Goal: Task Accomplishment & Management: Manage account settings

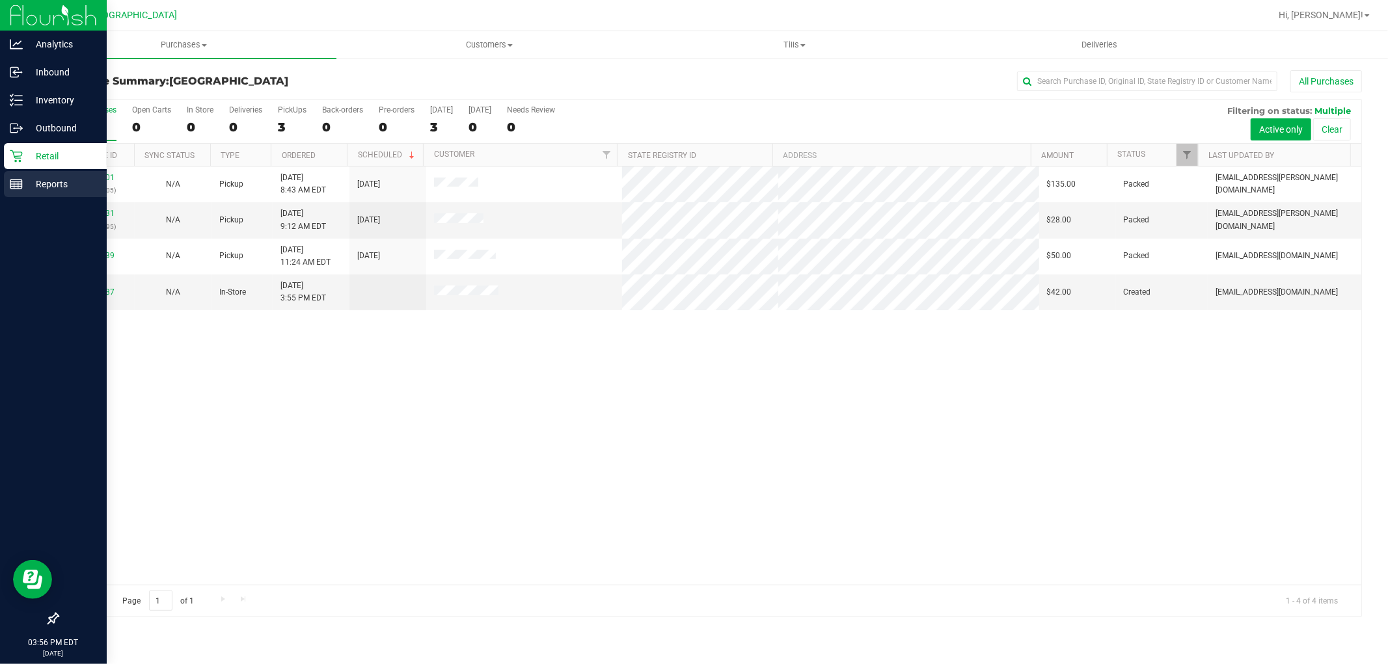
click at [5, 180] on div "Reports" at bounding box center [55, 184] width 103 height 26
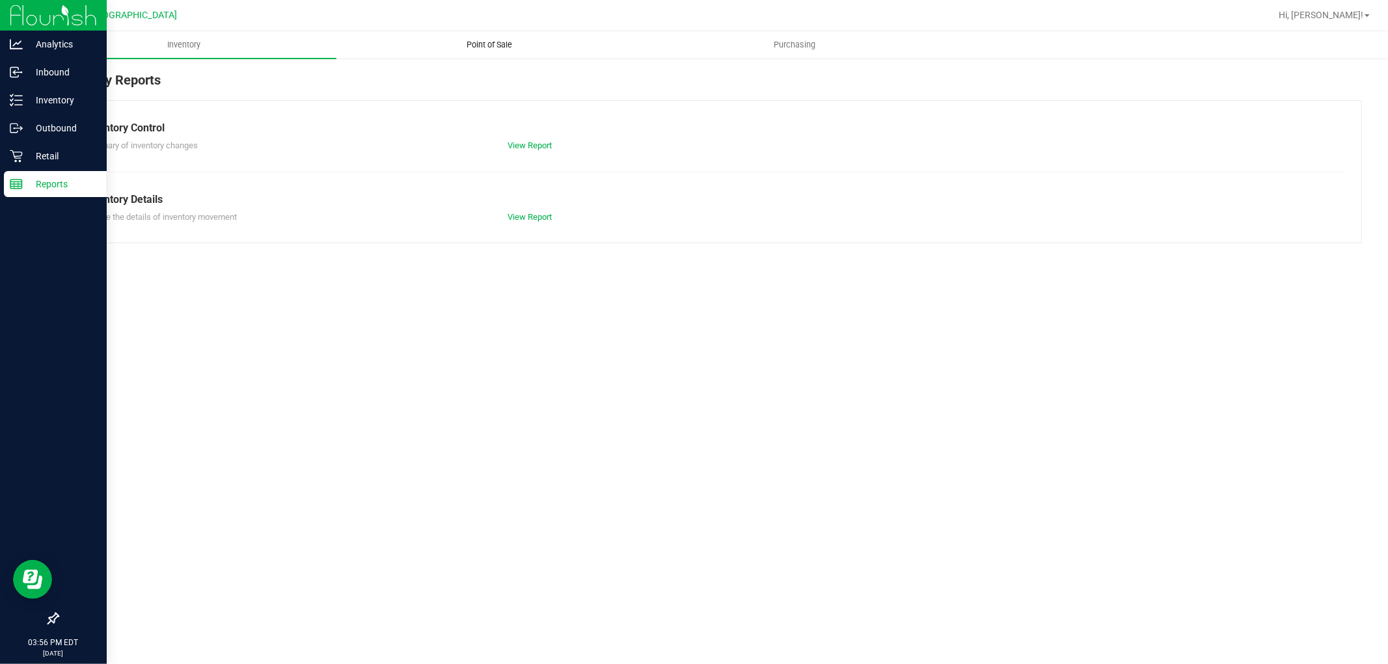
click at [480, 44] on span "Point of Sale" at bounding box center [489, 45] width 81 height 12
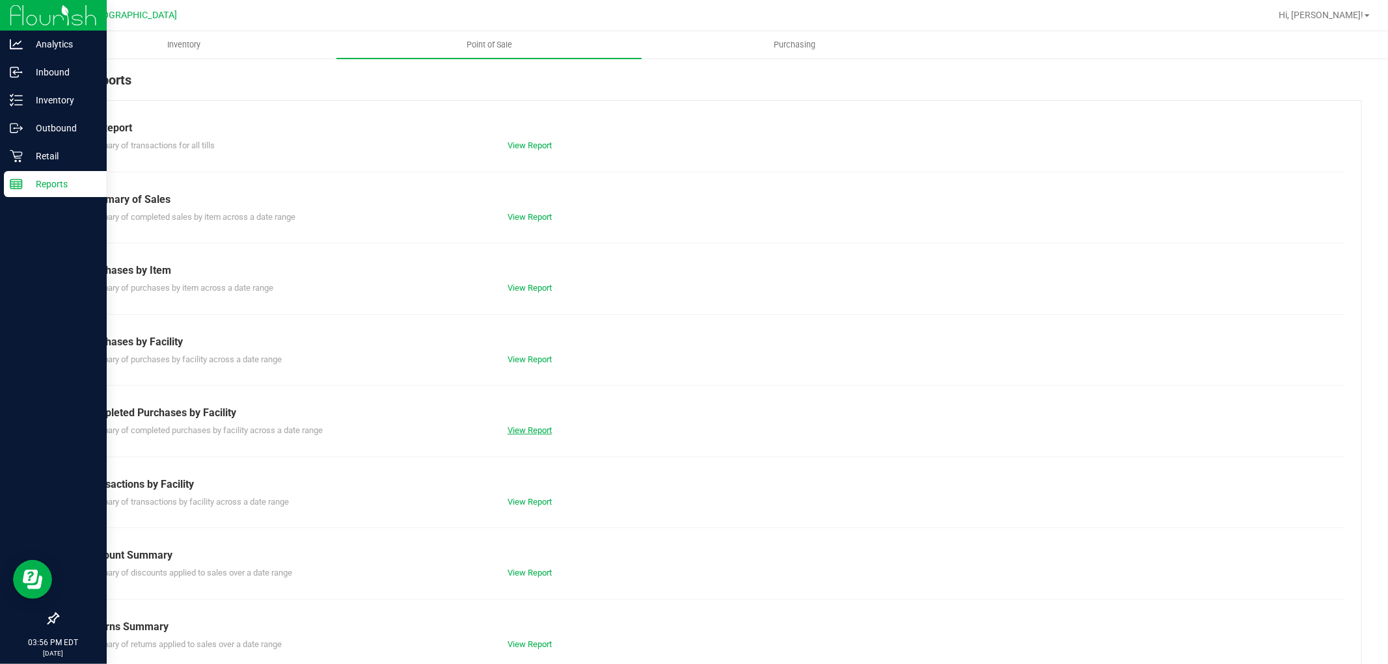
click at [523, 431] on link "View Report" at bounding box center [530, 431] width 44 height 10
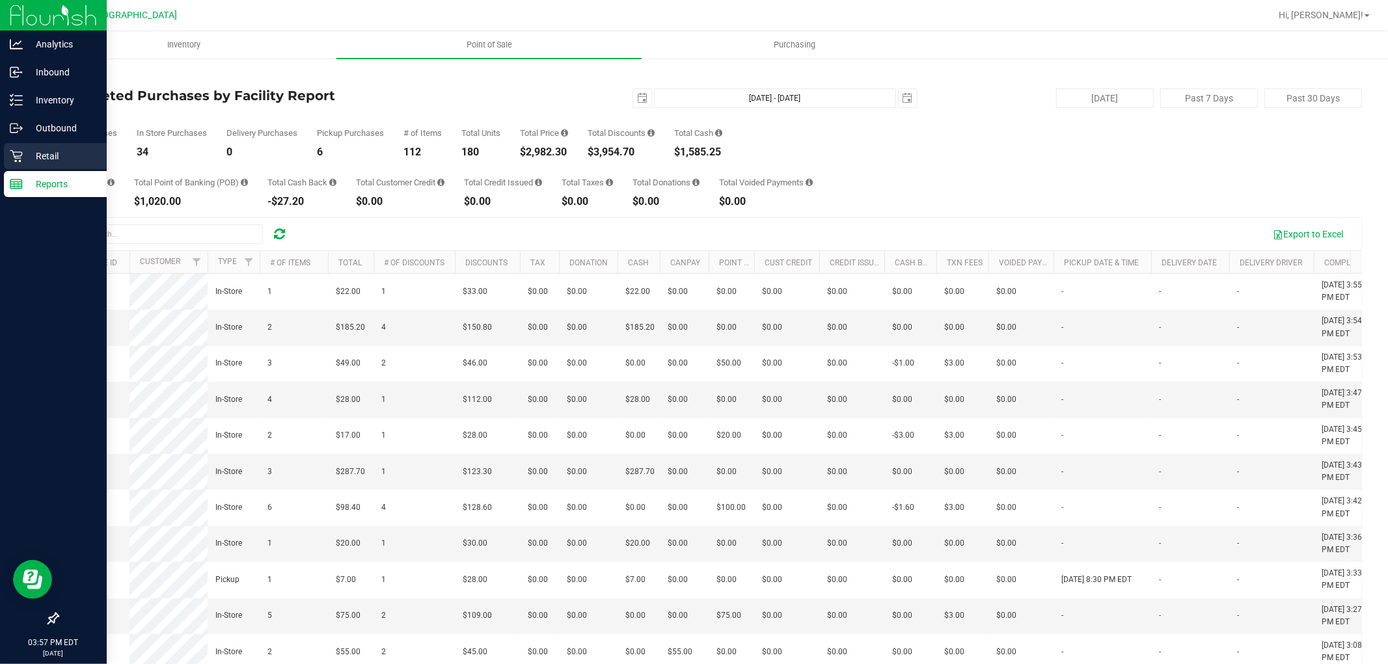
click at [40, 155] on p "Retail" at bounding box center [62, 156] width 78 height 16
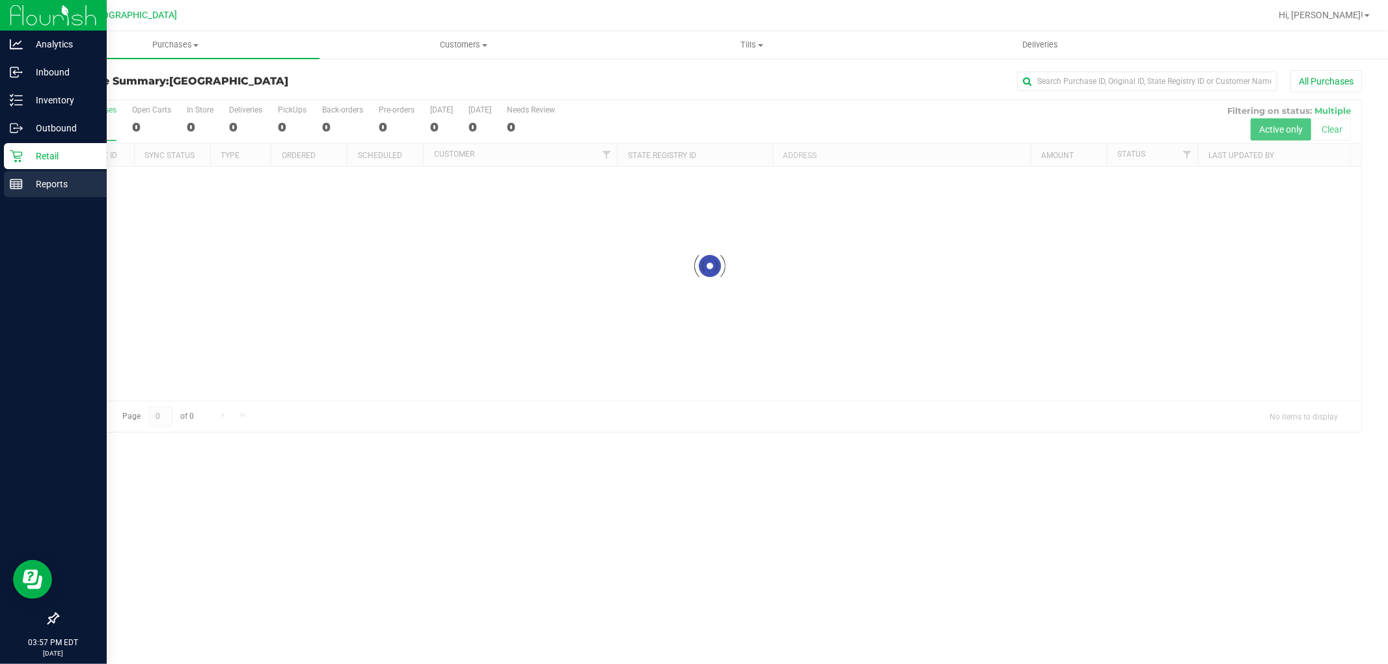
click at [53, 180] on p "Reports" at bounding box center [62, 184] width 78 height 16
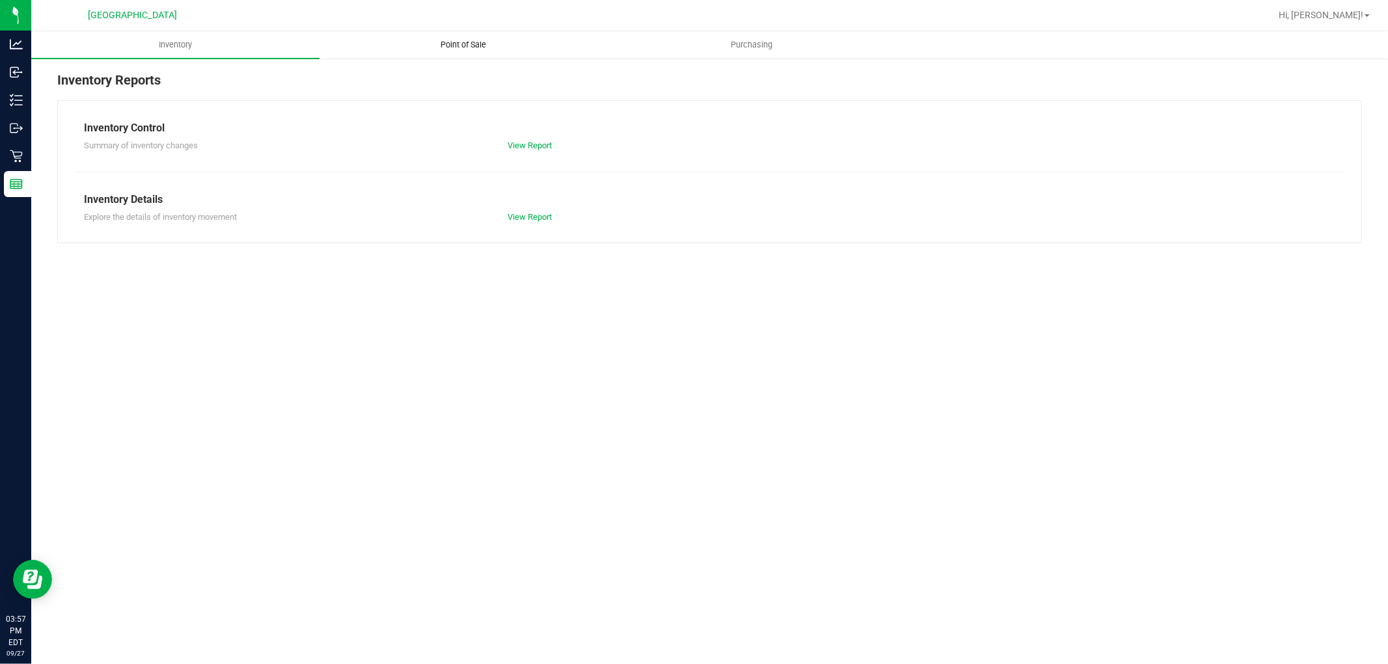
click at [472, 43] on span "Point of Sale" at bounding box center [464, 45] width 81 height 12
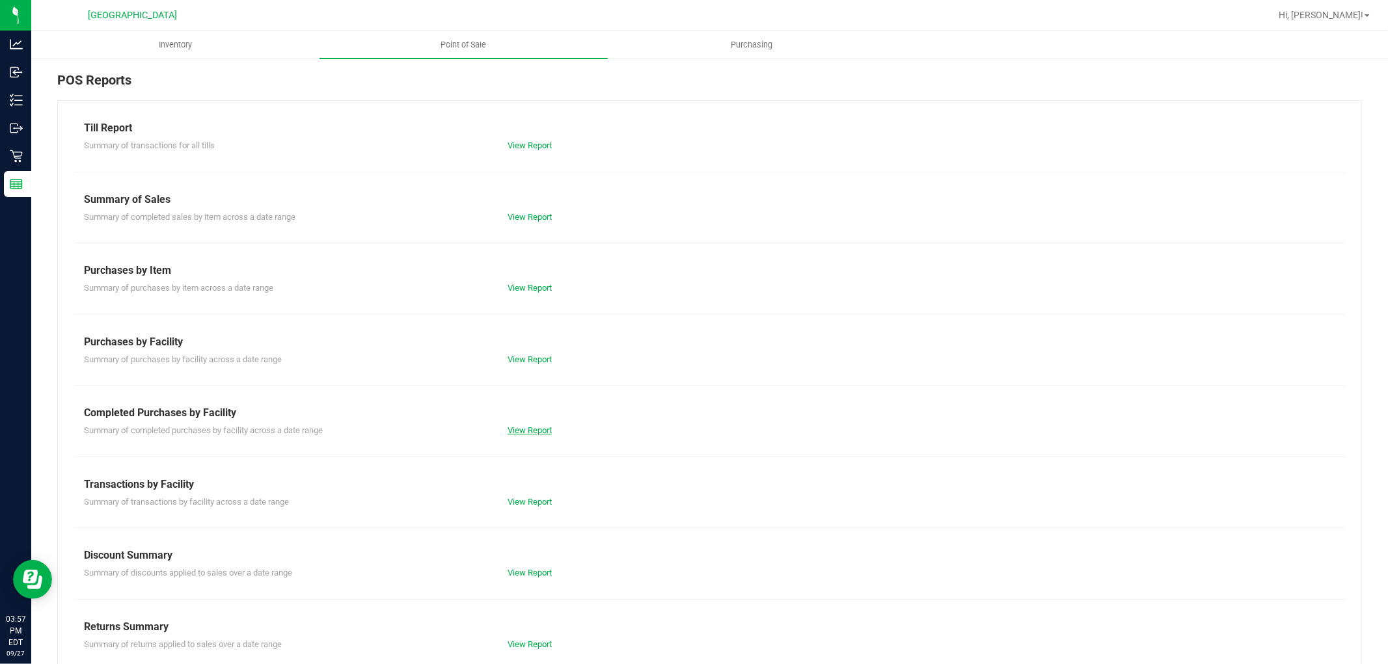
click at [511, 426] on link "View Report" at bounding box center [530, 431] width 44 height 10
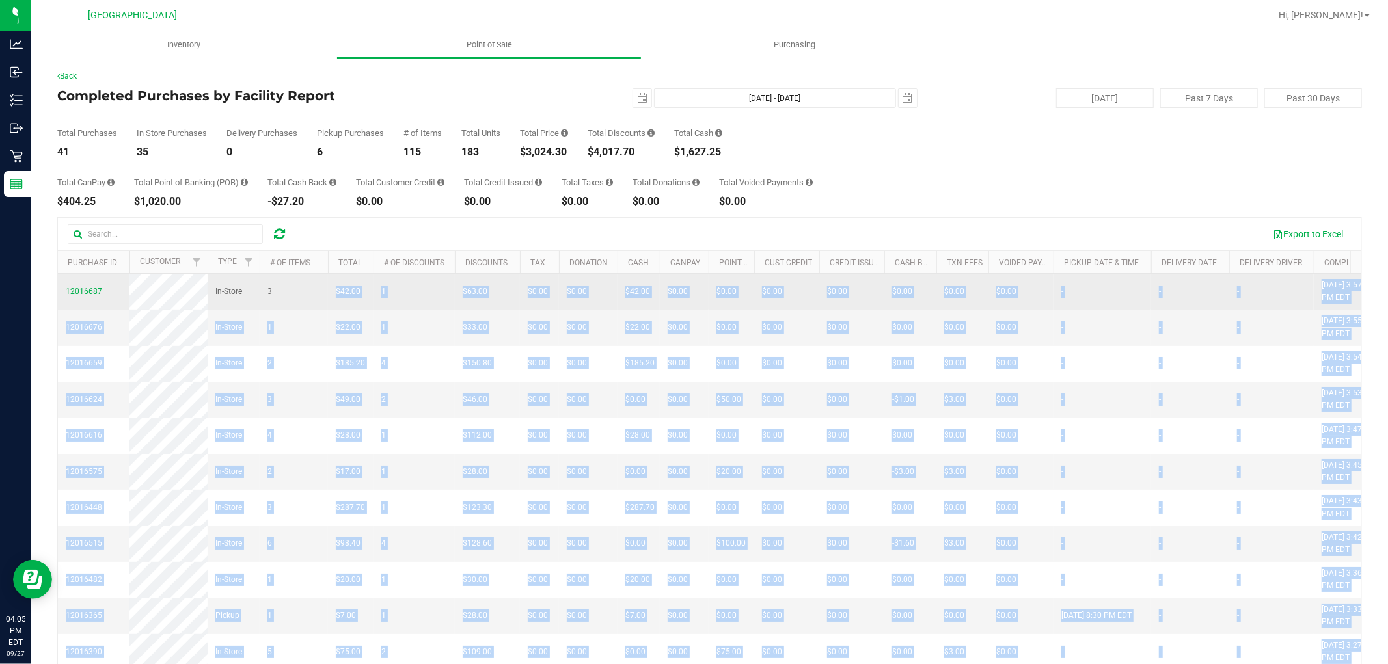
drag, startPoint x: 372, startPoint y: 550, endPoint x: 298, endPoint y: 292, distance: 269.2
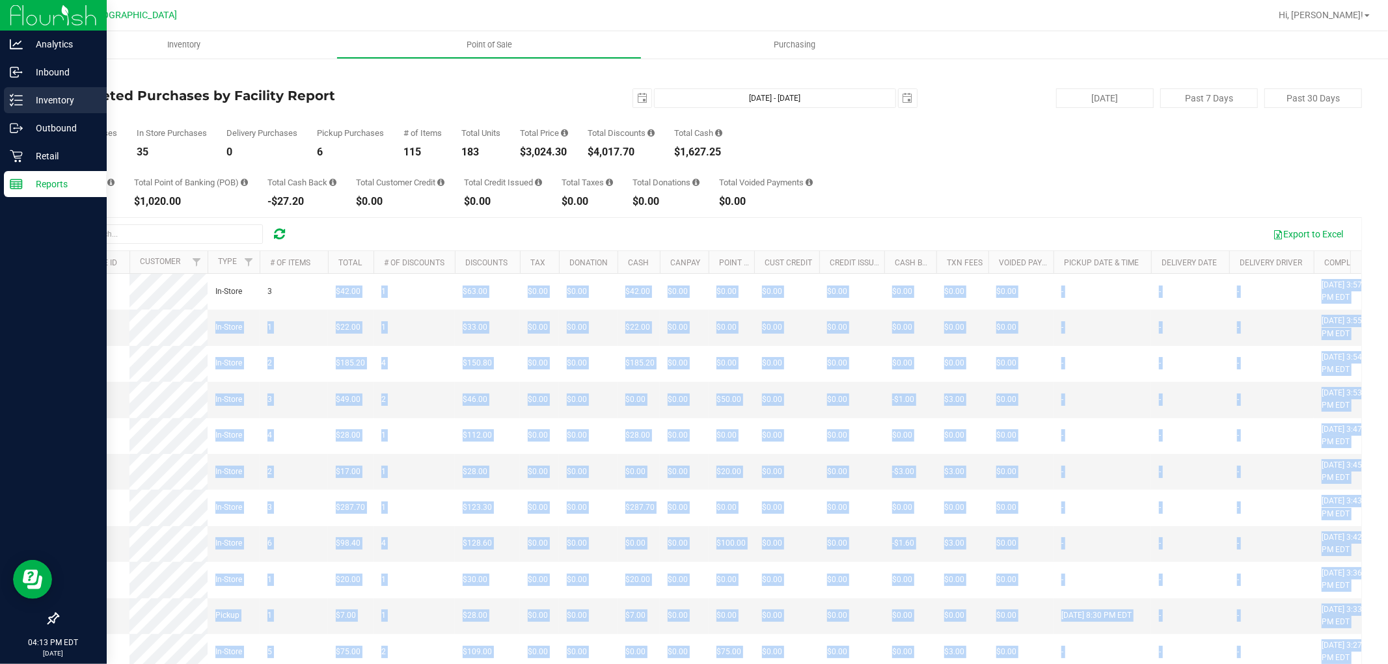
click at [36, 109] on div "Inventory" at bounding box center [55, 100] width 103 height 26
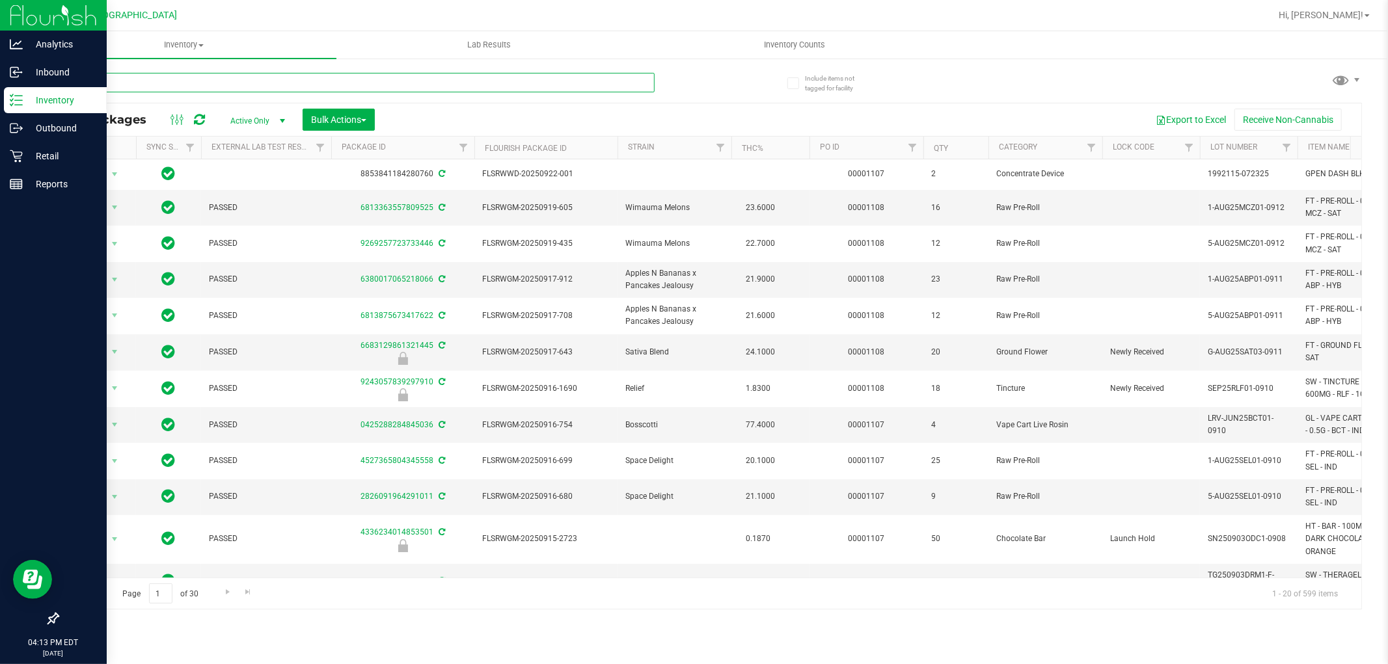
click at [322, 89] on input "text" at bounding box center [355, 83] width 597 height 20
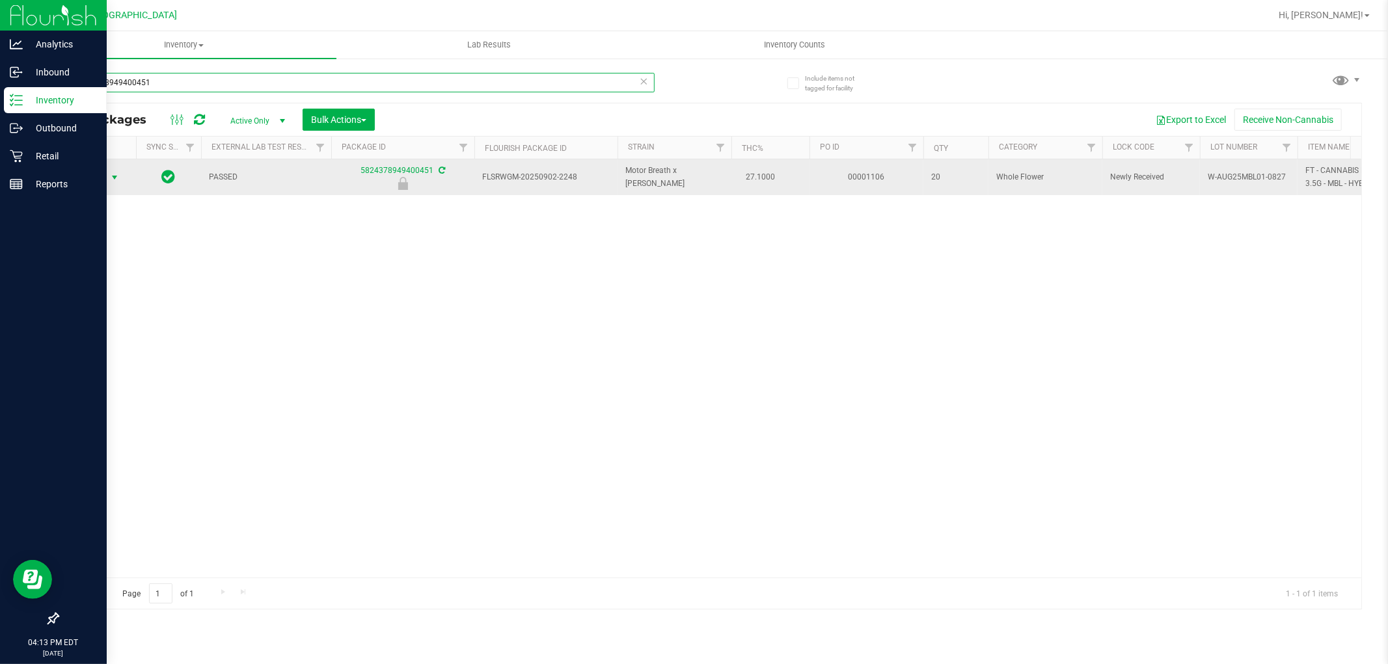
type input "5824378949400451"
click at [115, 177] on span "select" at bounding box center [114, 177] width 10 height 10
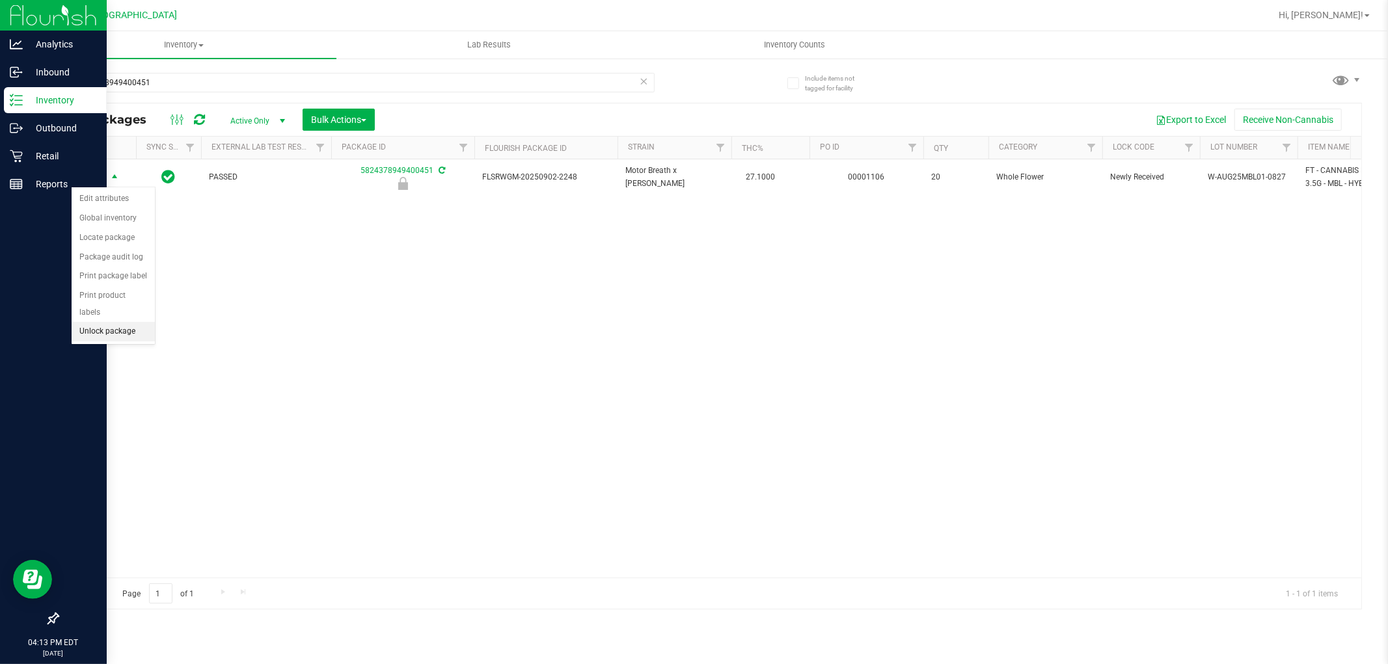
click at [119, 328] on li "Unlock package" at bounding box center [113, 332] width 83 height 20
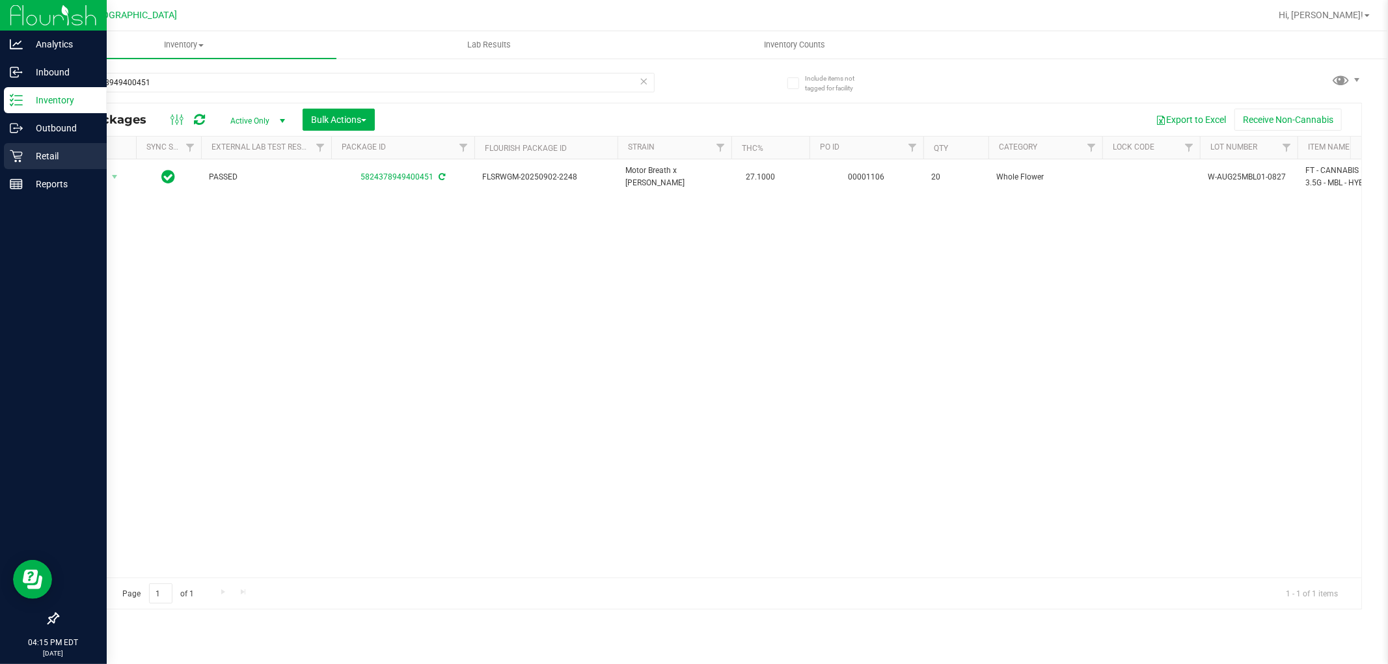
click at [28, 157] on p "Retail" at bounding box center [62, 156] width 78 height 16
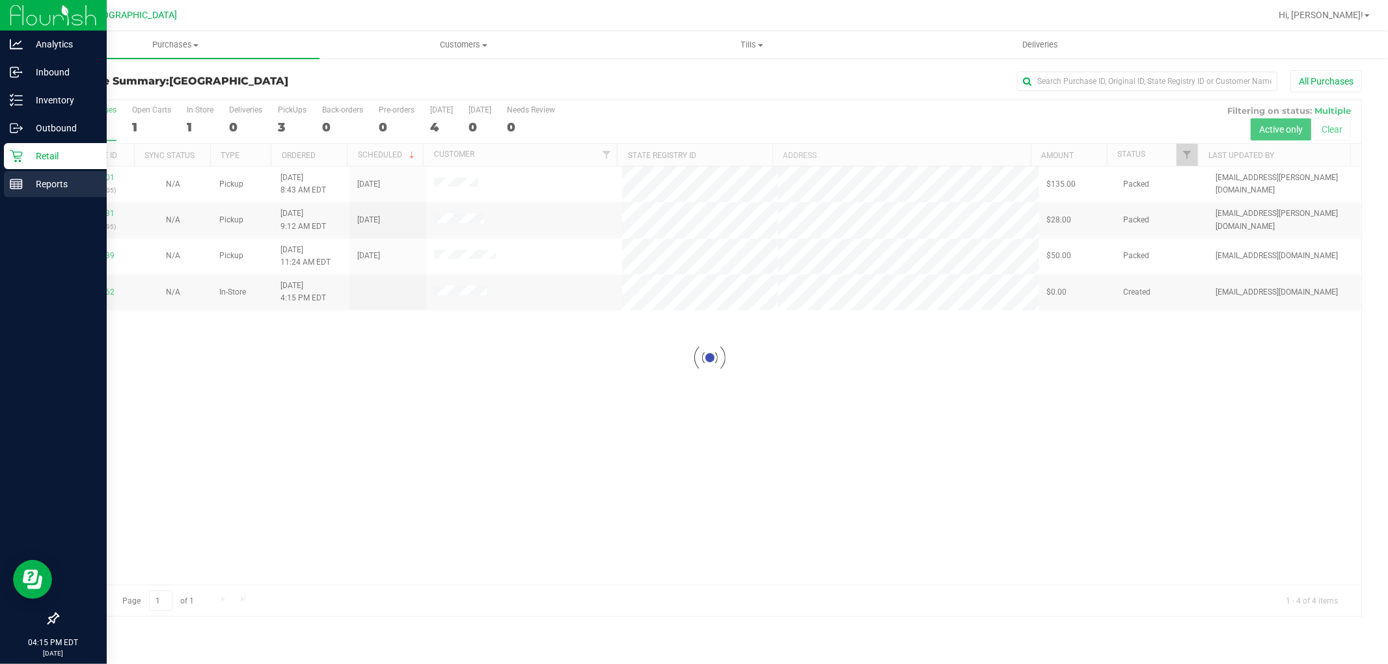
click at [52, 183] on p "Reports" at bounding box center [62, 184] width 78 height 16
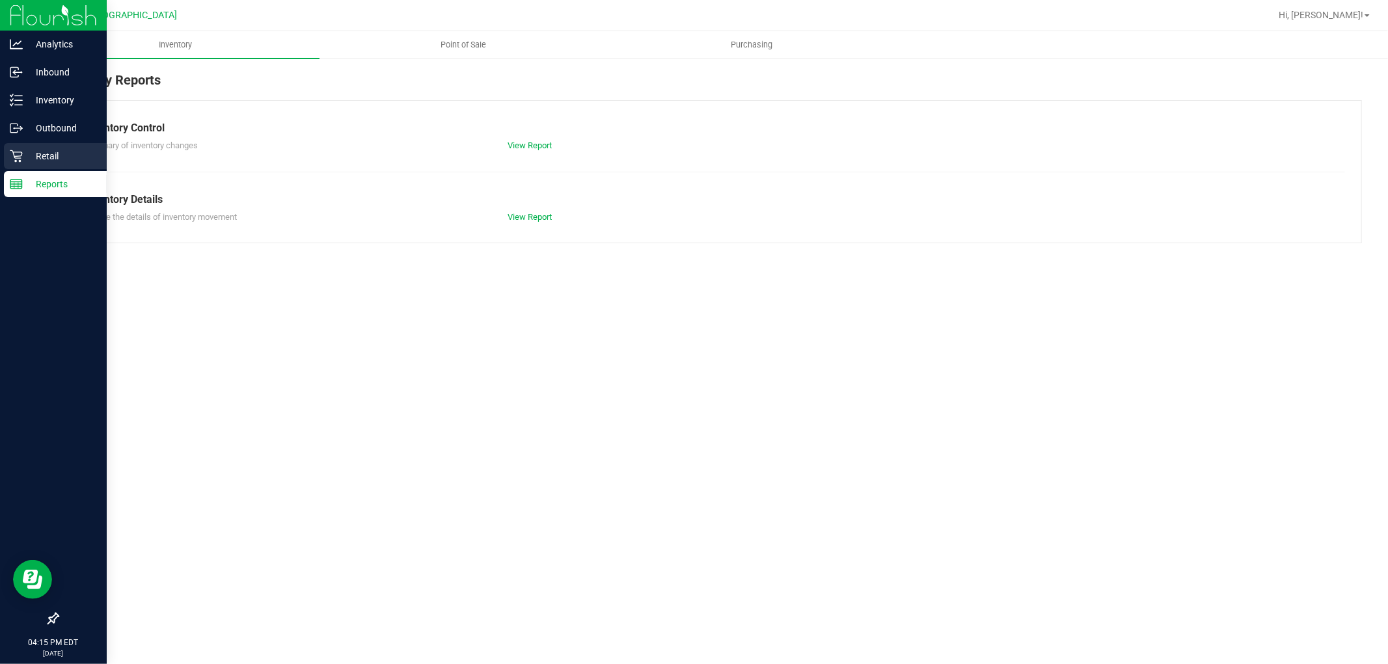
click at [62, 145] on div "Retail" at bounding box center [55, 156] width 103 height 26
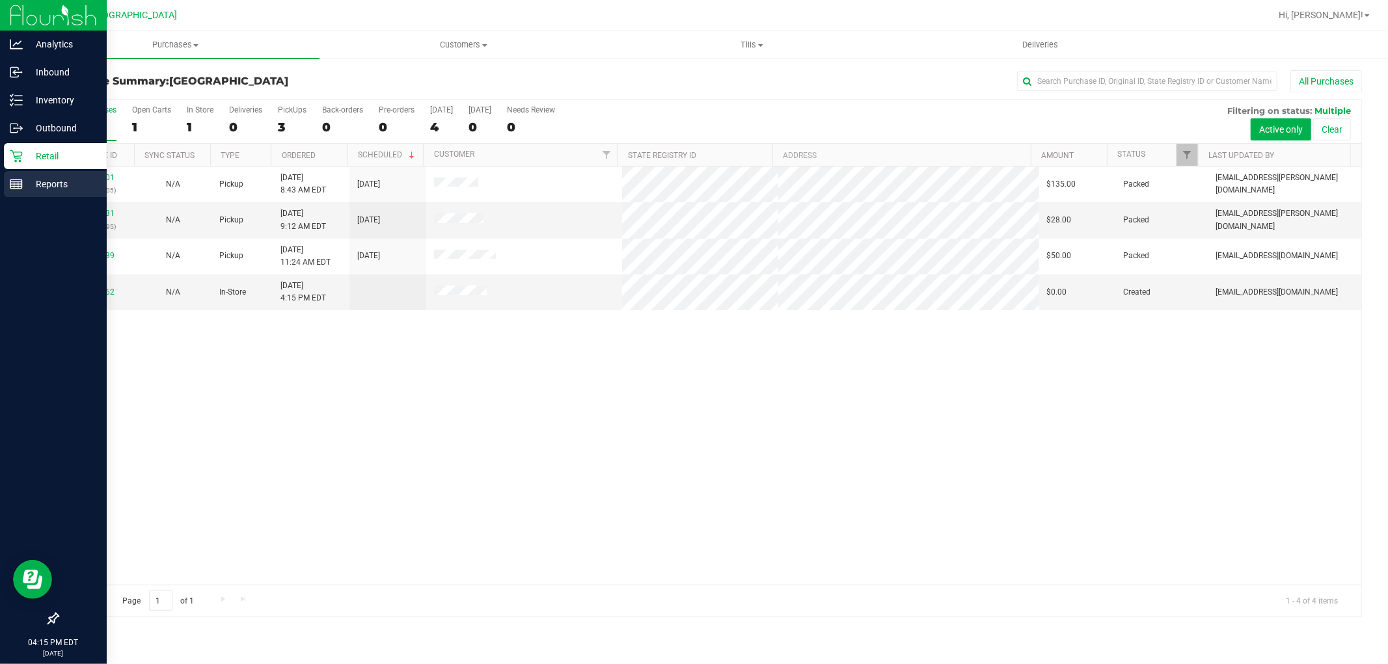
click at [10, 187] on icon at bounding box center [16, 184] width 13 height 13
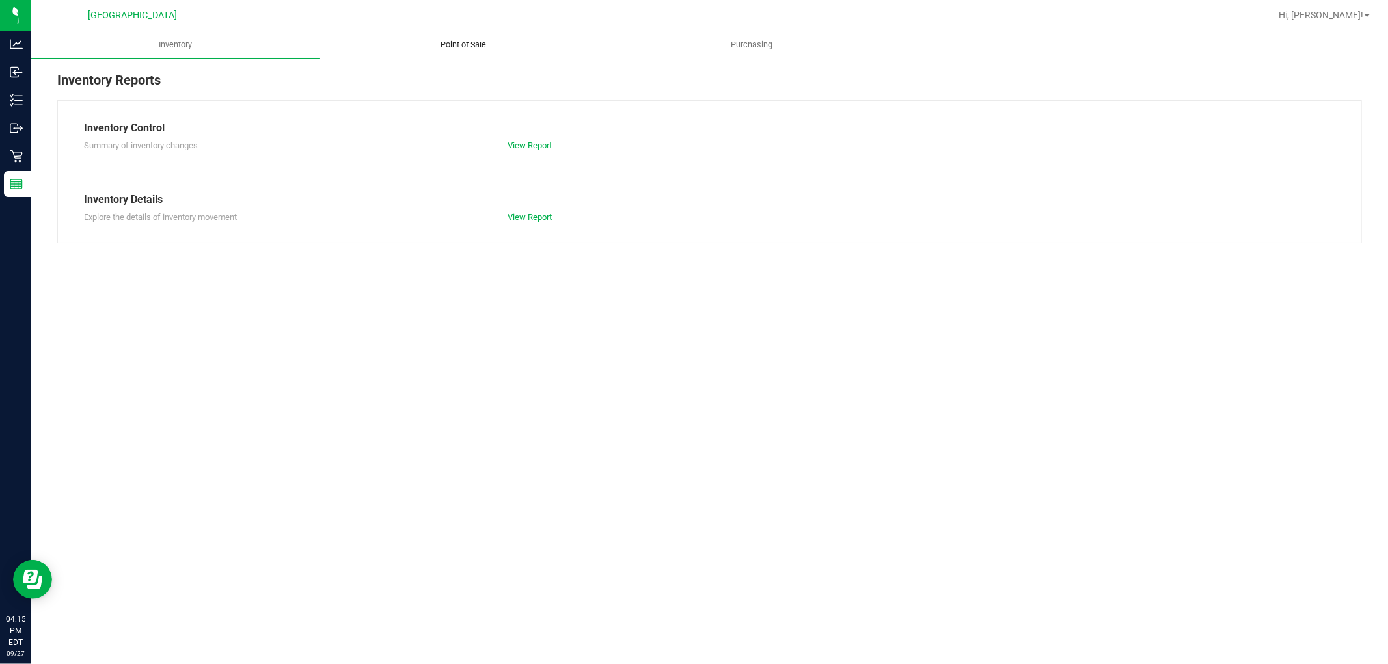
click at [459, 41] on span "Point of Sale" at bounding box center [464, 45] width 81 height 12
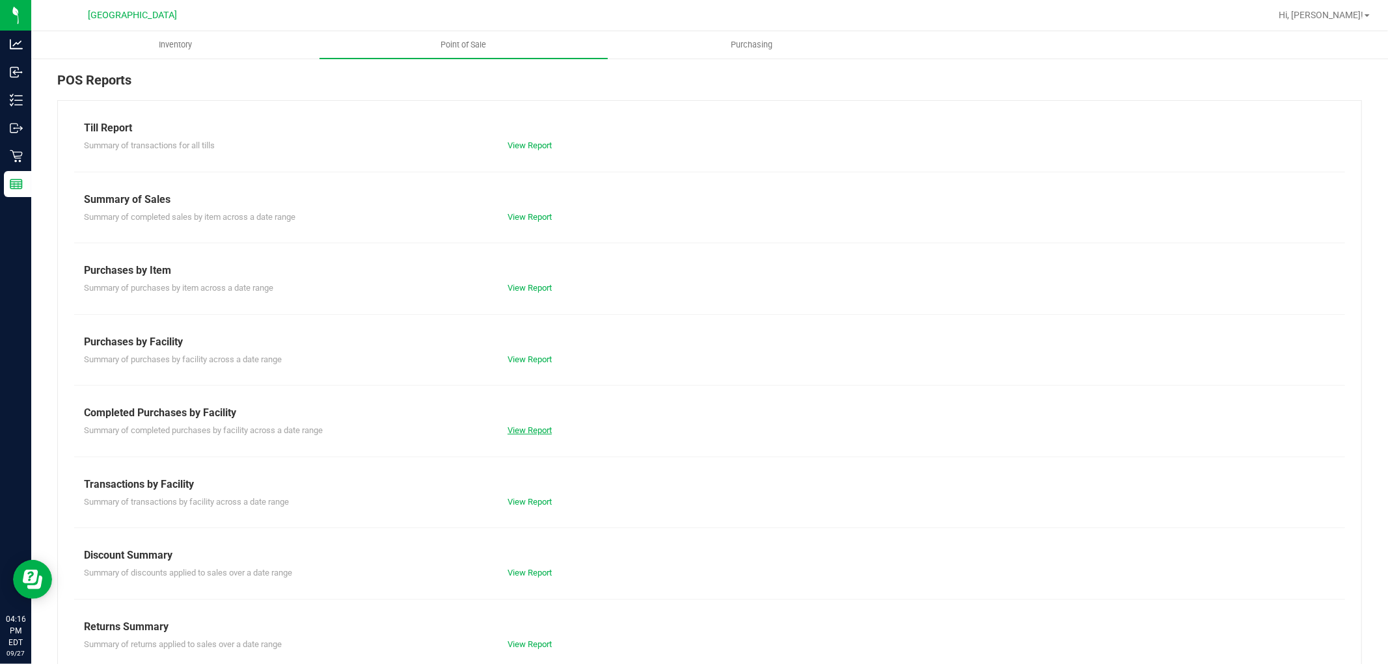
click at [531, 426] on link "View Report" at bounding box center [530, 431] width 44 height 10
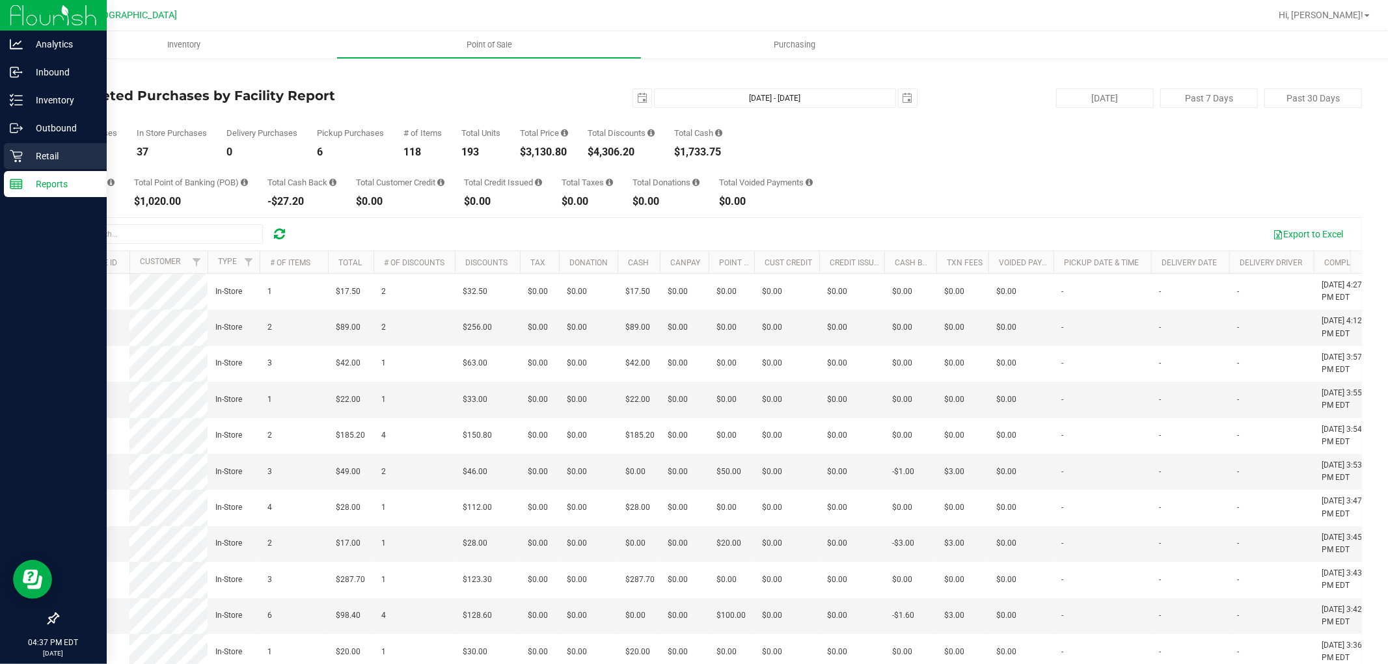
click at [23, 155] on p "Retail" at bounding box center [62, 156] width 78 height 16
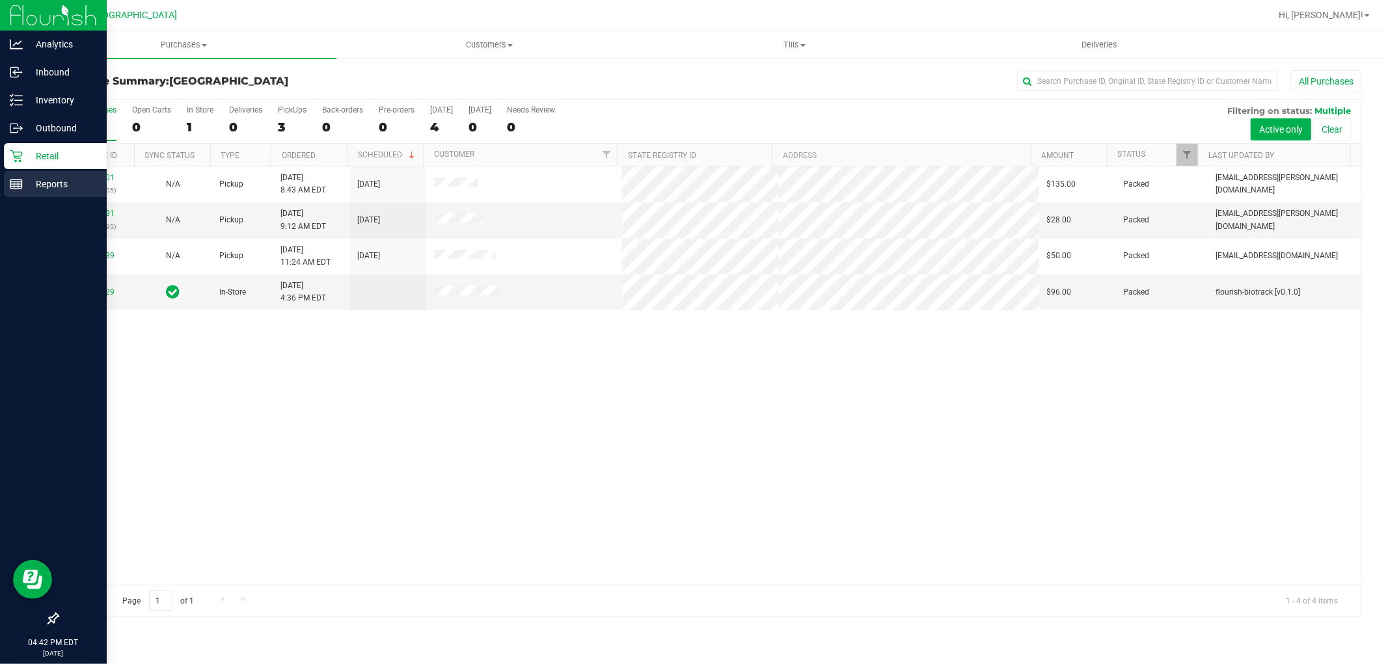
click at [26, 180] on p "Reports" at bounding box center [62, 184] width 78 height 16
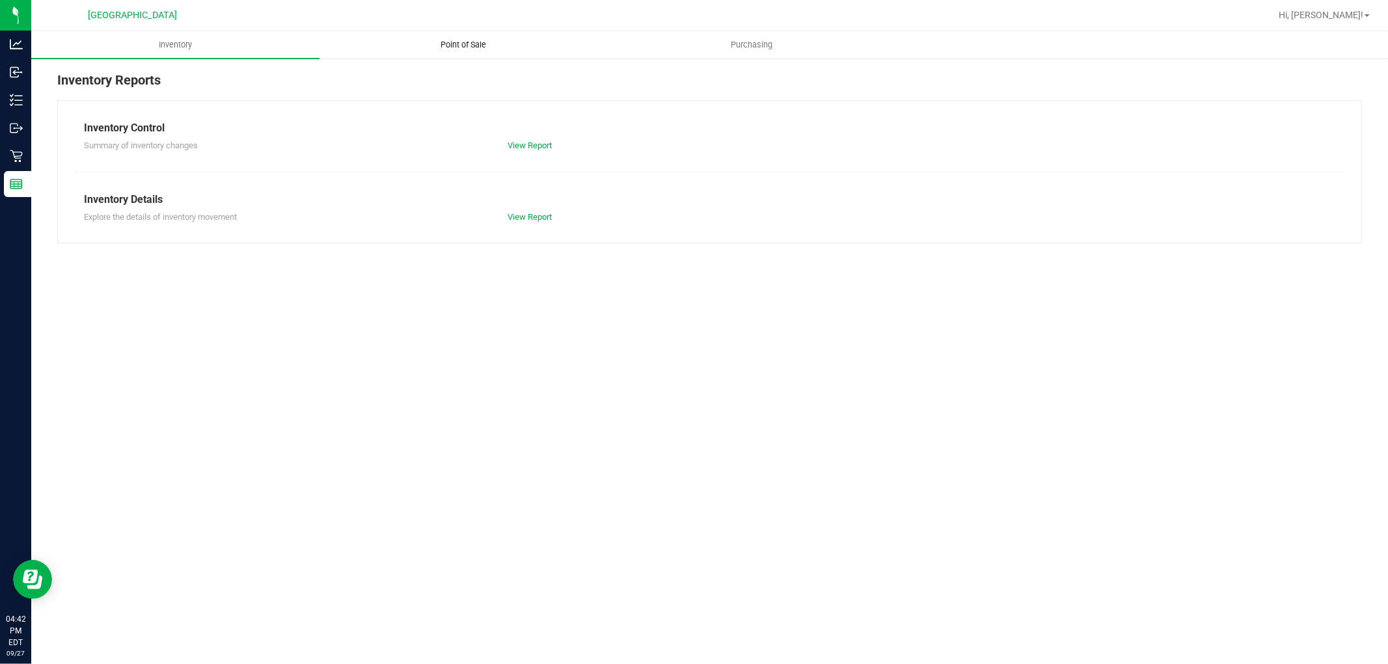
click at [446, 46] on span "Point of Sale" at bounding box center [464, 45] width 81 height 12
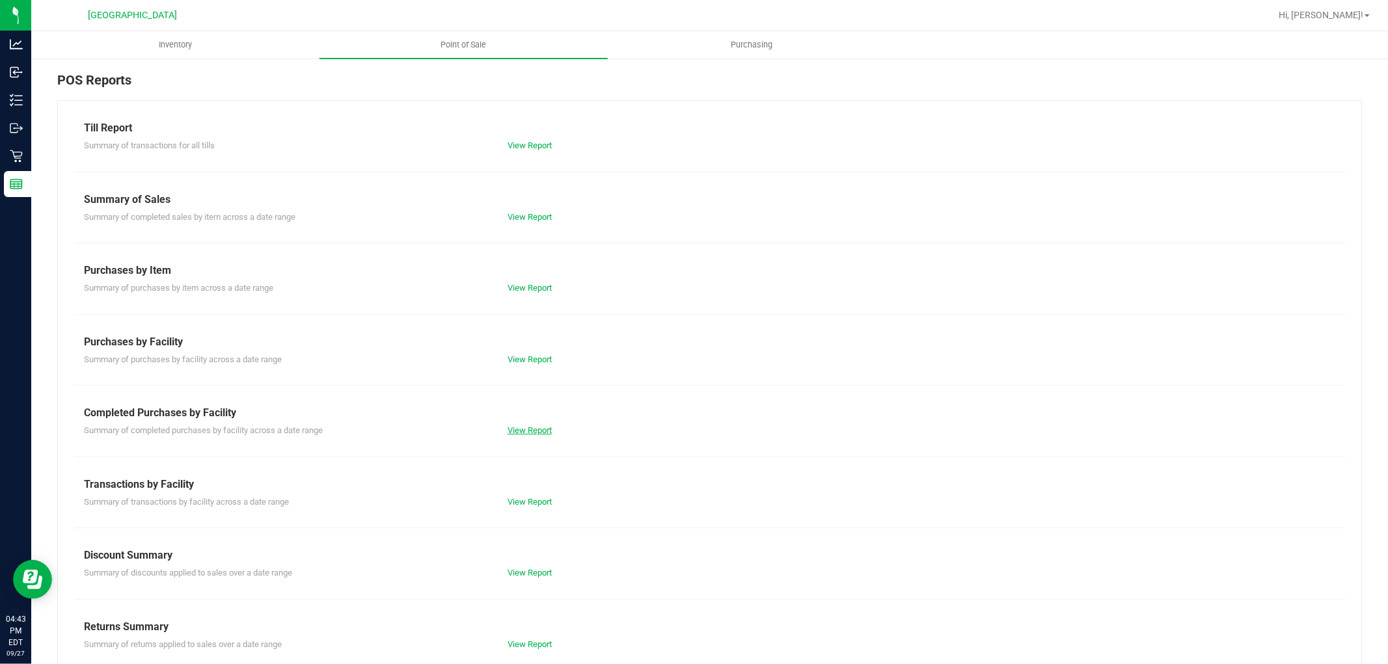
click at [519, 433] on link "View Report" at bounding box center [530, 431] width 44 height 10
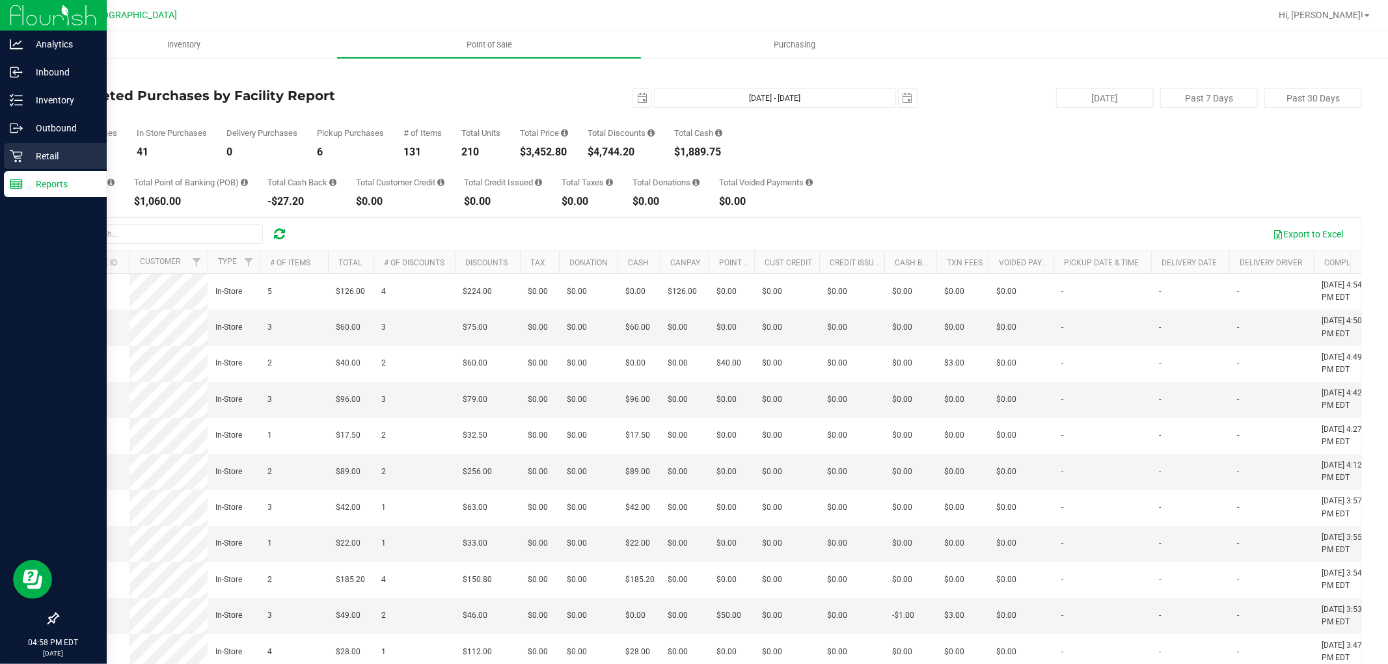
click at [24, 156] on p "Retail" at bounding box center [62, 156] width 78 height 16
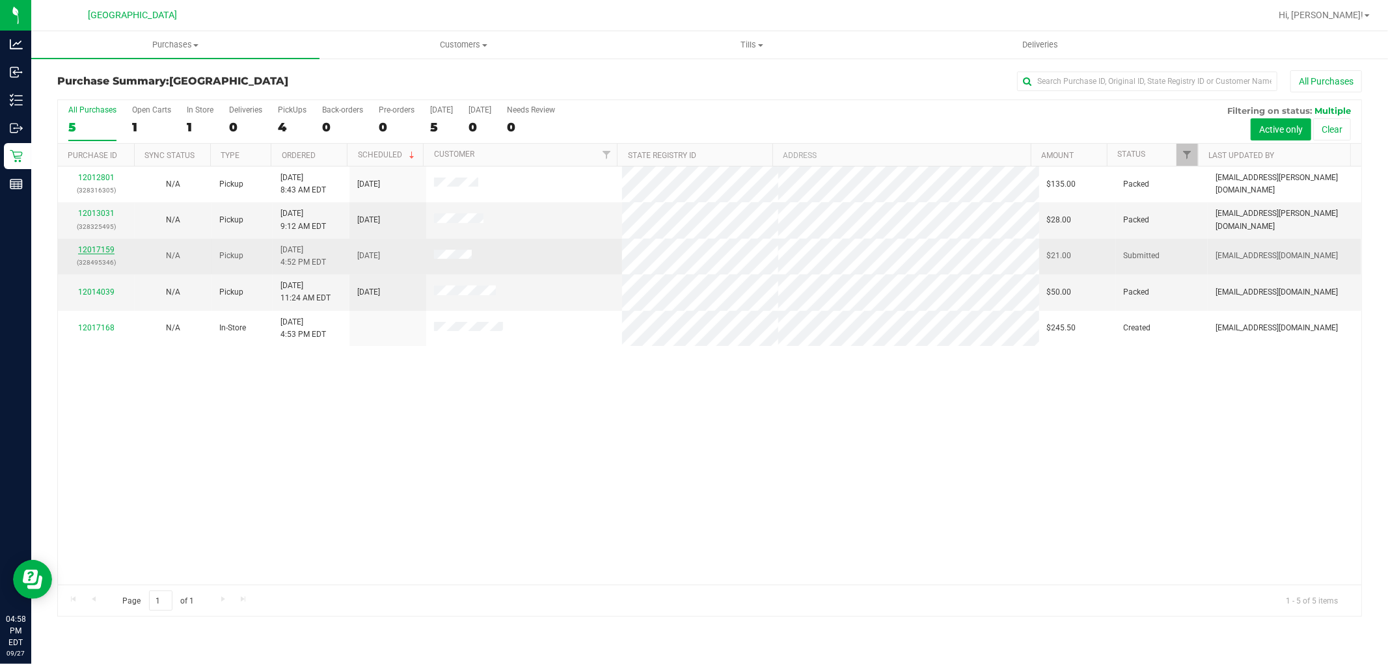
click at [102, 254] on link "12017159" at bounding box center [96, 249] width 36 height 9
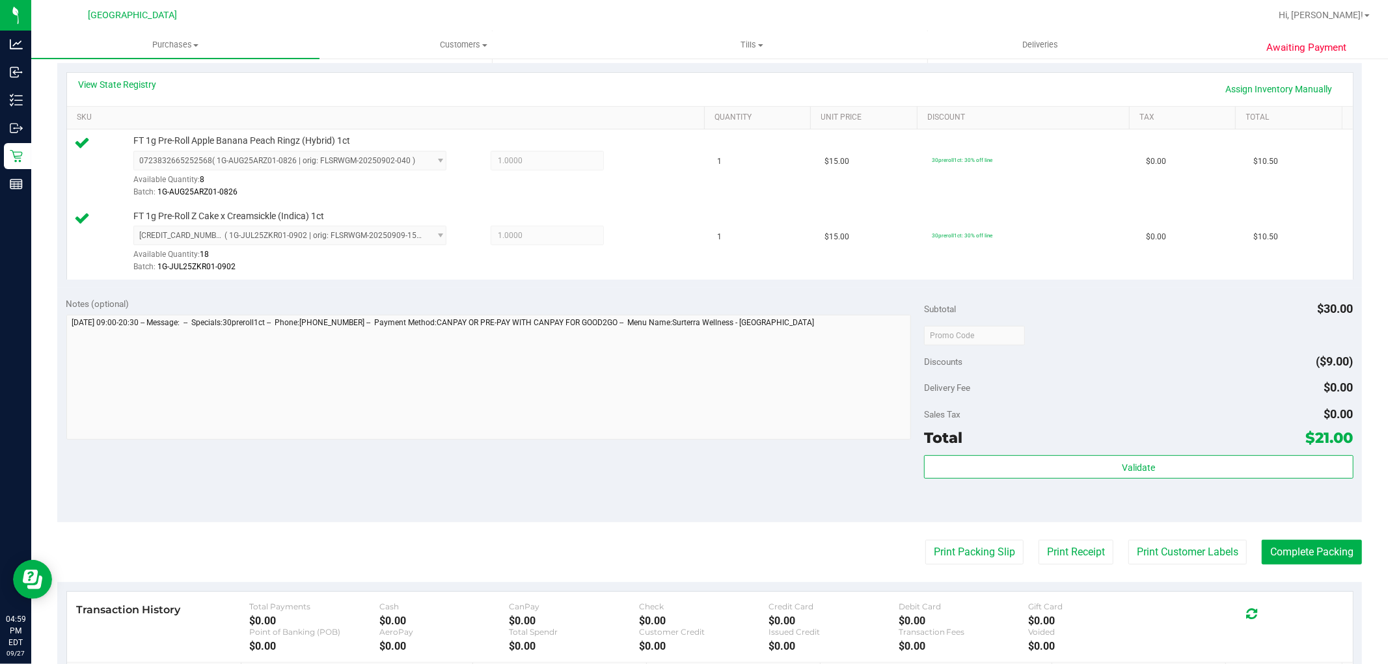
scroll to position [289, 0]
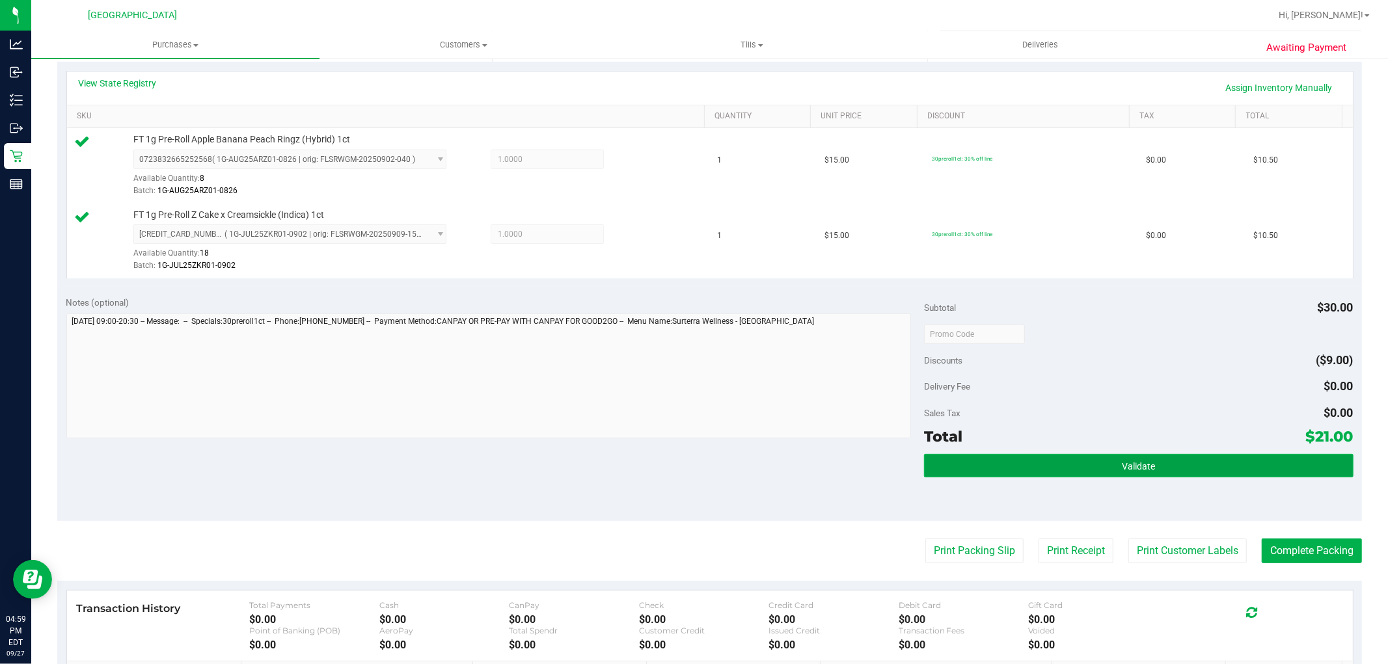
click at [1038, 471] on button "Validate" at bounding box center [1138, 465] width 429 height 23
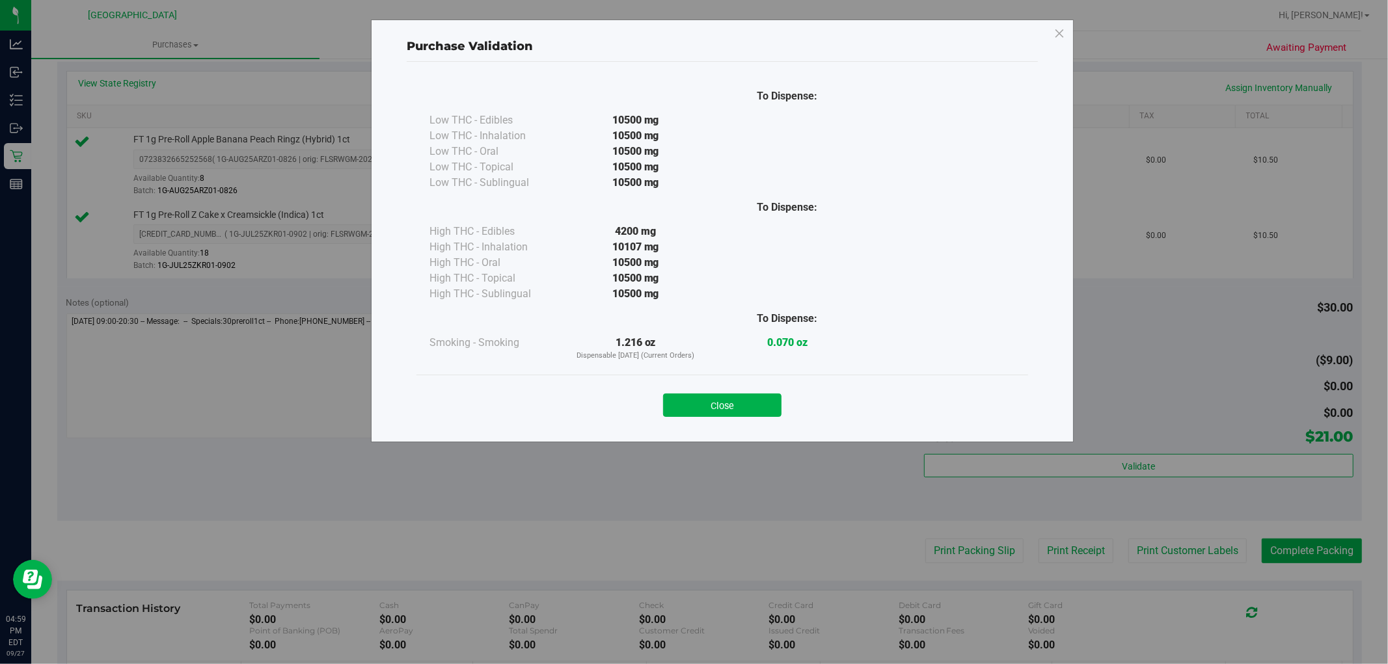
drag, startPoint x: 730, startPoint y: 406, endPoint x: 830, endPoint y: 489, distance: 129.4
click at [731, 407] on button "Close" at bounding box center [722, 405] width 118 height 23
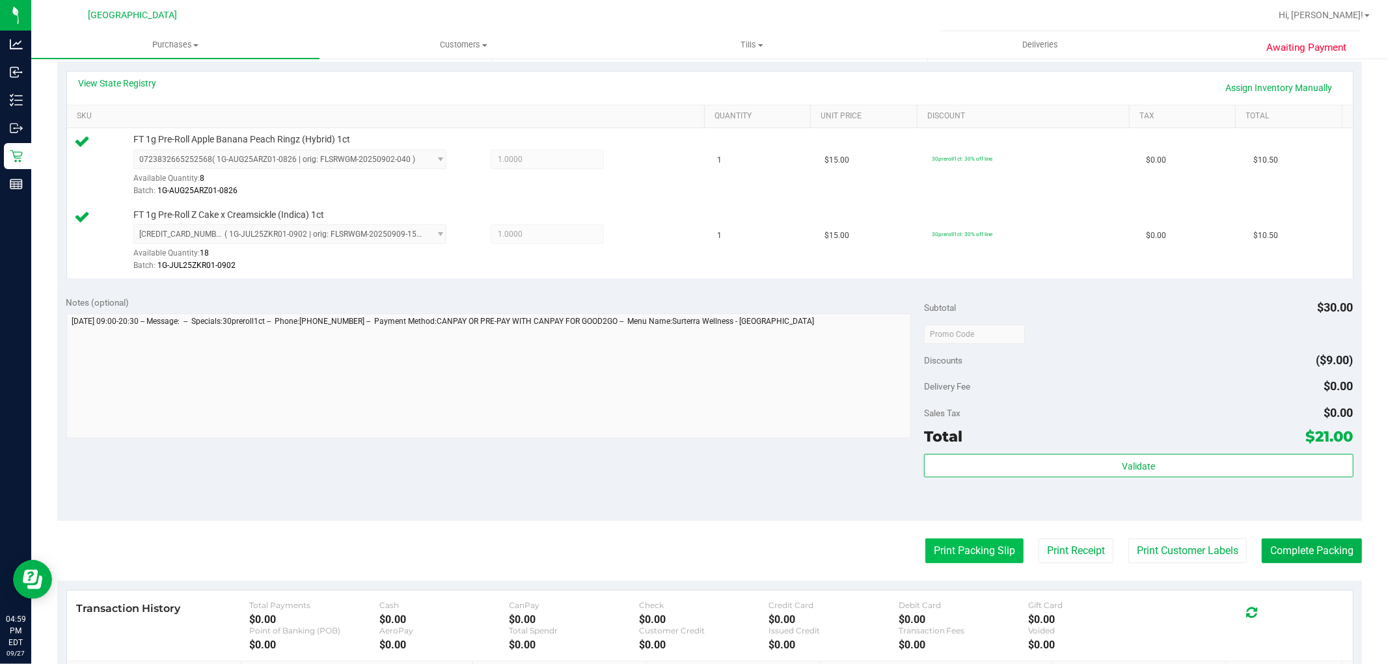
click at [938, 545] on button "Print Packing Slip" at bounding box center [974, 551] width 98 height 25
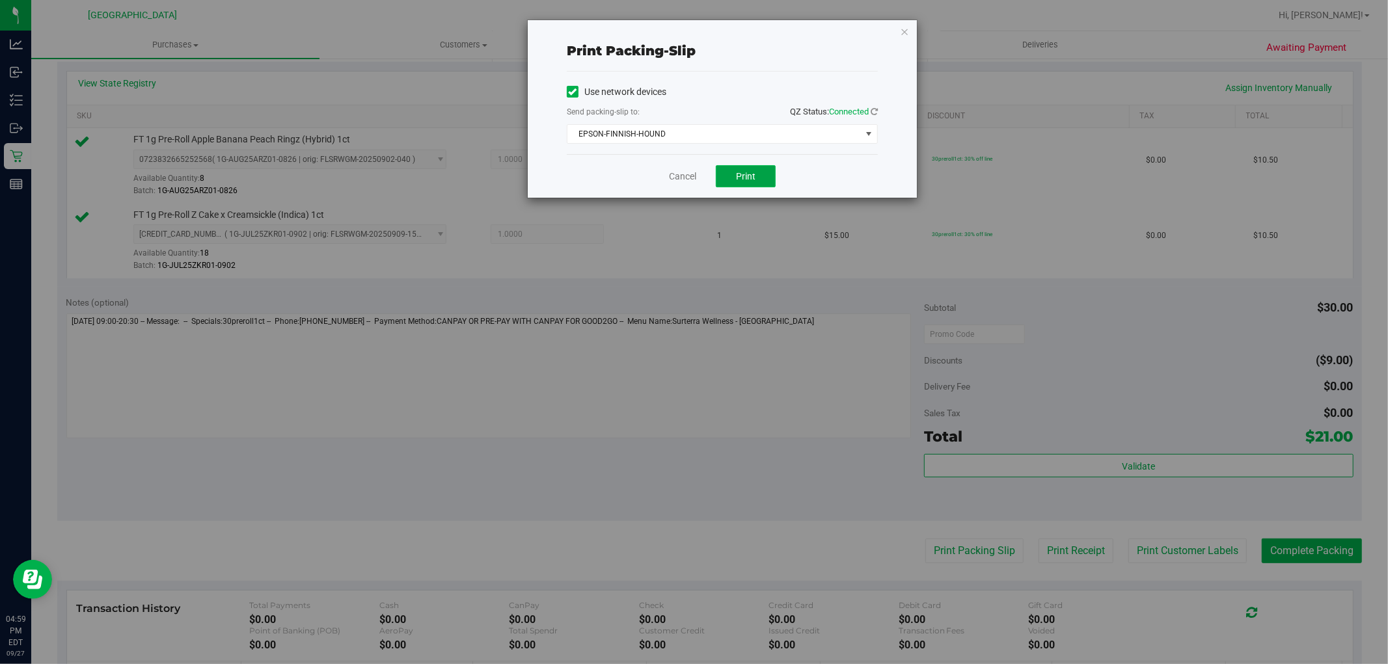
click at [748, 174] on span "Print" at bounding box center [746, 176] width 20 height 10
click at [681, 176] on link "Cancel" at bounding box center [682, 177] width 27 height 14
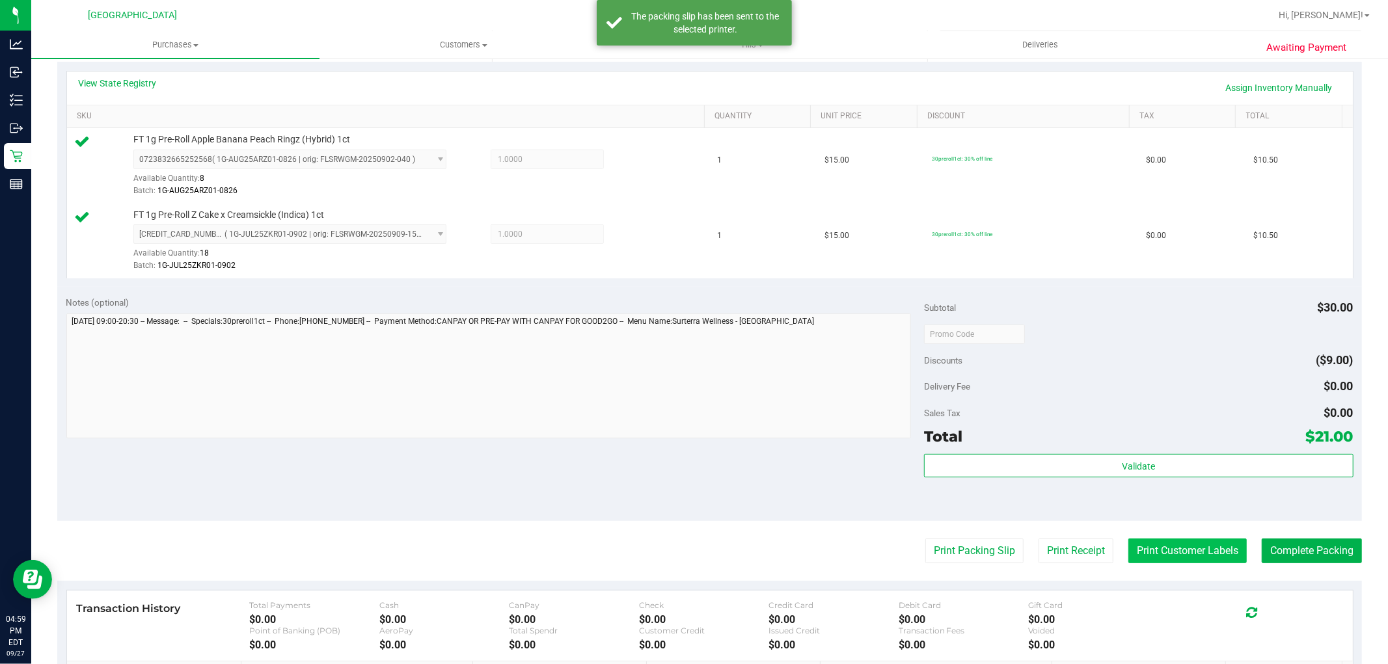
click at [1149, 543] on button "Print Customer Labels" at bounding box center [1187, 551] width 118 height 25
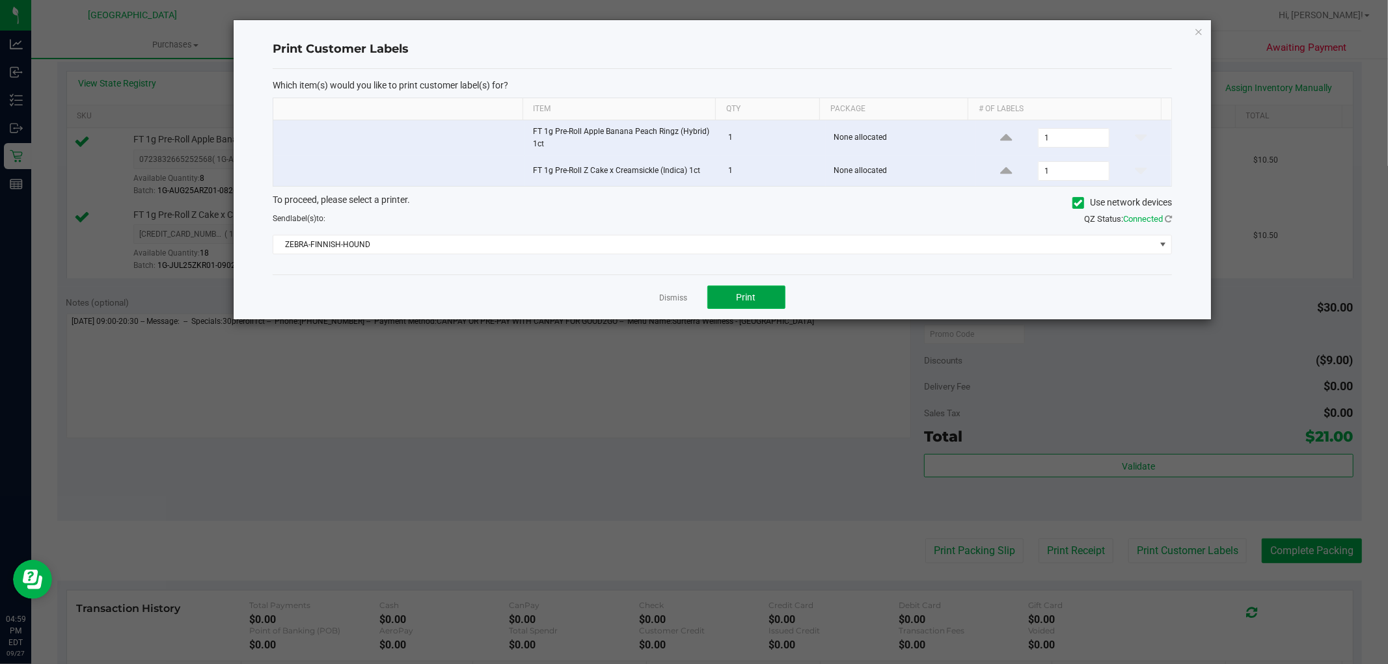
click at [723, 295] on button "Print" at bounding box center [746, 297] width 78 height 23
click at [673, 295] on link "Dismiss" at bounding box center [674, 298] width 28 height 11
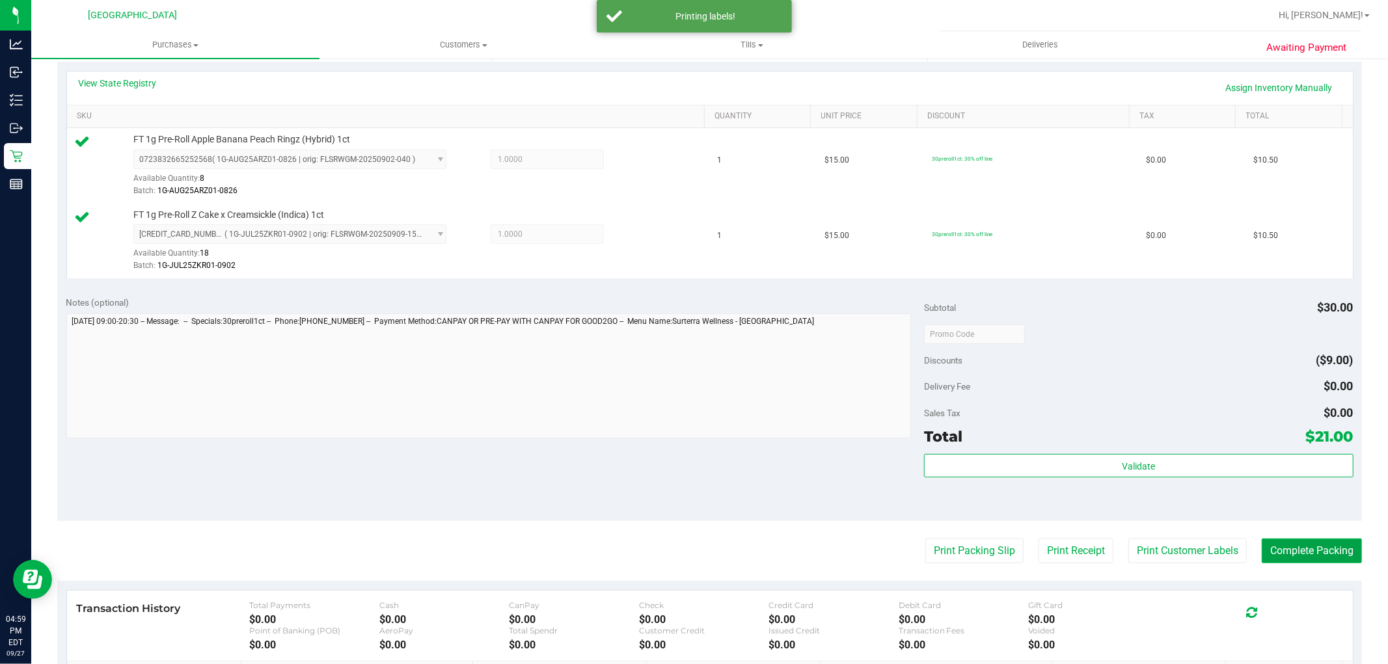
click at [1310, 543] on button "Complete Packing" at bounding box center [1312, 551] width 100 height 25
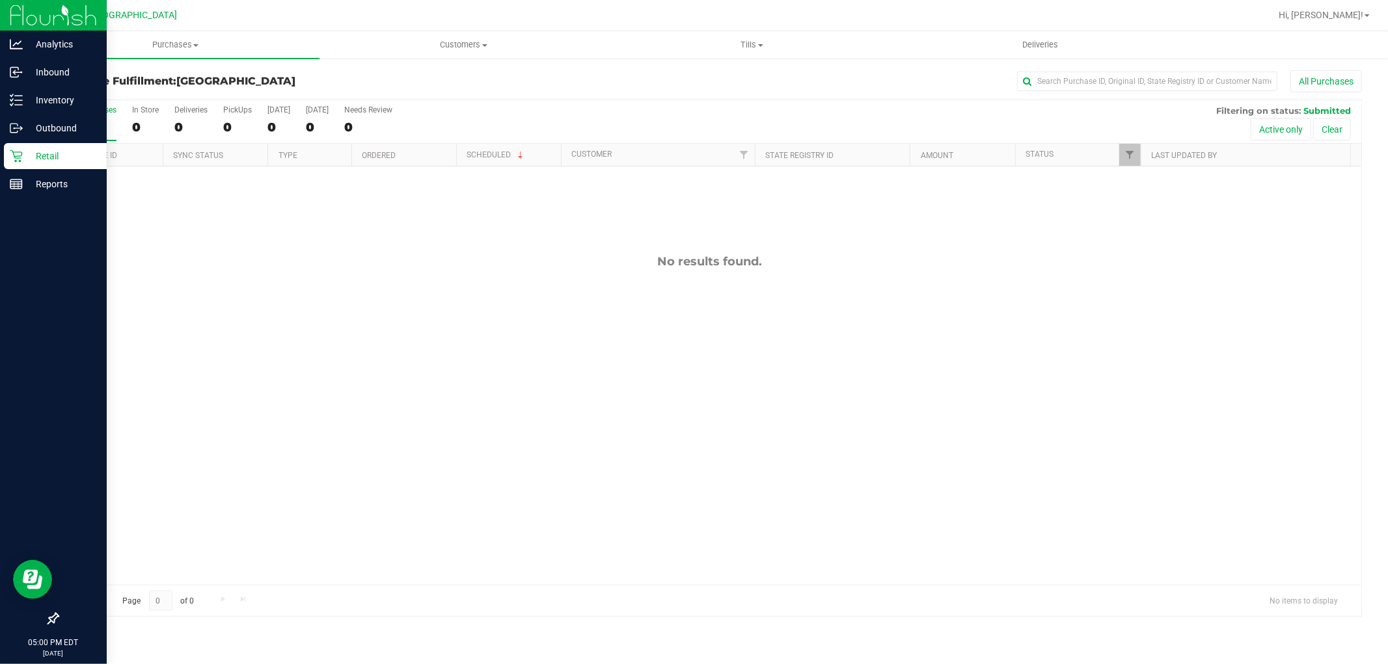
click at [20, 150] on icon at bounding box center [16, 156] width 13 height 13
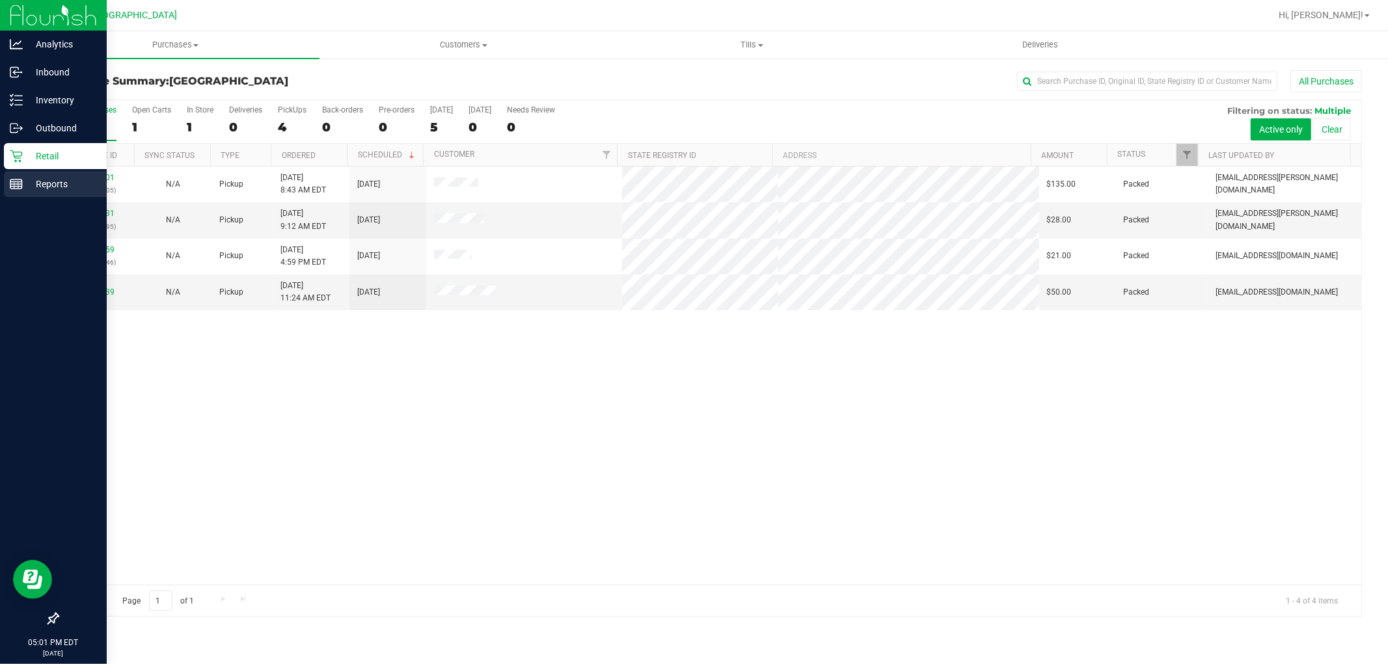
click at [18, 178] on icon at bounding box center [16, 184] width 13 height 13
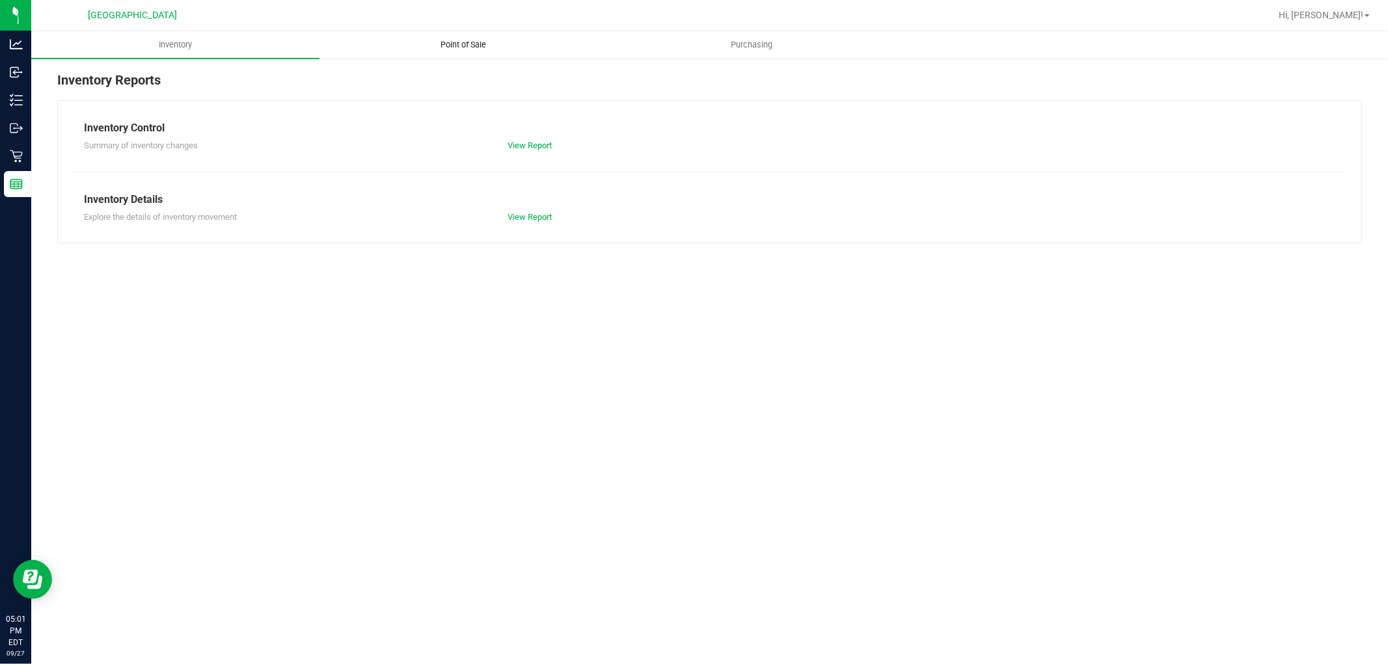
click at [470, 40] on span "Point of Sale" at bounding box center [464, 45] width 81 height 12
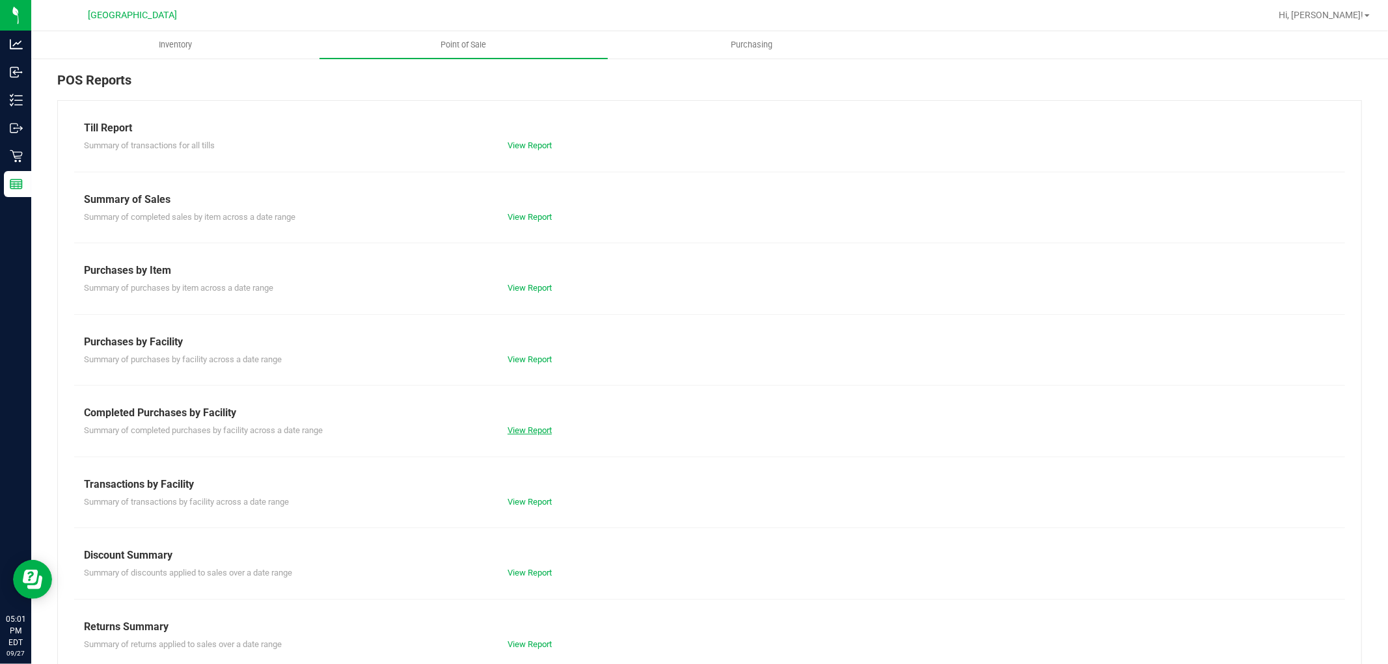
click at [528, 428] on link "View Report" at bounding box center [530, 431] width 44 height 10
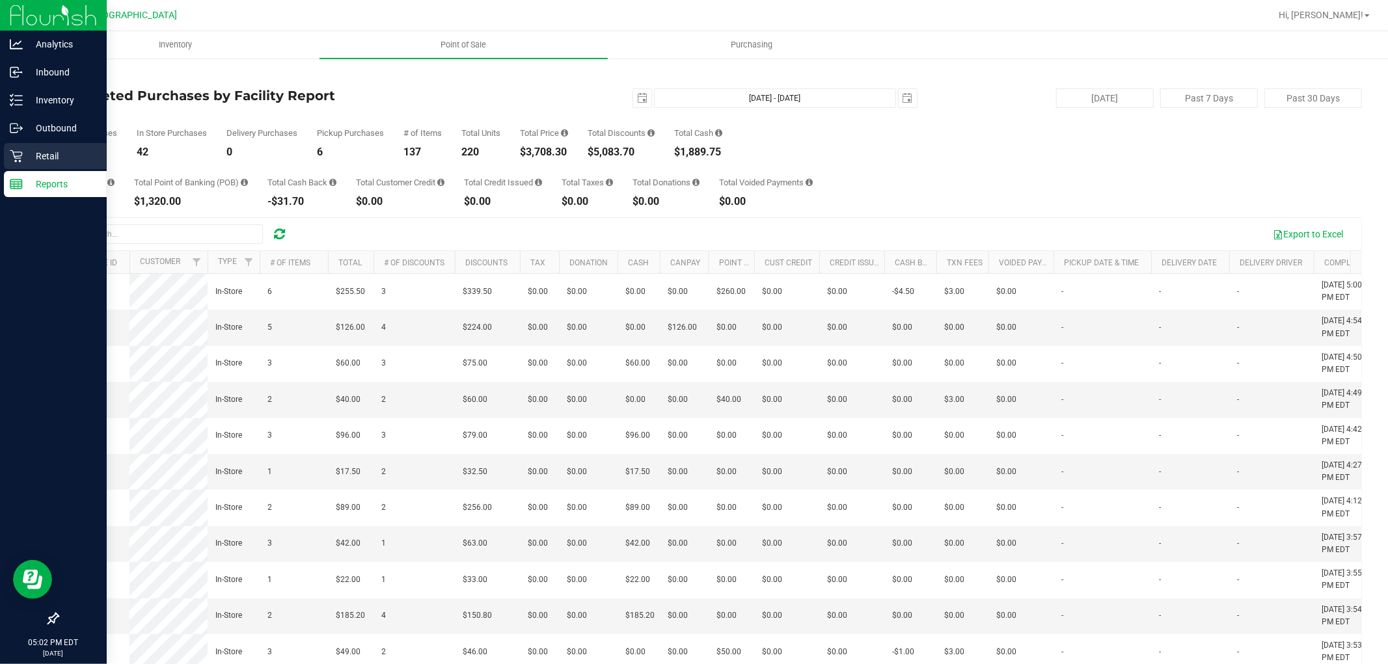
click at [18, 148] on div "Retail" at bounding box center [55, 156] width 103 height 26
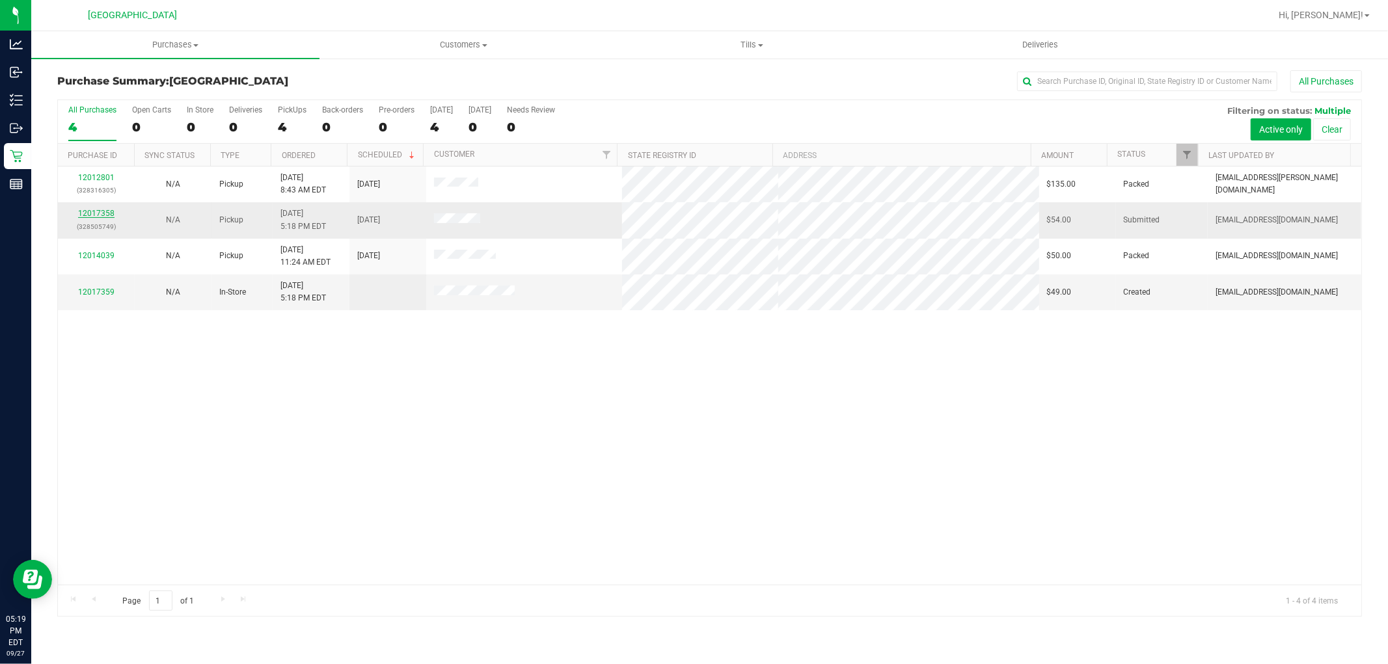
click at [98, 215] on link "12017358" at bounding box center [96, 213] width 36 height 9
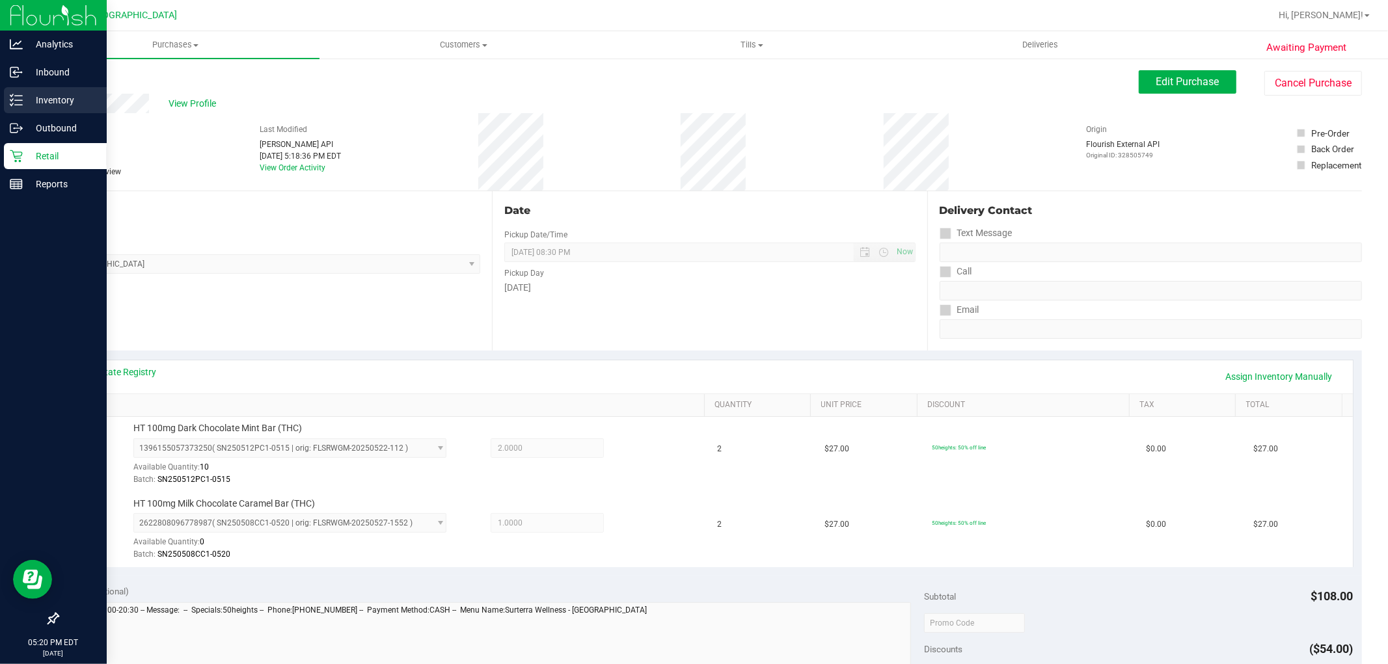
click at [55, 102] on p "Inventory" at bounding box center [62, 100] width 78 height 16
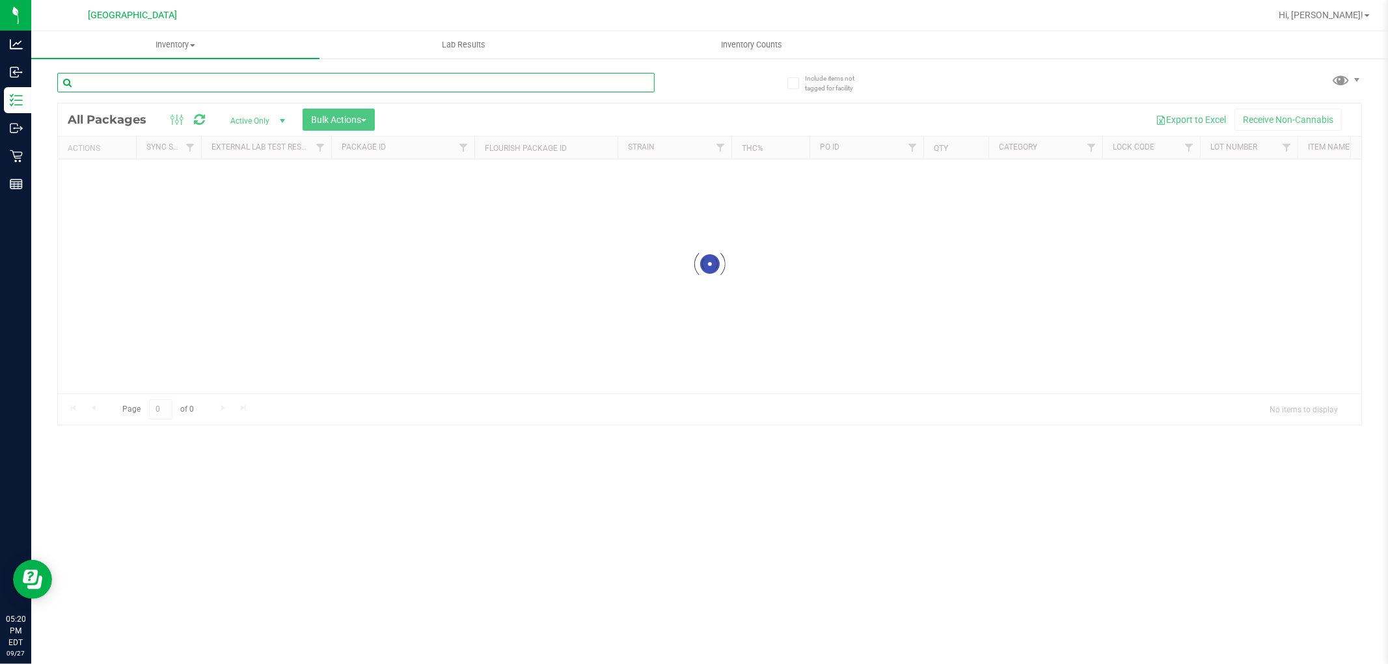
click at [150, 86] on div "Inventory All packages All inventory Waste log Create inventory Lab Results Inv…" at bounding box center [709, 347] width 1357 height 633
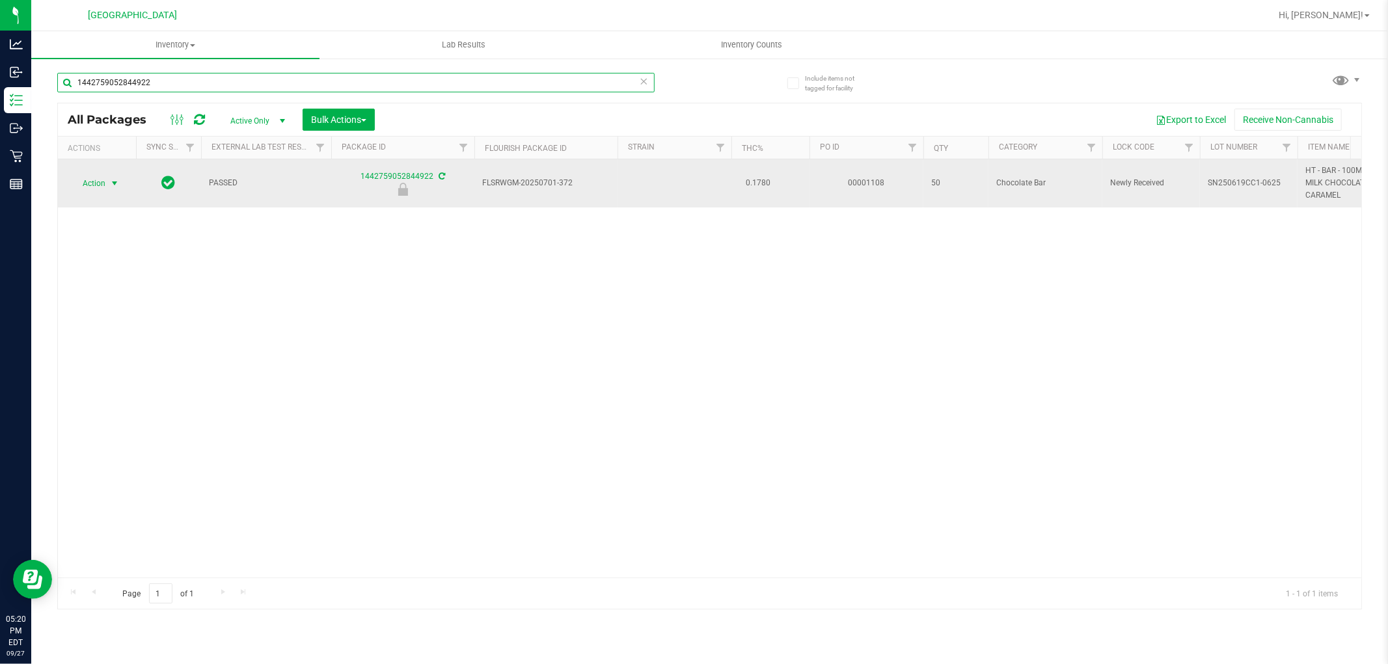
type input "1442759052844922"
click at [113, 185] on span "select" at bounding box center [114, 183] width 10 height 10
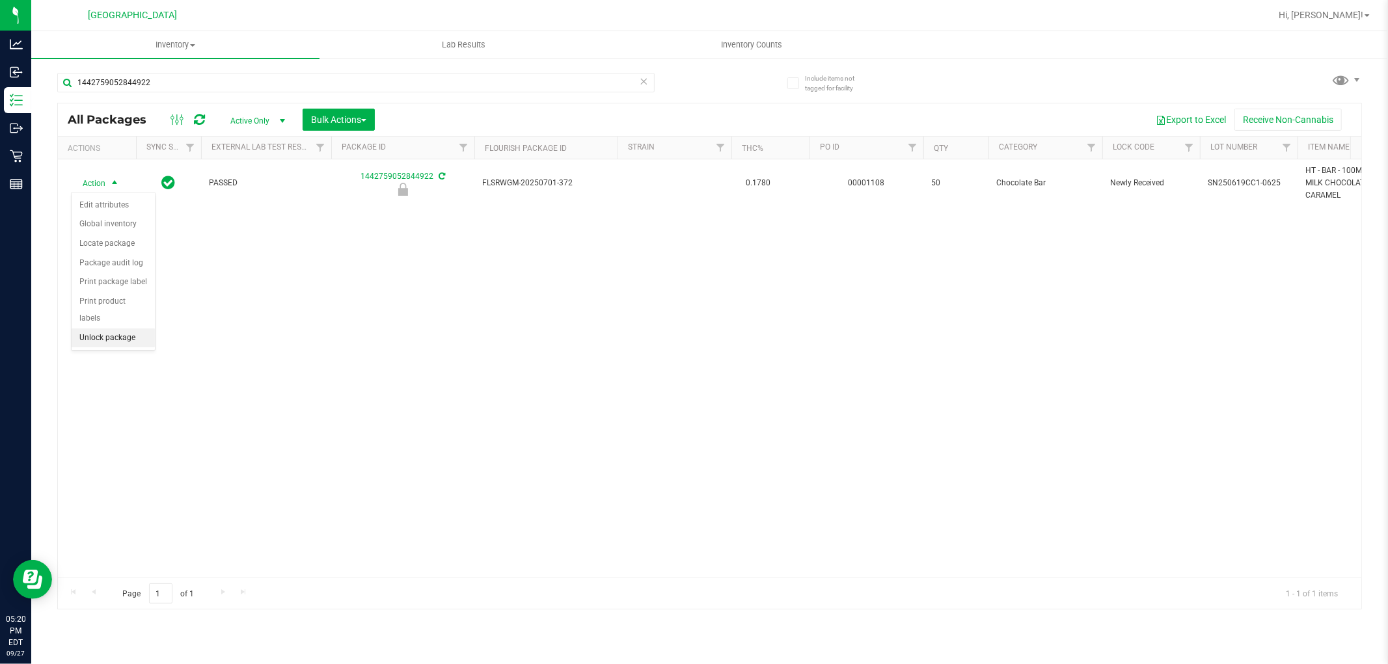
click at [111, 336] on li "Unlock package" at bounding box center [113, 339] width 83 height 20
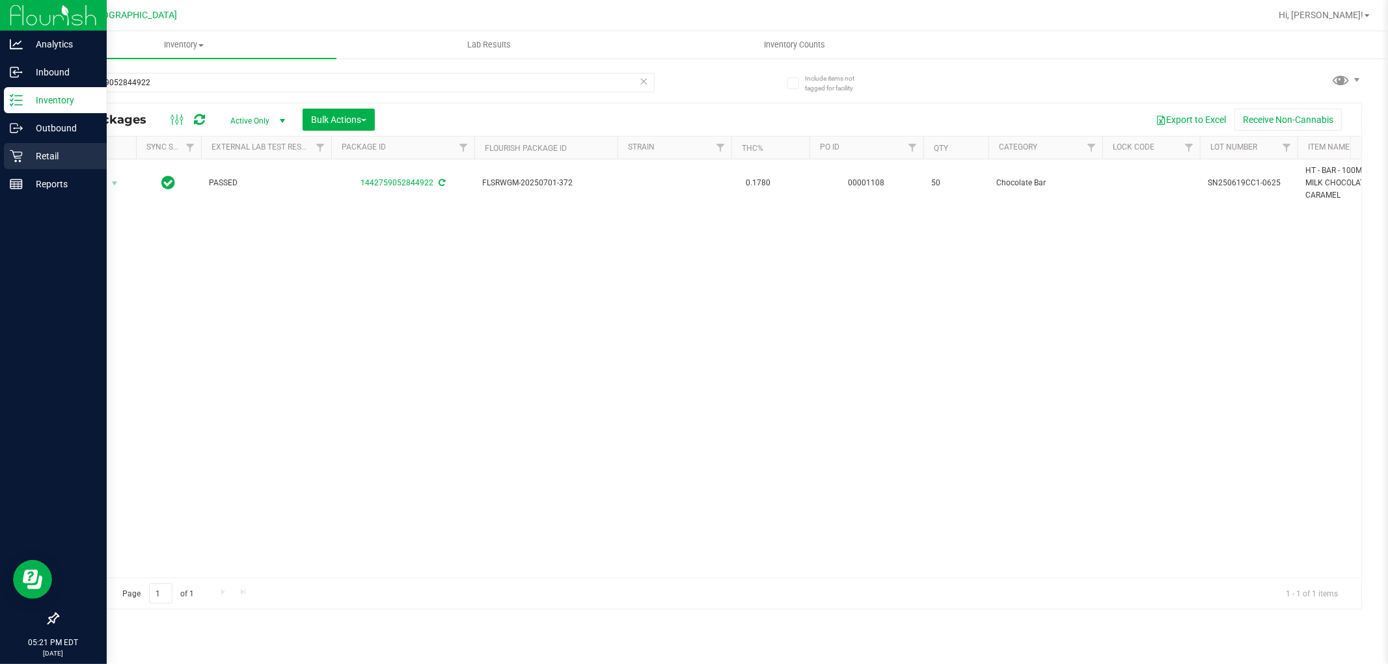
click at [26, 147] on div "Retail" at bounding box center [55, 156] width 103 height 26
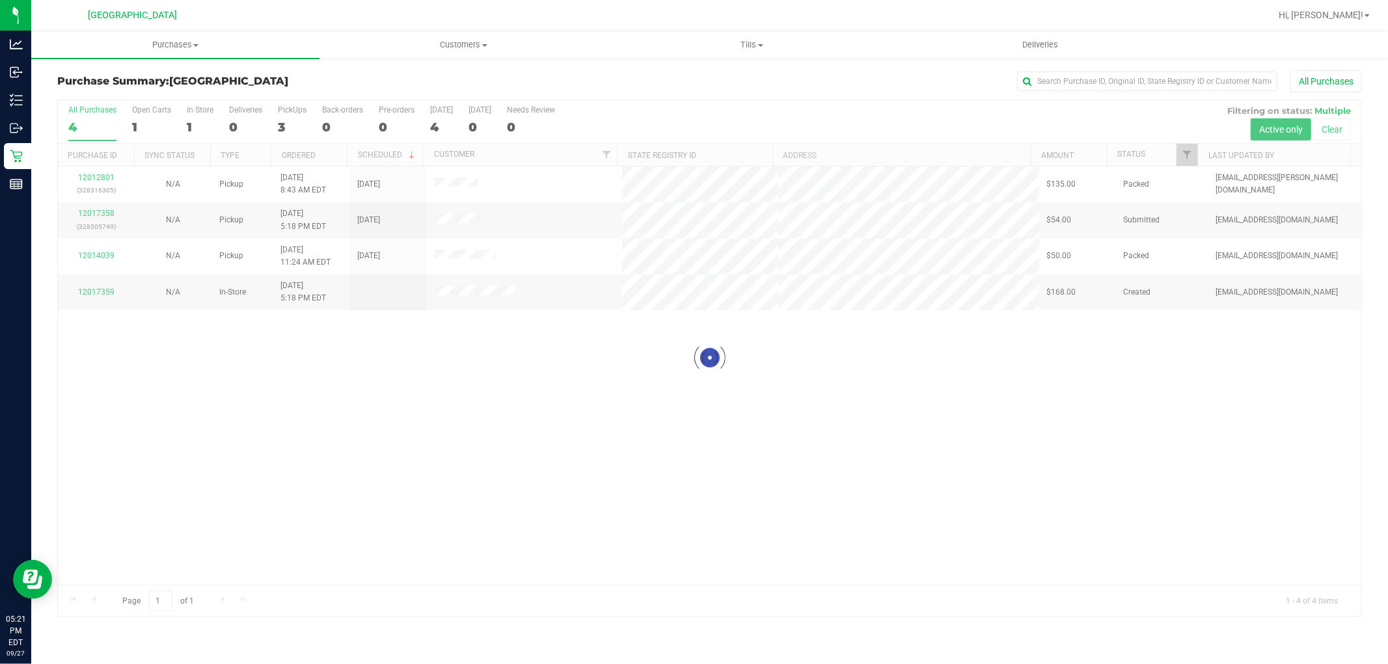
click at [485, 386] on div at bounding box center [709, 358] width 1303 height 516
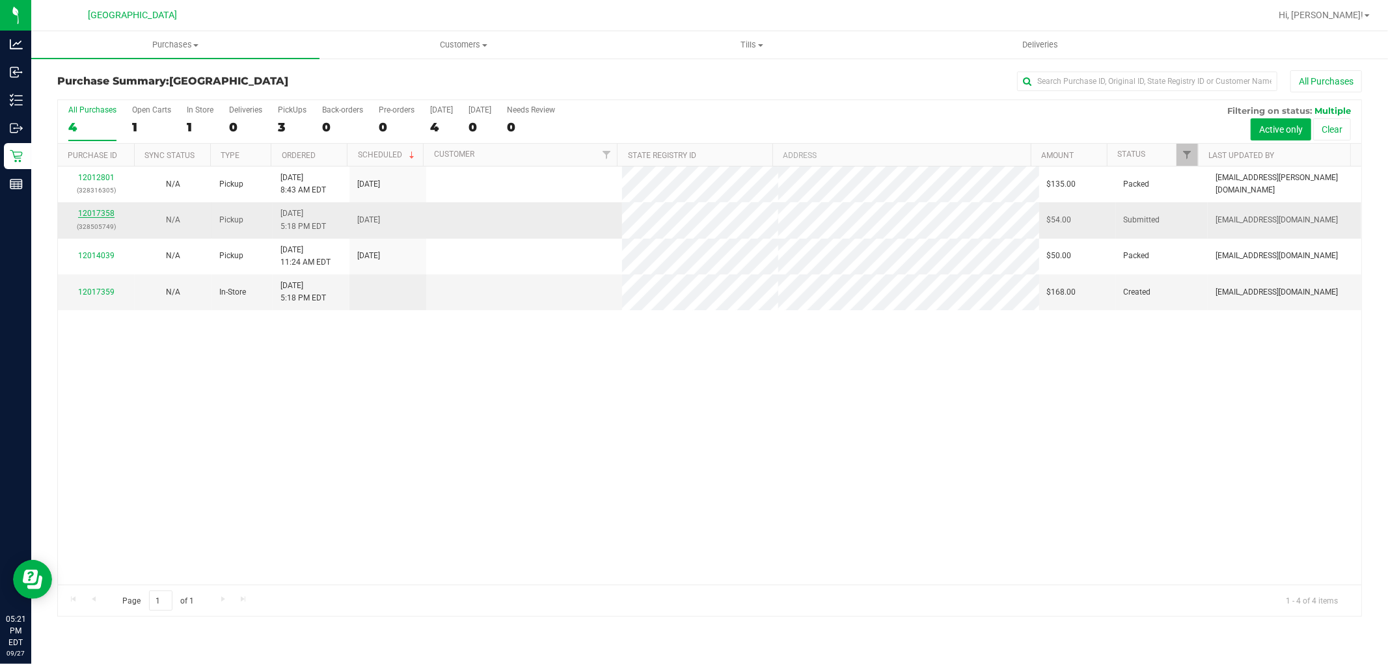
click at [98, 213] on link "12017358" at bounding box center [96, 213] width 36 height 9
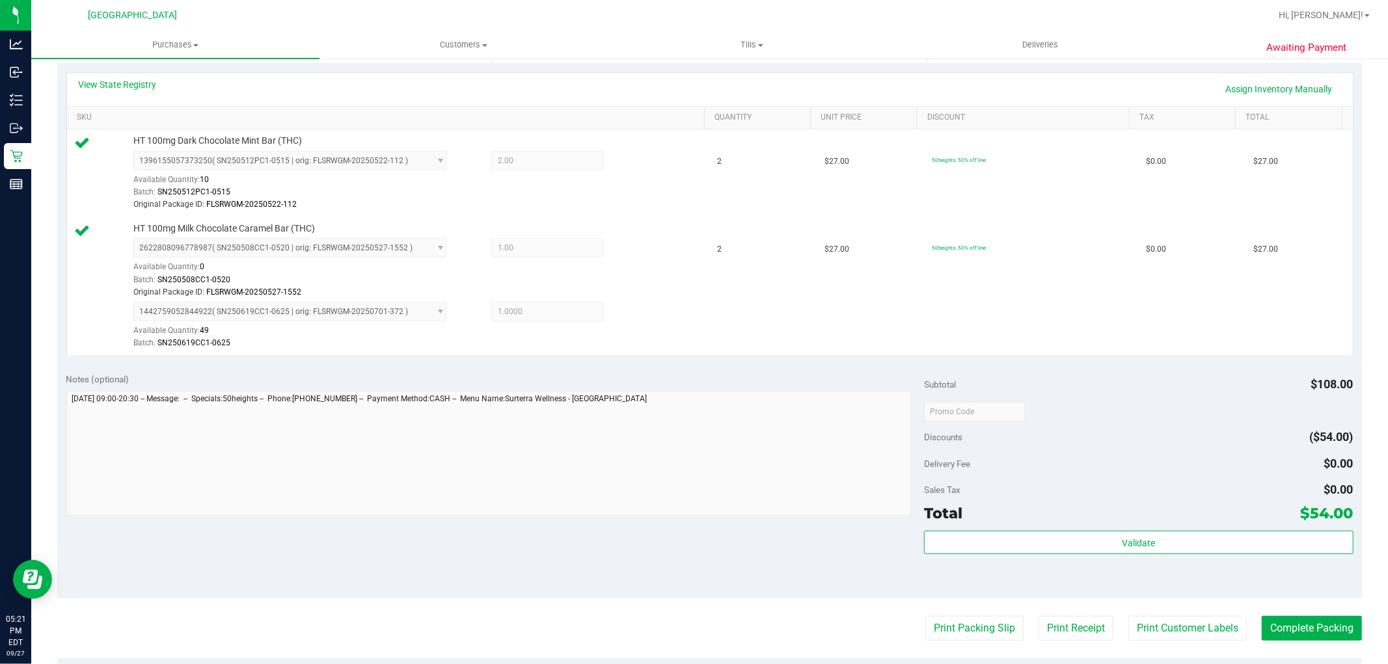
scroll to position [289, 0]
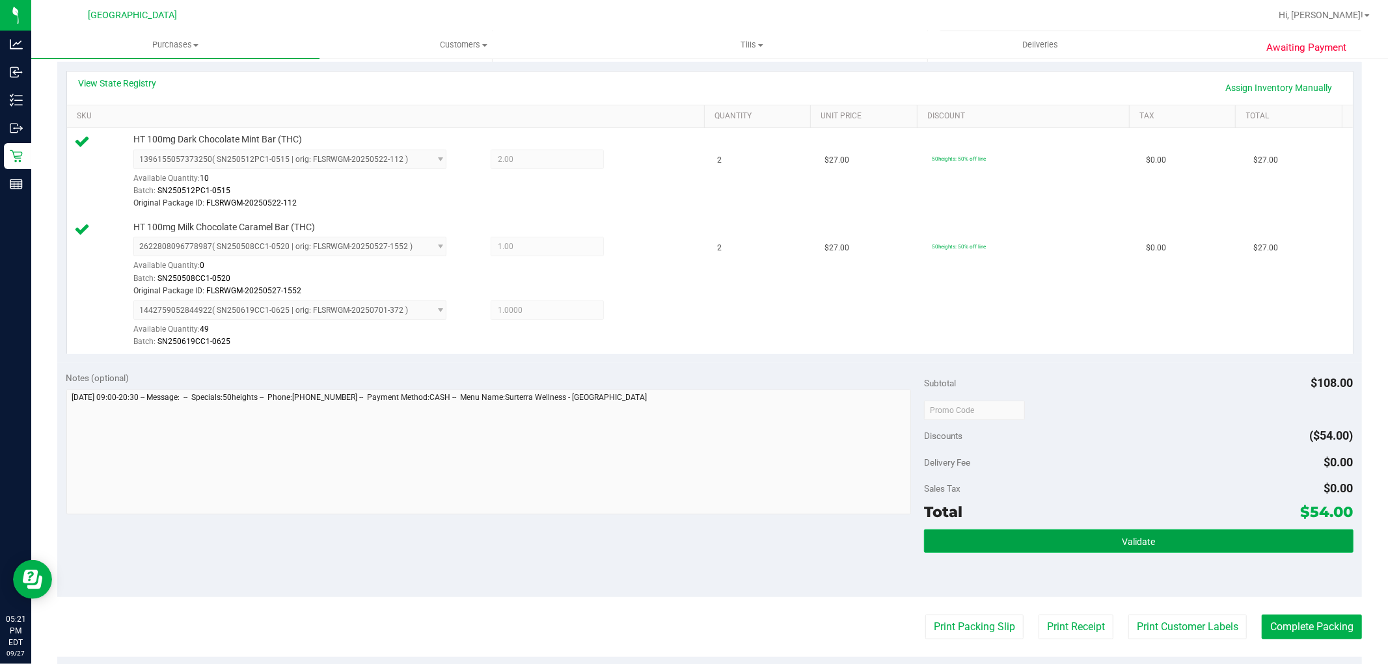
click at [999, 536] on button "Validate" at bounding box center [1138, 541] width 429 height 23
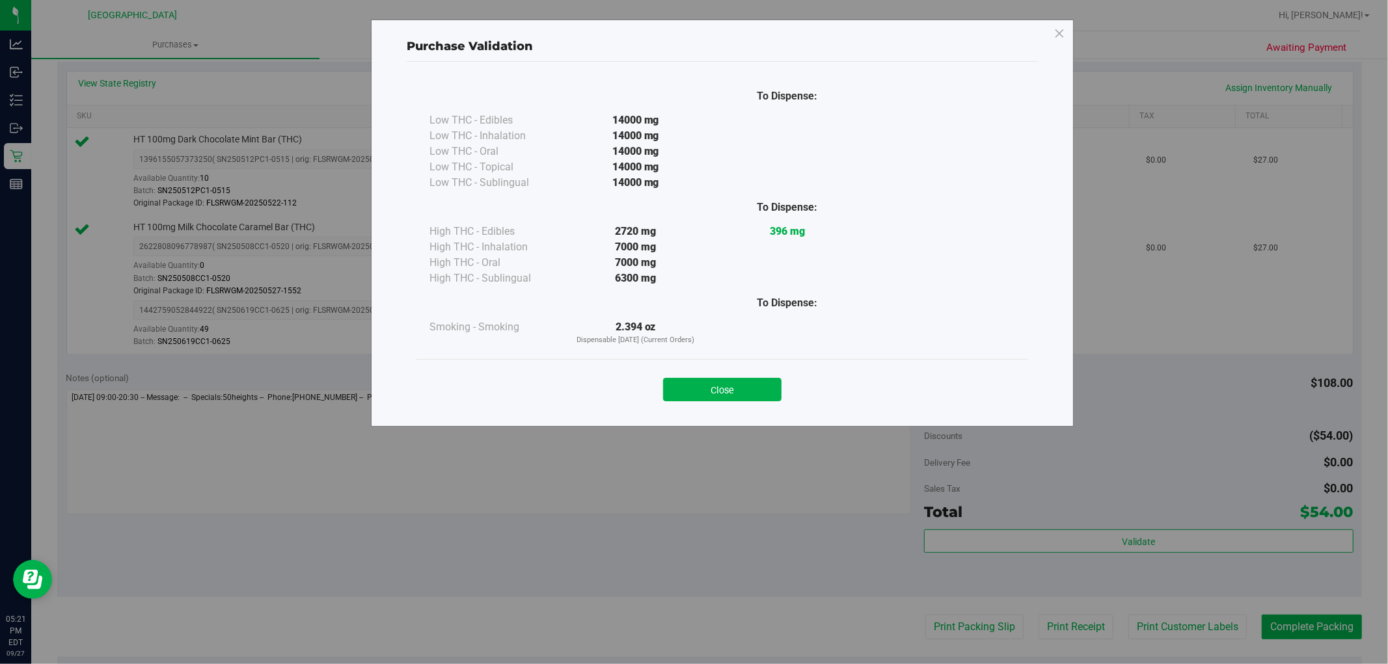
drag, startPoint x: 698, startPoint y: 383, endPoint x: 707, endPoint y: 383, distance: 9.1
click at [701, 383] on button "Close" at bounding box center [722, 389] width 118 height 23
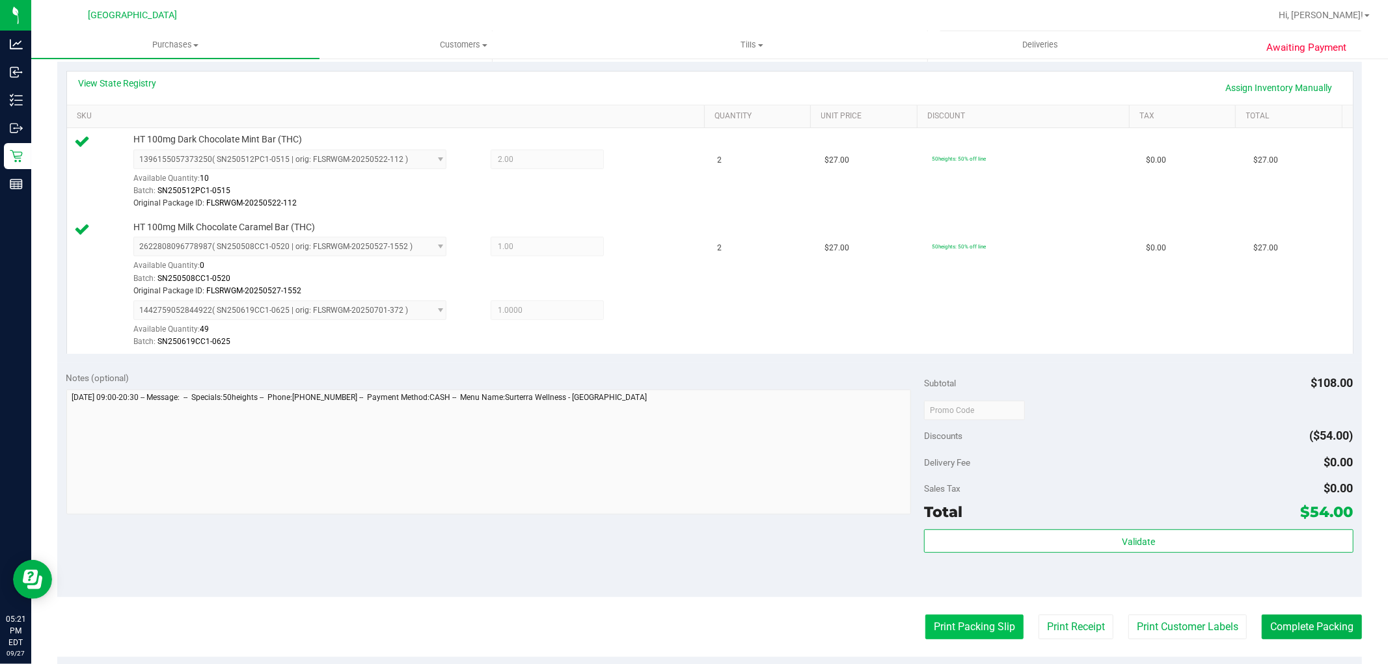
click at [932, 627] on button "Print Packing Slip" at bounding box center [974, 627] width 98 height 25
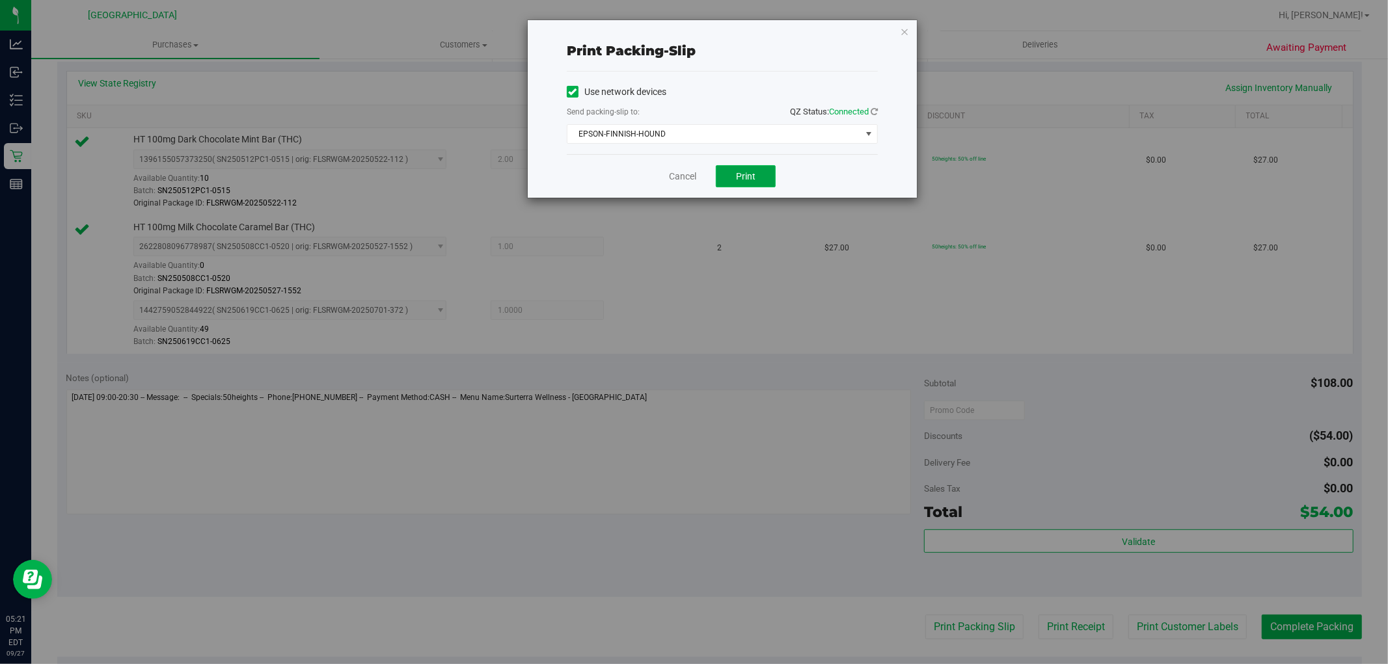
click at [752, 174] on span "Print" at bounding box center [746, 176] width 20 height 10
click at [671, 178] on link "Cancel" at bounding box center [682, 177] width 27 height 14
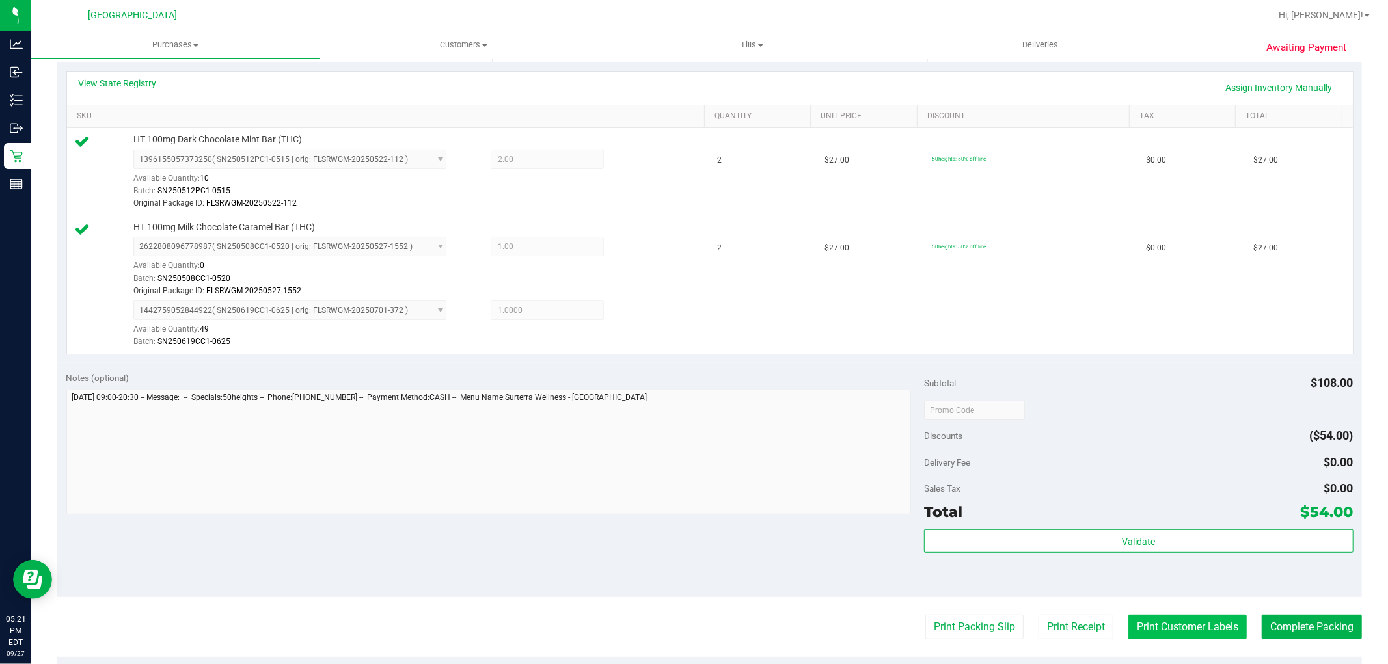
click at [1128, 621] on button "Print Customer Labels" at bounding box center [1187, 627] width 118 height 25
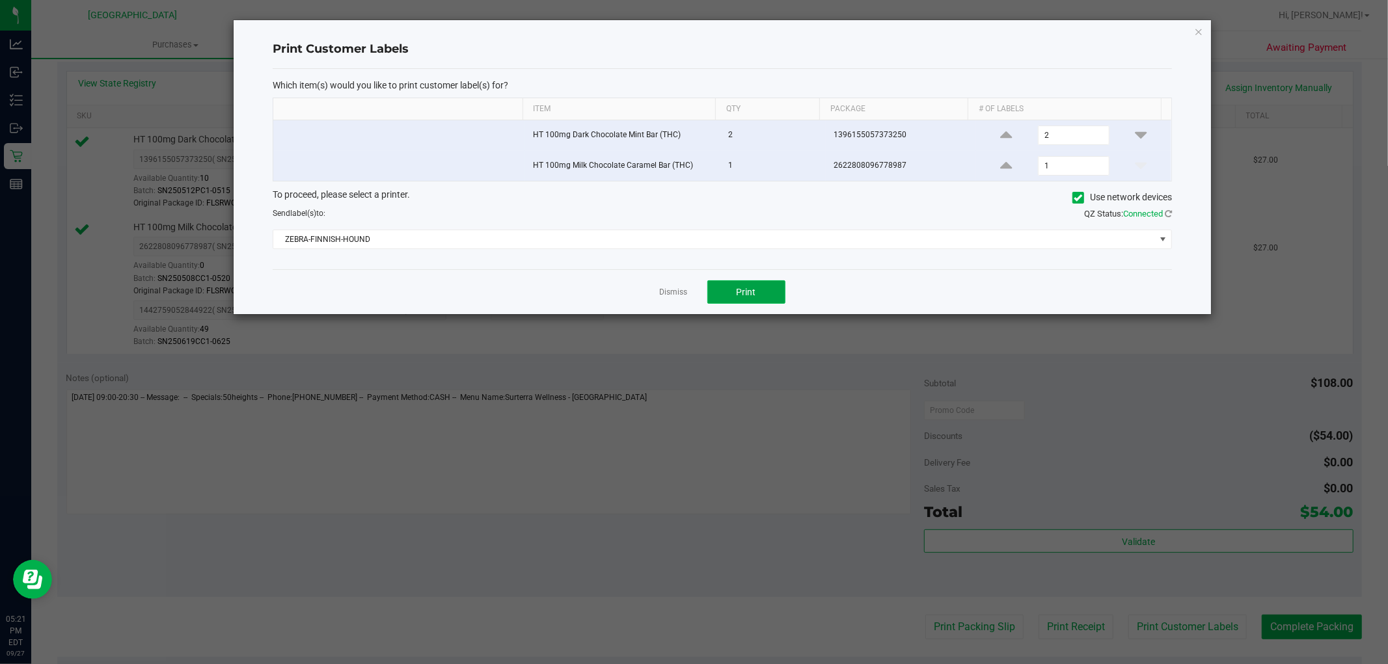
click at [753, 288] on span "Print" at bounding box center [747, 292] width 20 height 10
click at [669, 290] on link "Dismiss" at bounding box center [674, 292] width 28 height 11
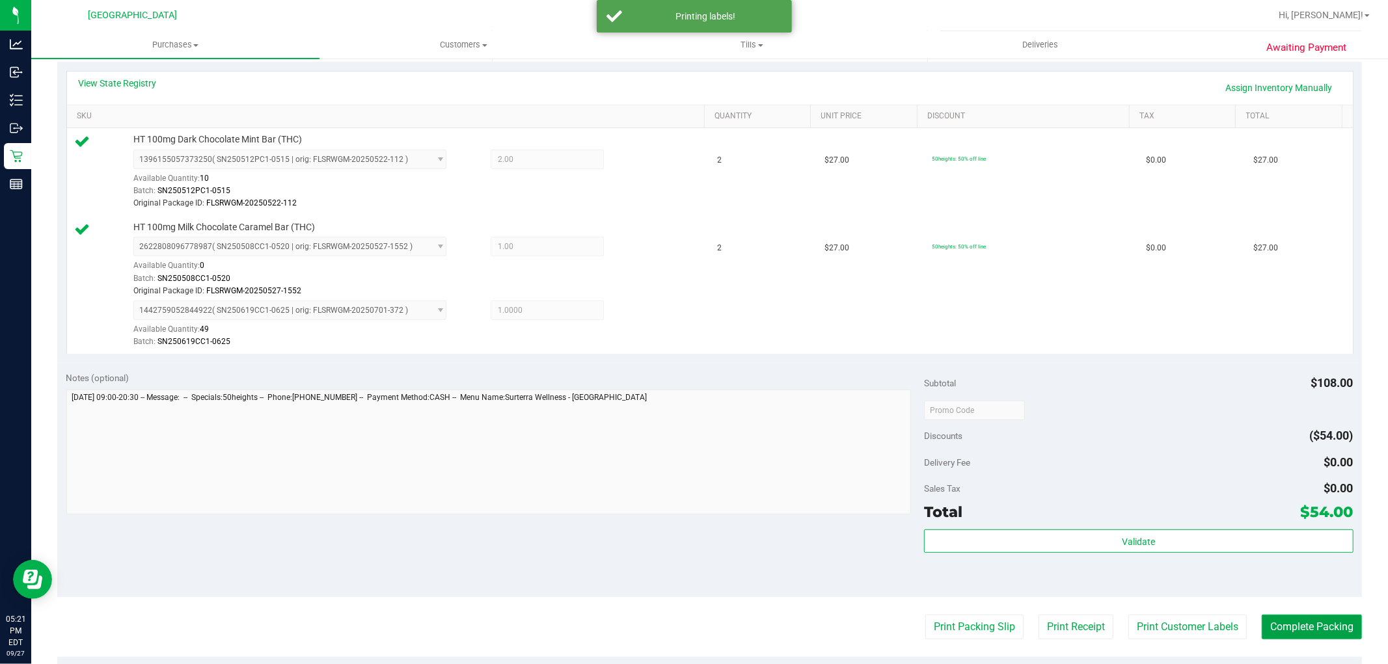
click at [1270, 626] on button "Complete Packing" at bounding box center [1312, 627] width 100 height 25
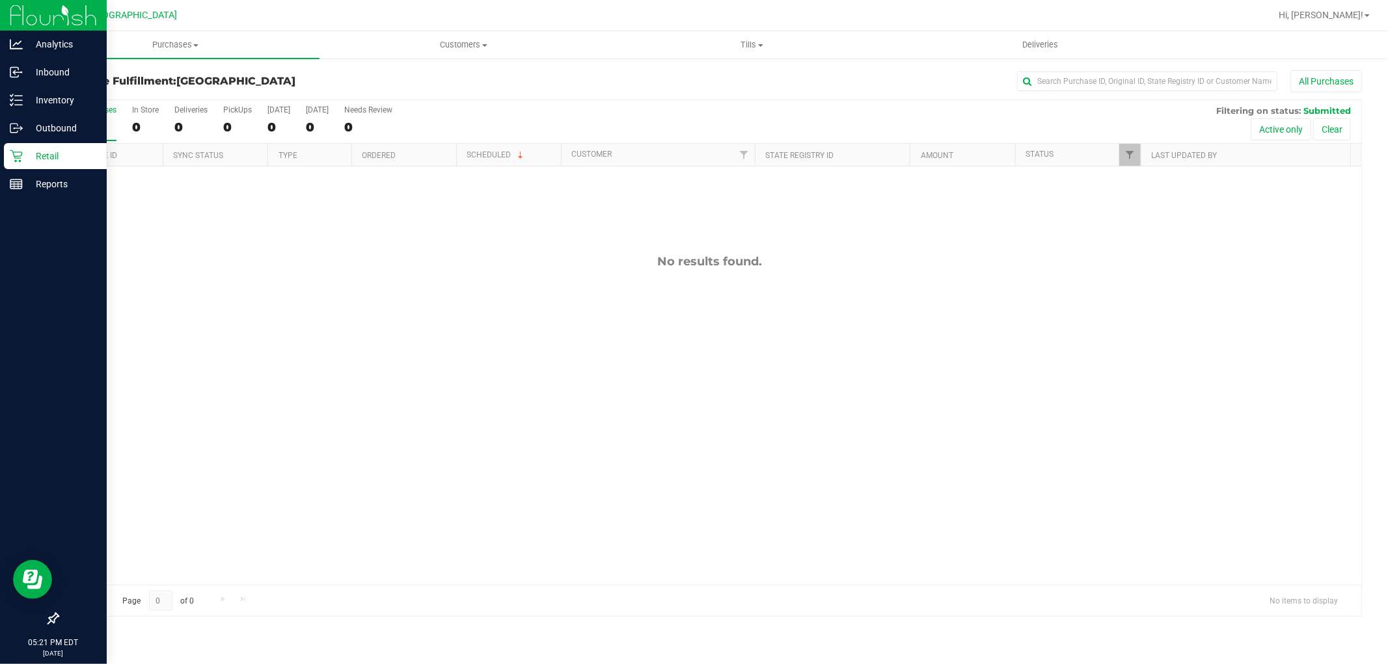
click at [43, 152] on p "Retail" at bounding box center [62, 156] width 78 height 16
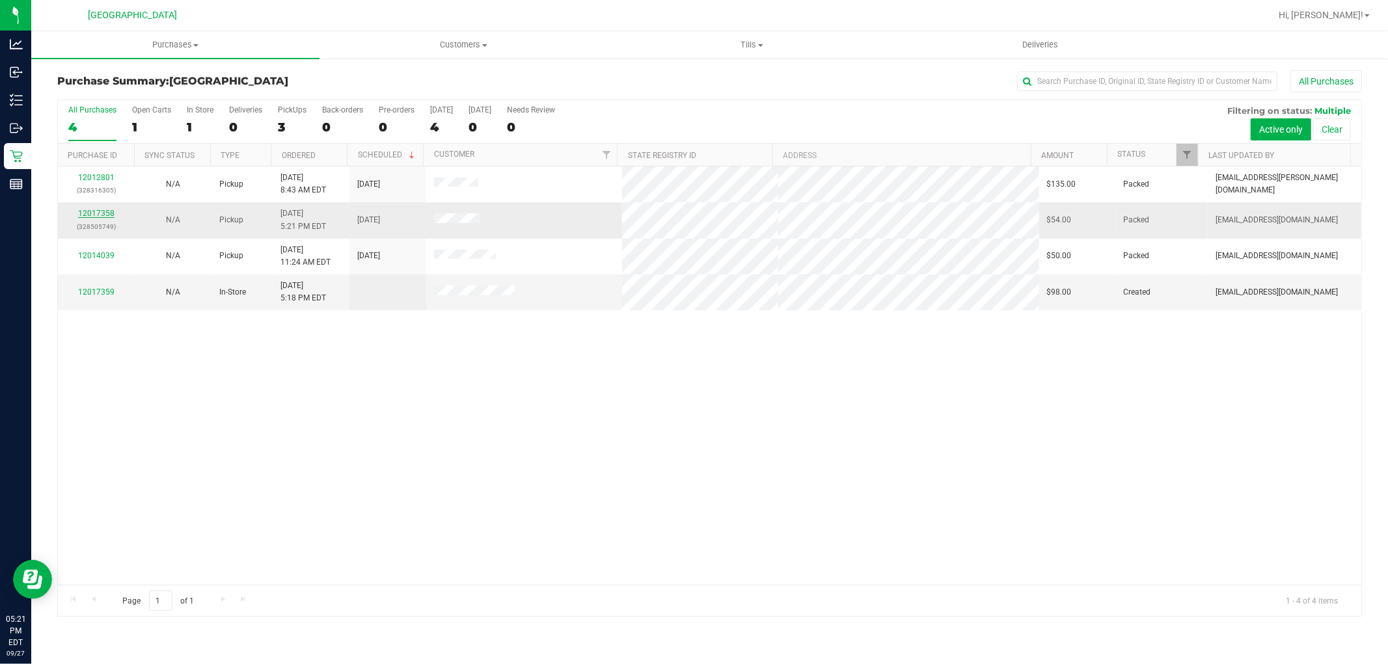
click at [101, 213] on link "12017358" at bounding box center [96, 213] width 36 height 9
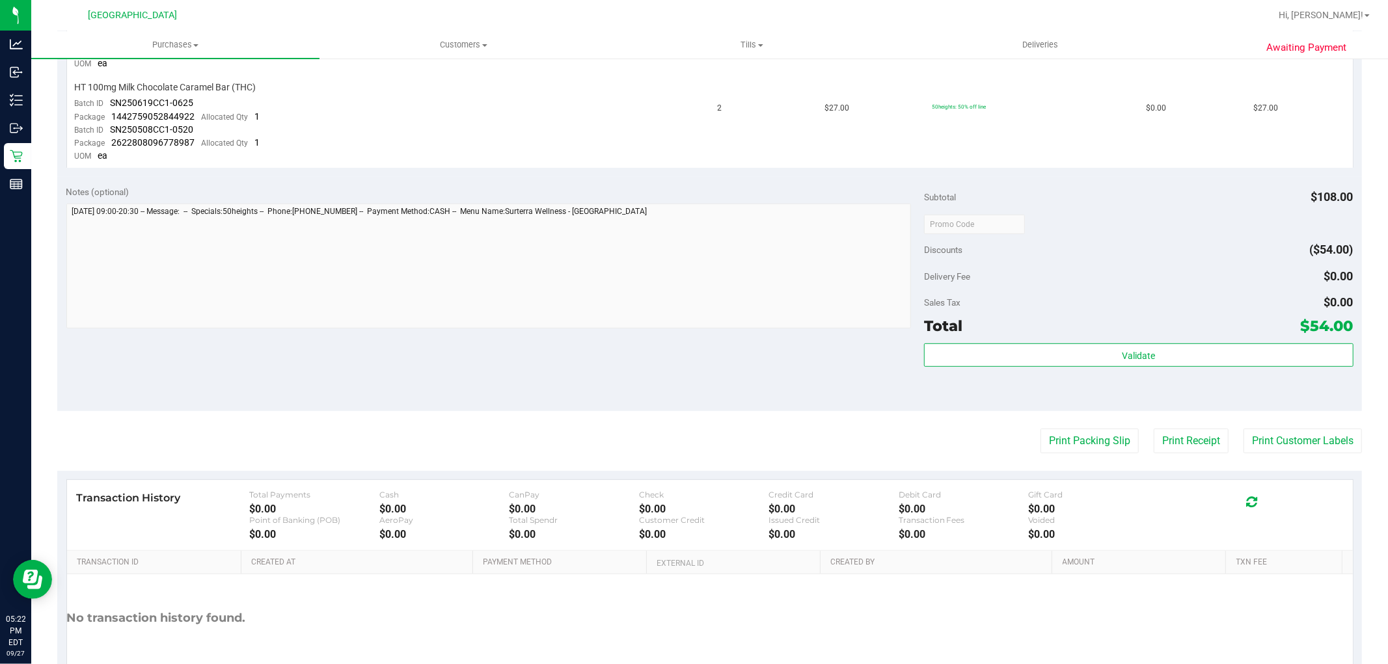
scroll to position [433, 0]
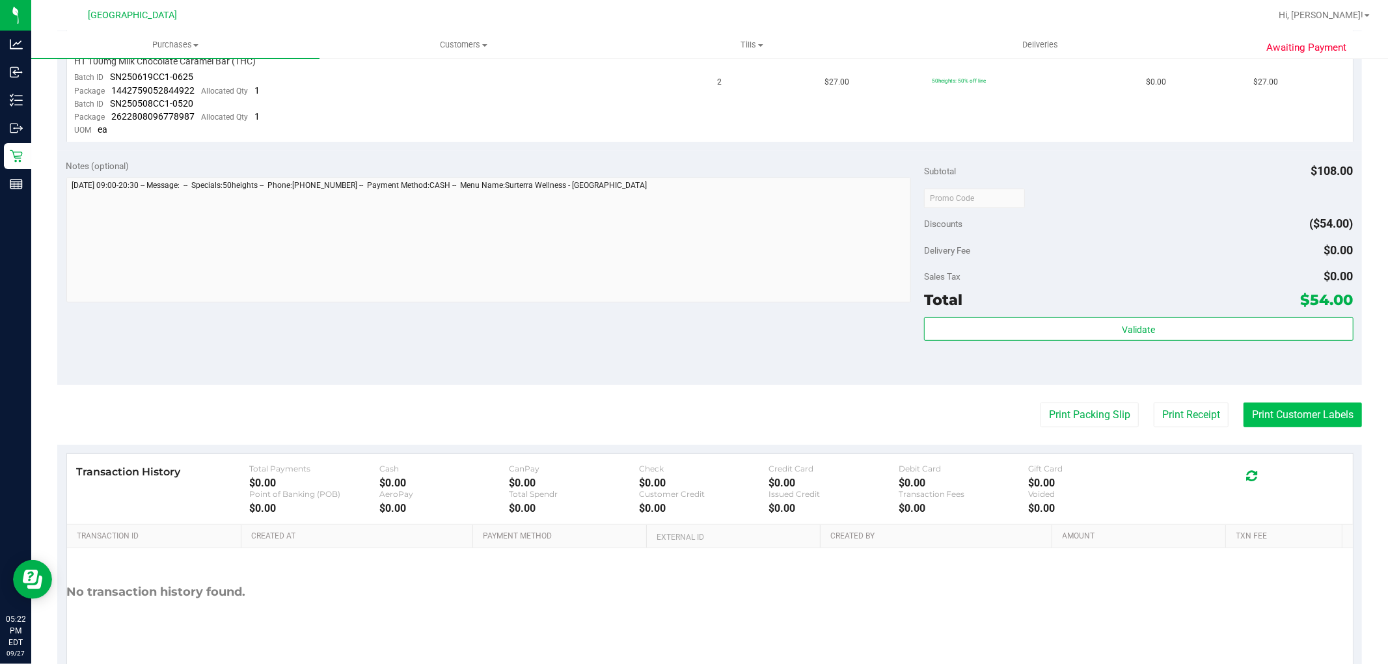
click at [1267, 414] on button "Print Customer Labels" at bounding box center [1302, 415] width 118 height 25
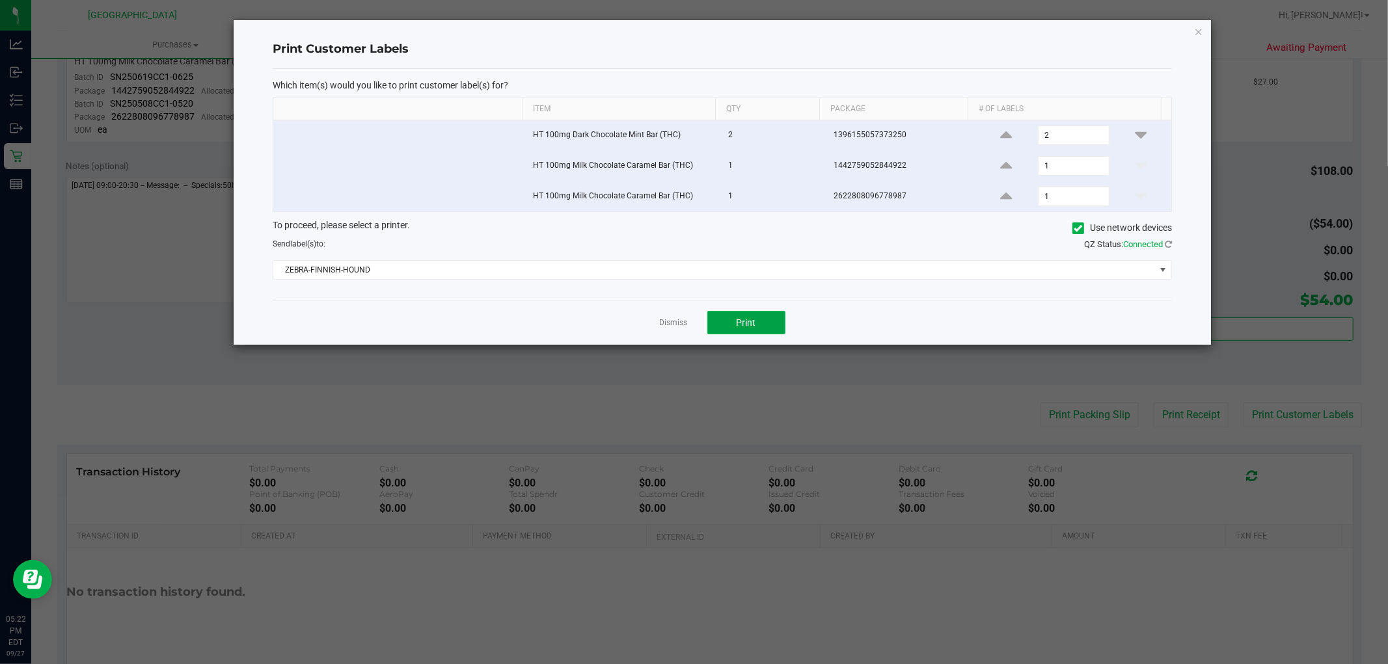
click at [761, 319] on button "Print" at bounding box center [746, 322] width 78 height 23
click at [660, 322] on link "Dismiss" at bounding box center [674, 323] width 28 height 11
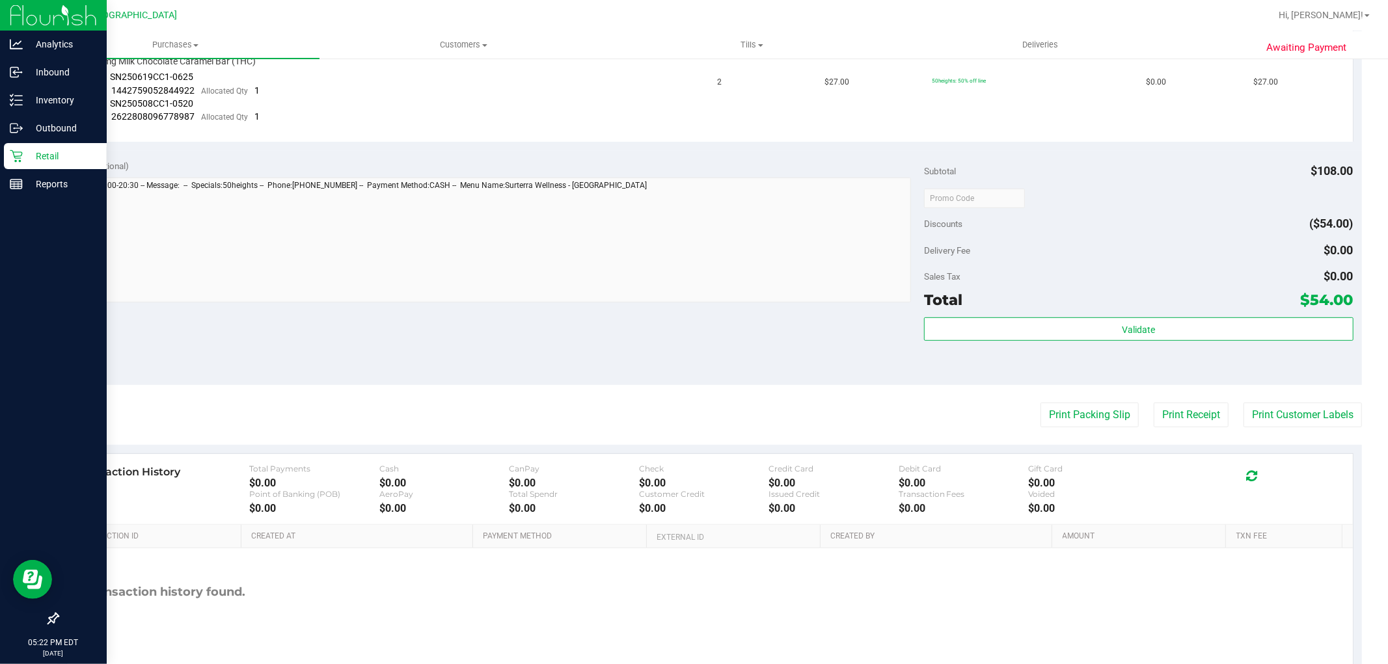
click at [27, 156] on p "Retail" at bounding box center [62, 156] width 78 height 16
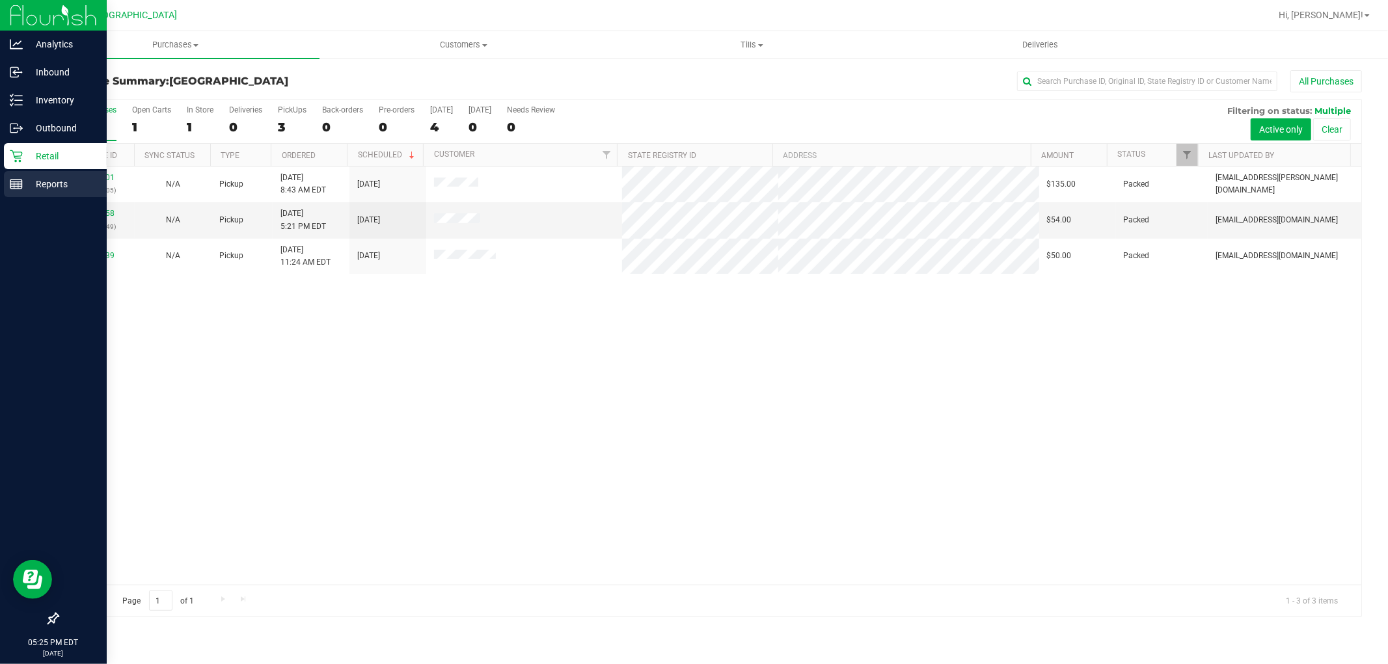
click at [50, 184] on p "Reports" at bounding box center [62, 184] width 78 height 16
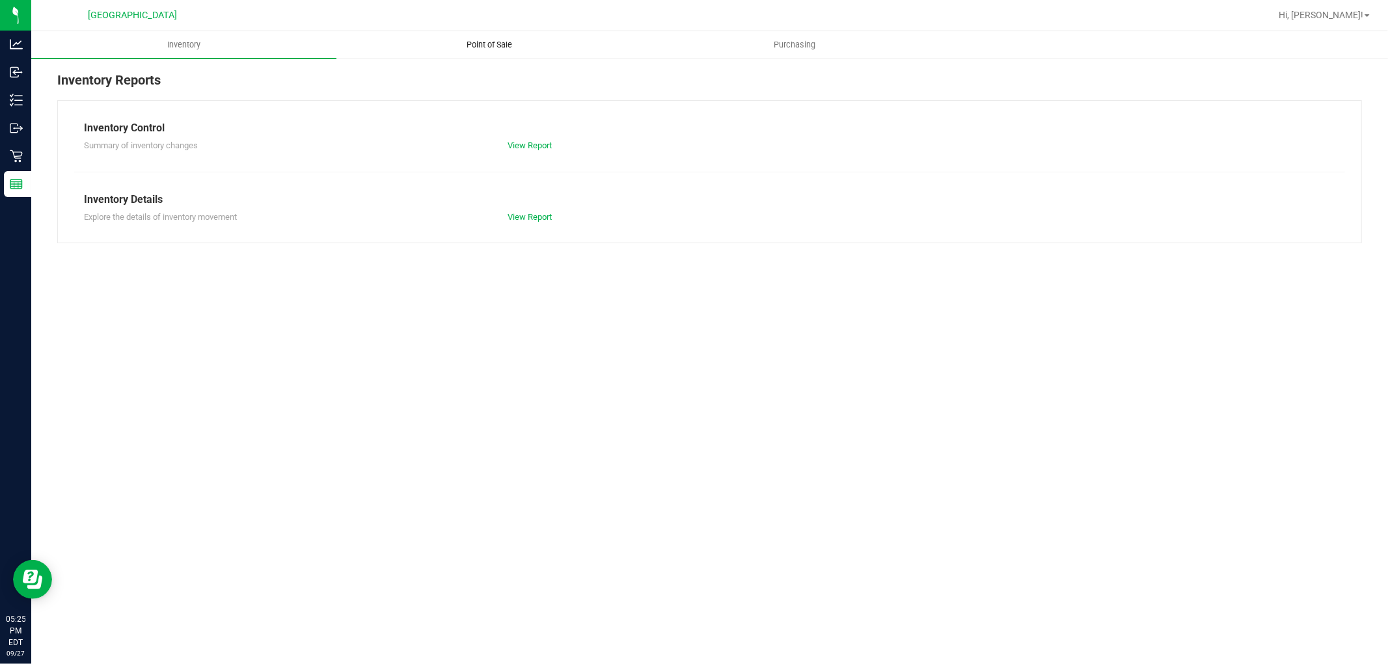
click at [466, 36] on uib-tab-heading "Point of Sale" at bounding box center [489, 45] width 304 height 26
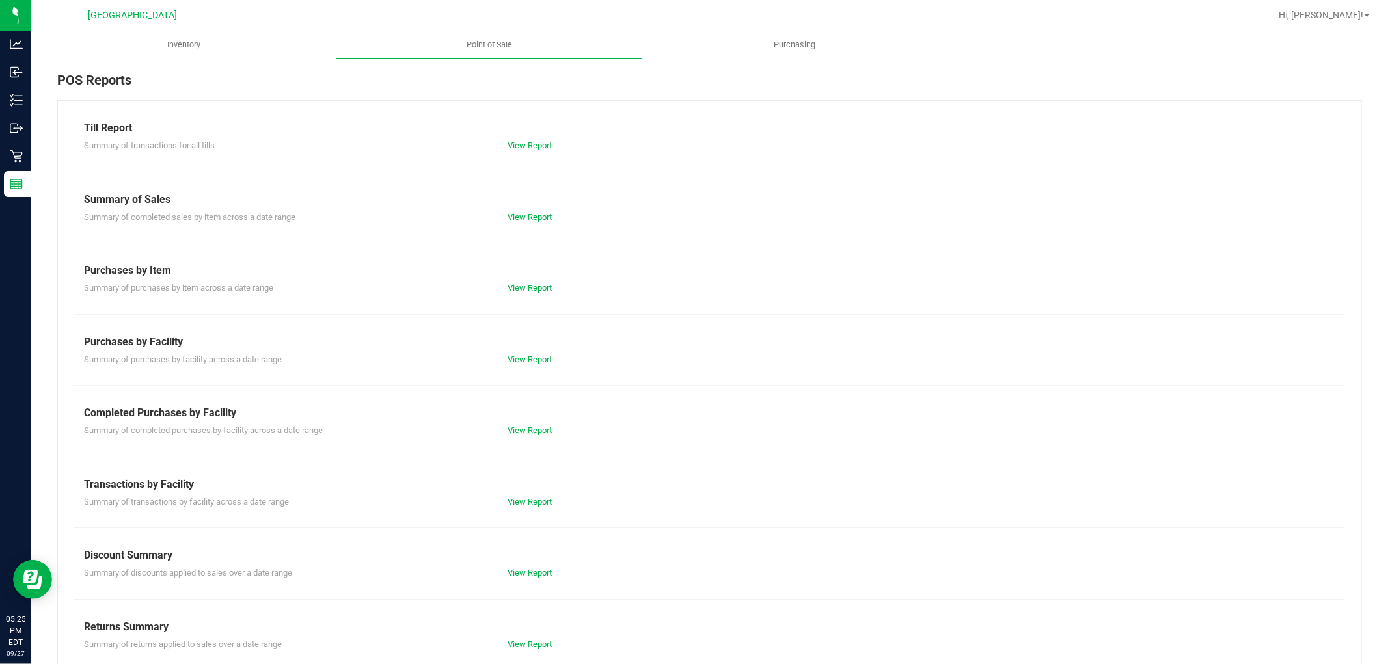
click at [529, 427] on link "View Report" at bounding box center [530, 431] width 44 height 10
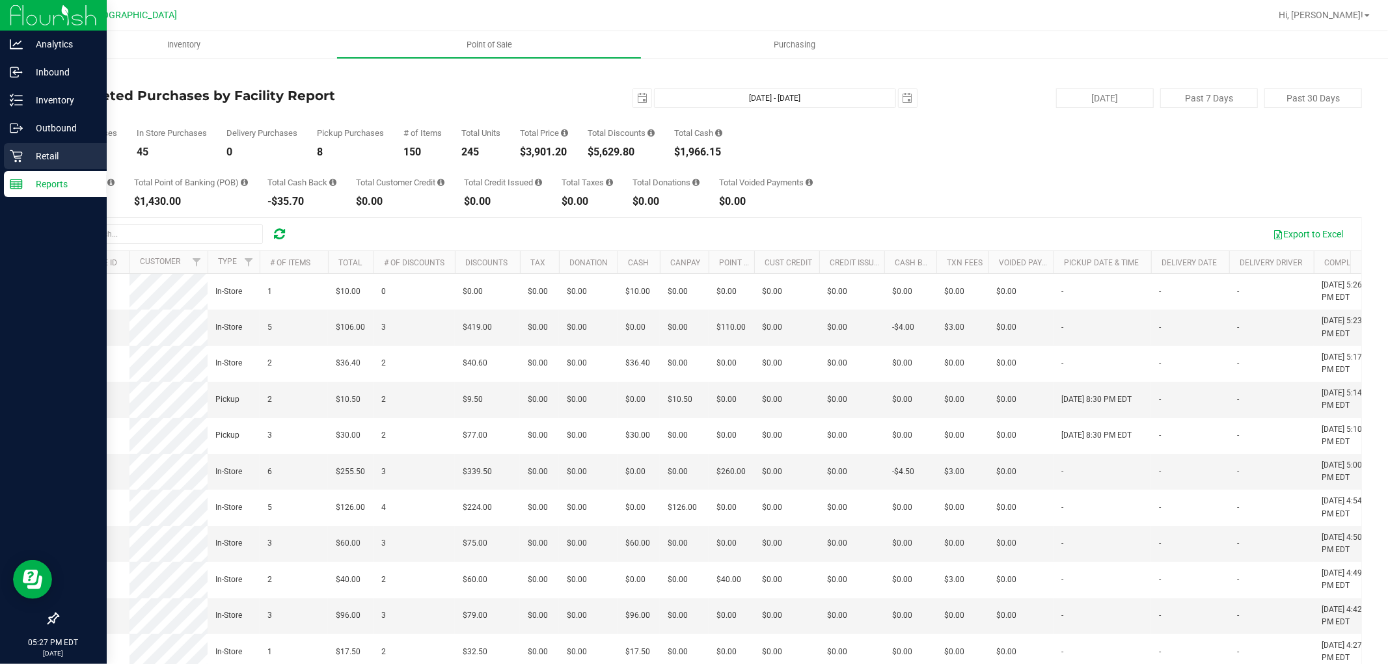
click at [18, 157] on icon at bounding box center [16, 156] width 13 height 13
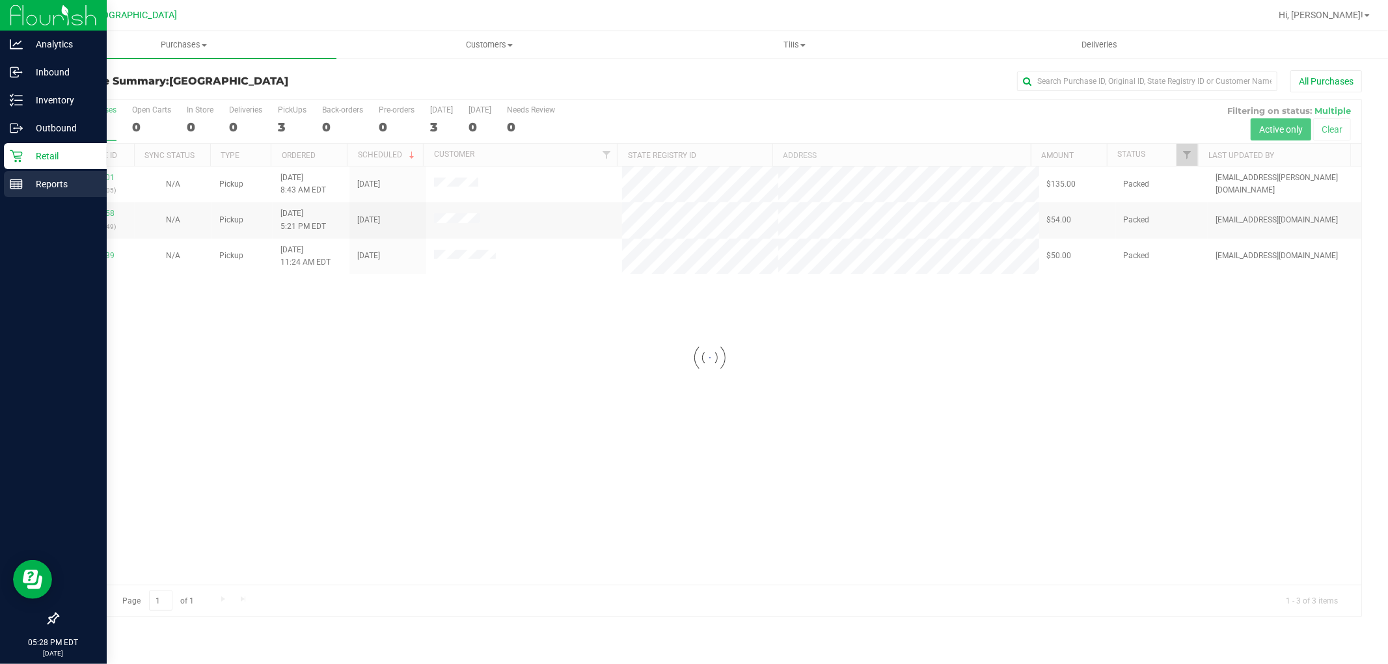
click at [16, 182] on line at bounding box center [16, 182] width 12 height 0
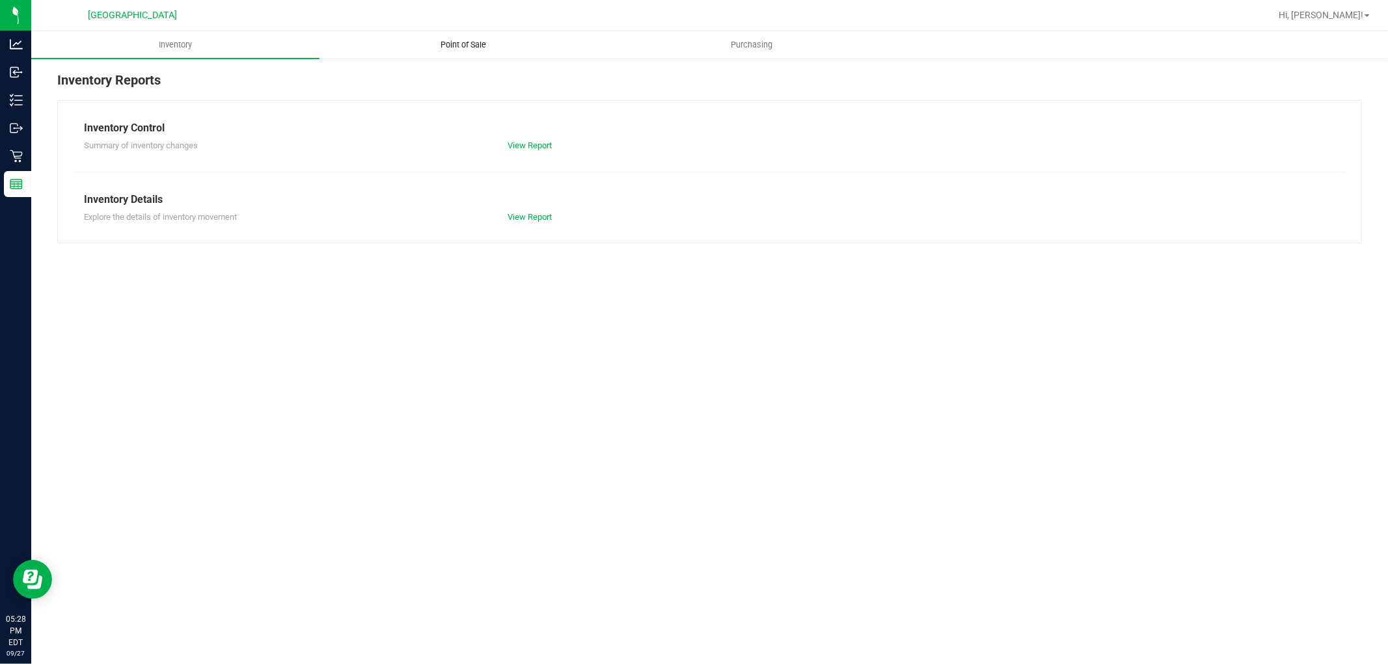
click at [445, 49] on span "Point of Sale" at bounding box center [464, 45] width 81 height 12
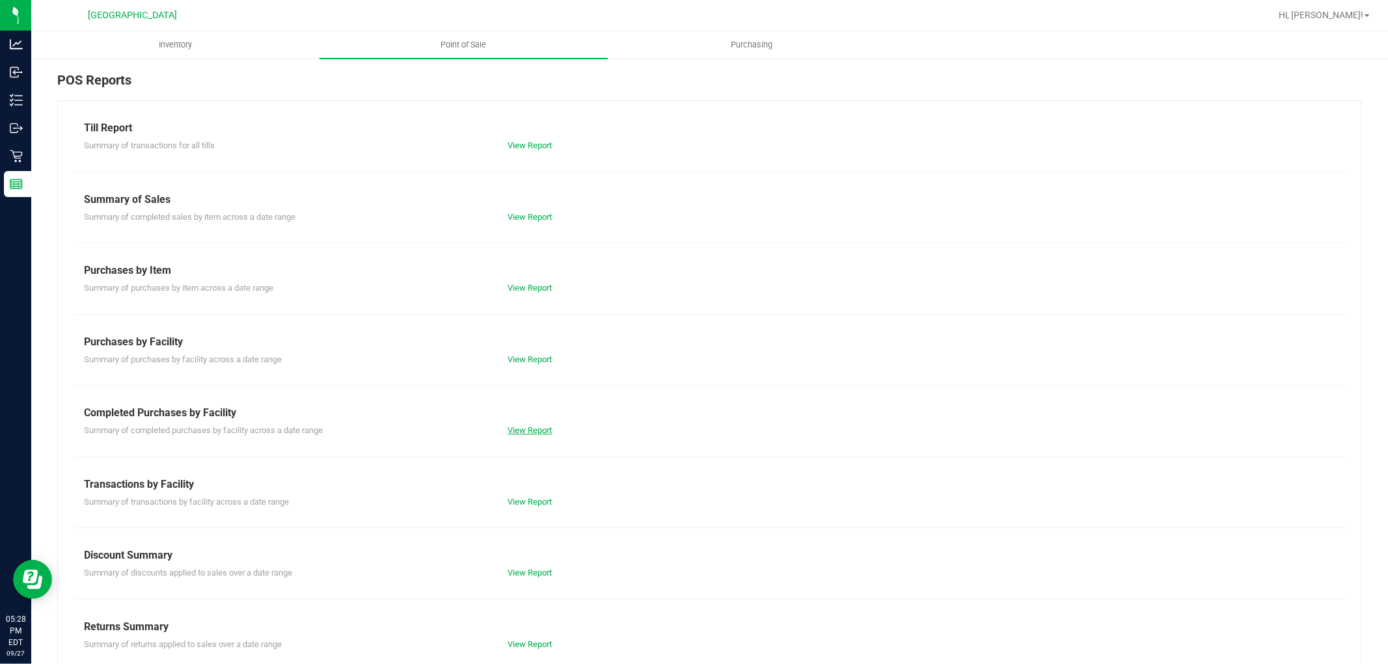
click at [528, 427] on link "View Report" at bounding box center [530, 431] width 44 height 10
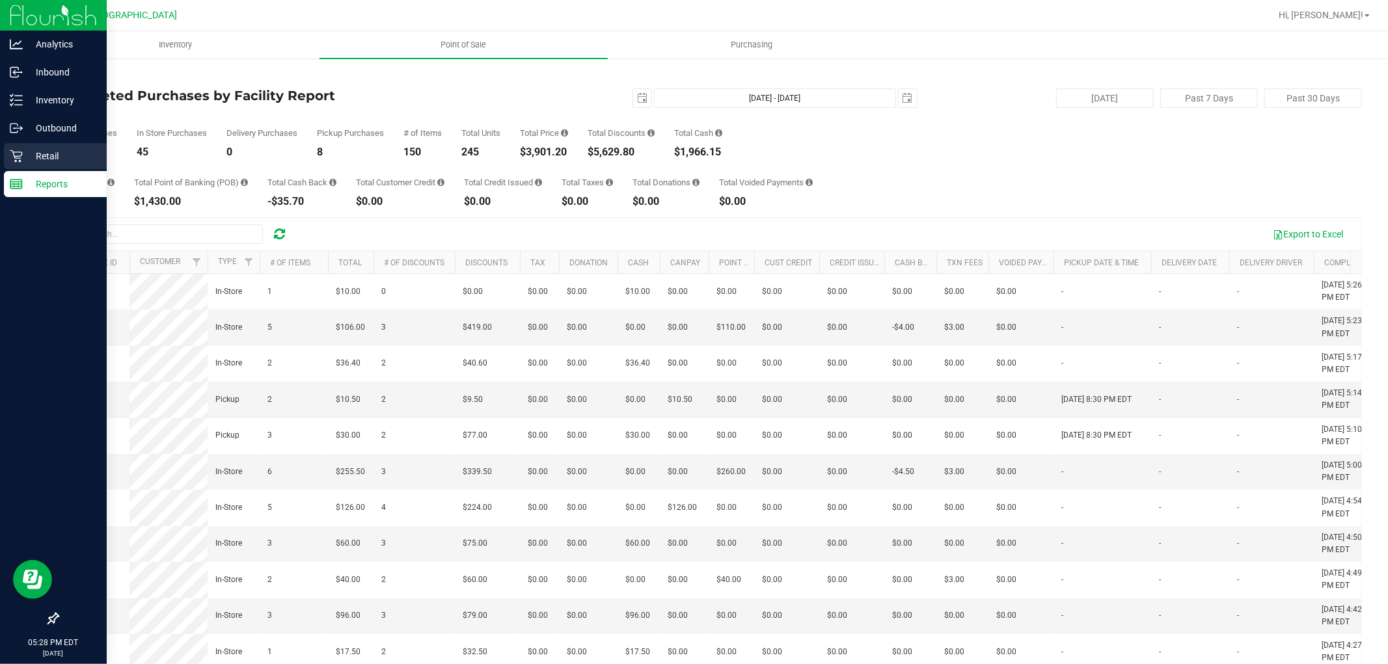
click at [7, 148] on div "Retail" at bounding box center [55, 156] width 103 height 26
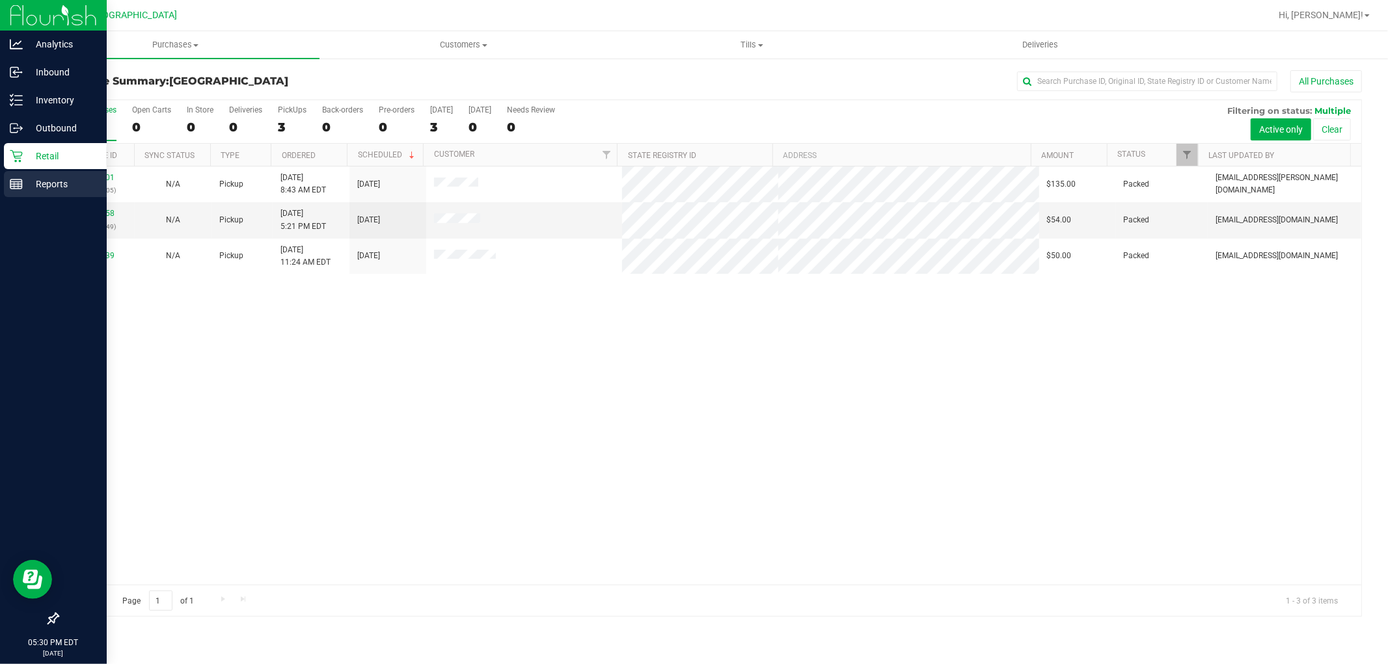
click at [36, 180] on p "Reports" at bounding box center [62, 184] width 78 height 16
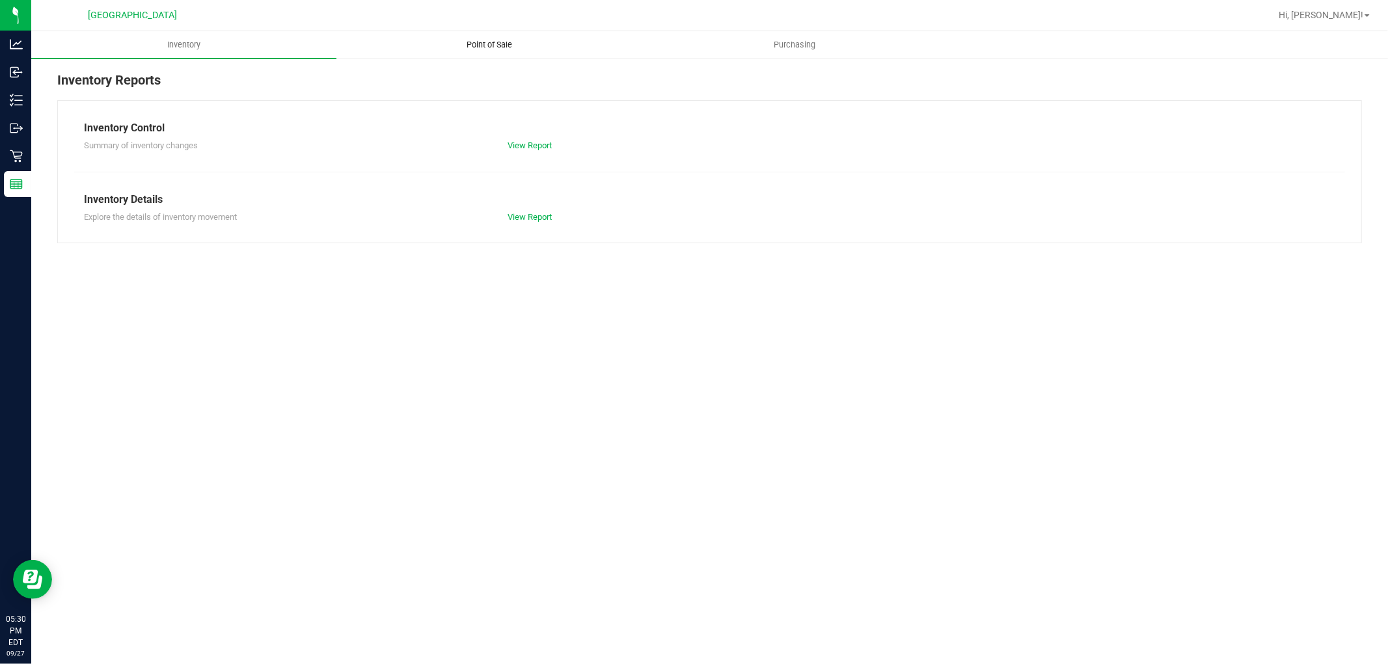
click at [515, 36] on uib-tab-heading "Point of Sale" at bounding box center [489, 45] width 304 height 26
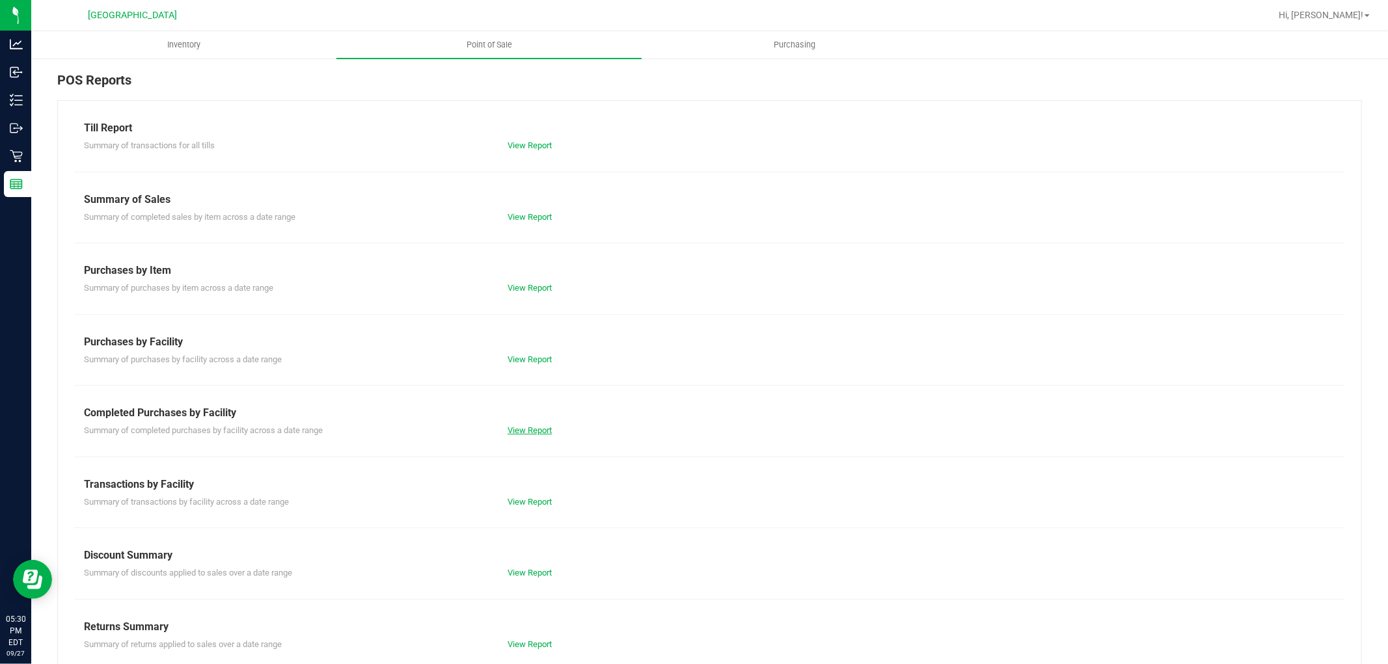
click at [516, 431] on link "View Report" at bounding box center [530, 431] width 44 height 10
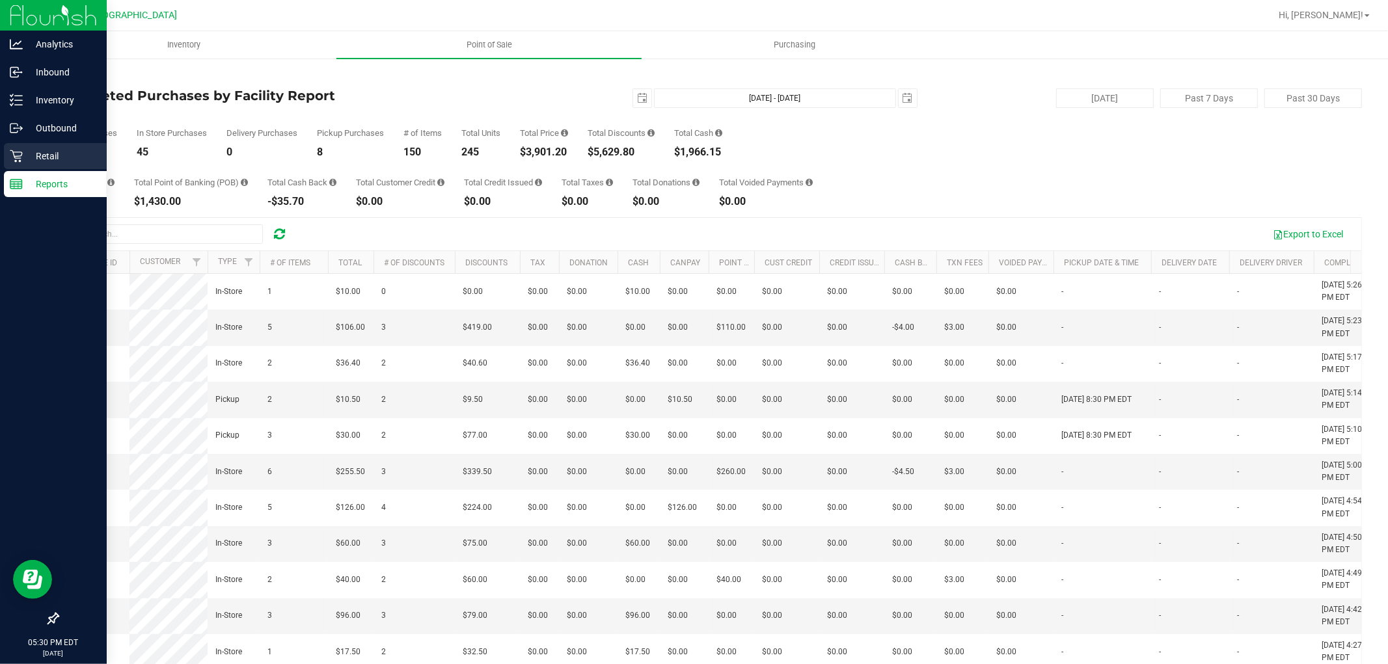
click at [23, 157] on p "Retail" at bounding box center [62, 156] width 78 height 16
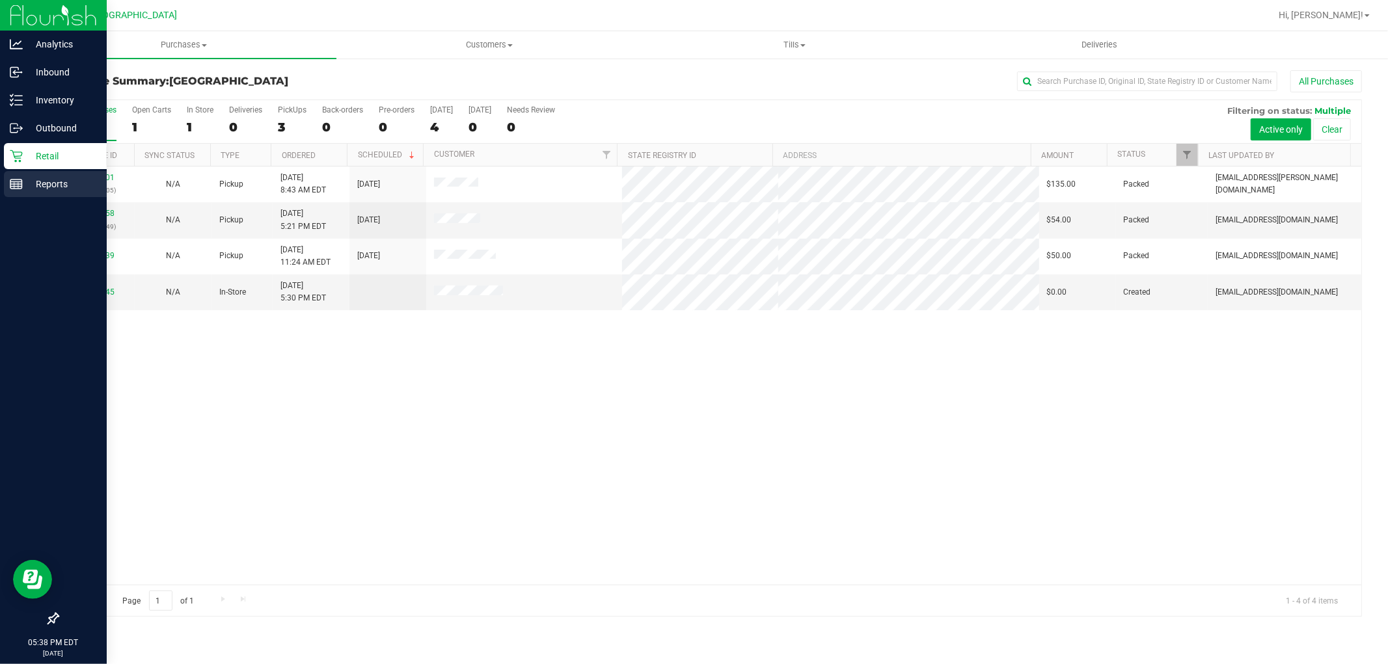
click at [57, 183] on p "Reports" at bounding box center [62, 184] width 78 height 16
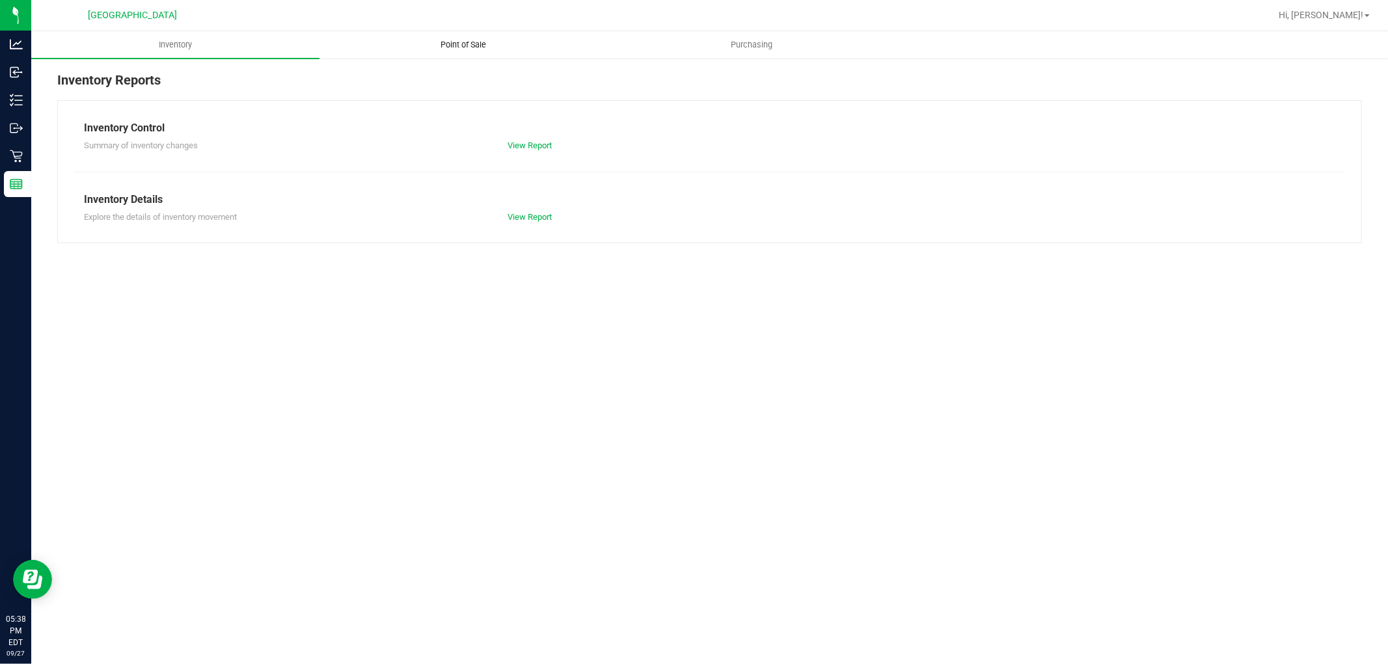
click at [459, 48] on span "Point of Sale" at bounding box center [464, 45] width 81 height 12
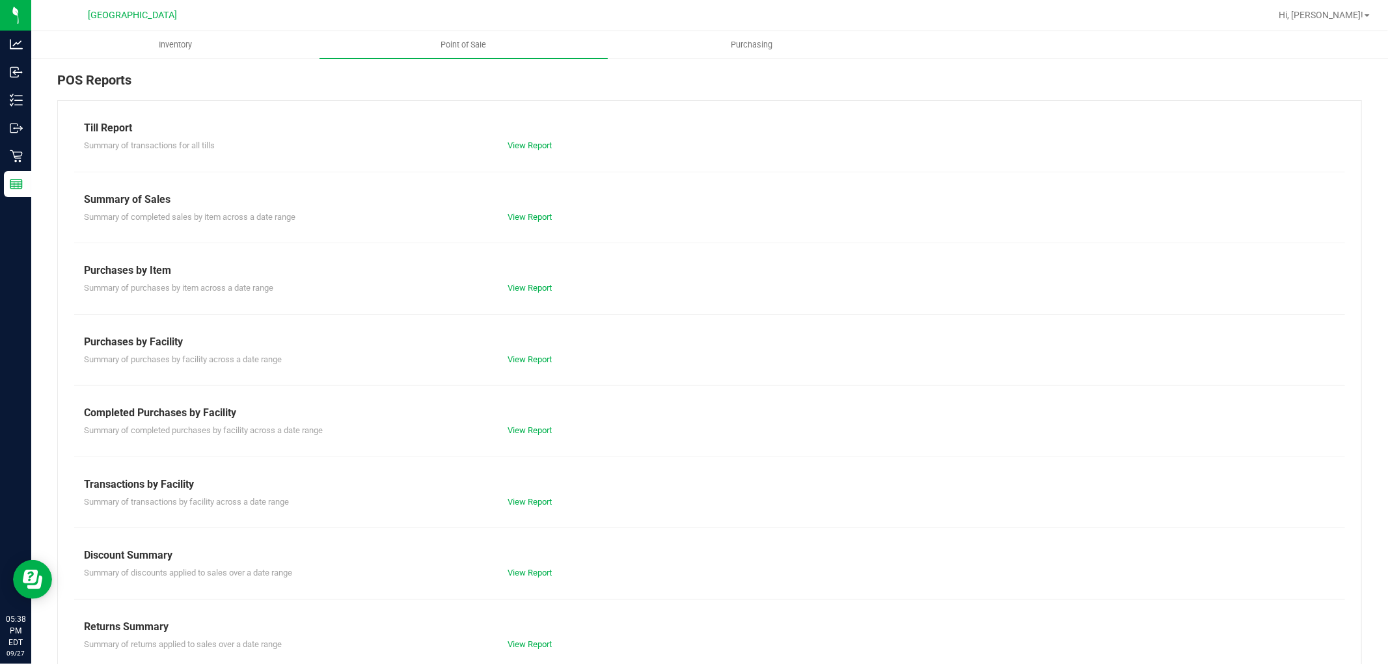
click at [517, 423] on div "Summary of completed purchases by facility across a date range View Report" at bounding box center [709, 429] width 1271 height 16
click at [518, 431] on link "View Report" at bounding box center [530, 431] width 44 height 10
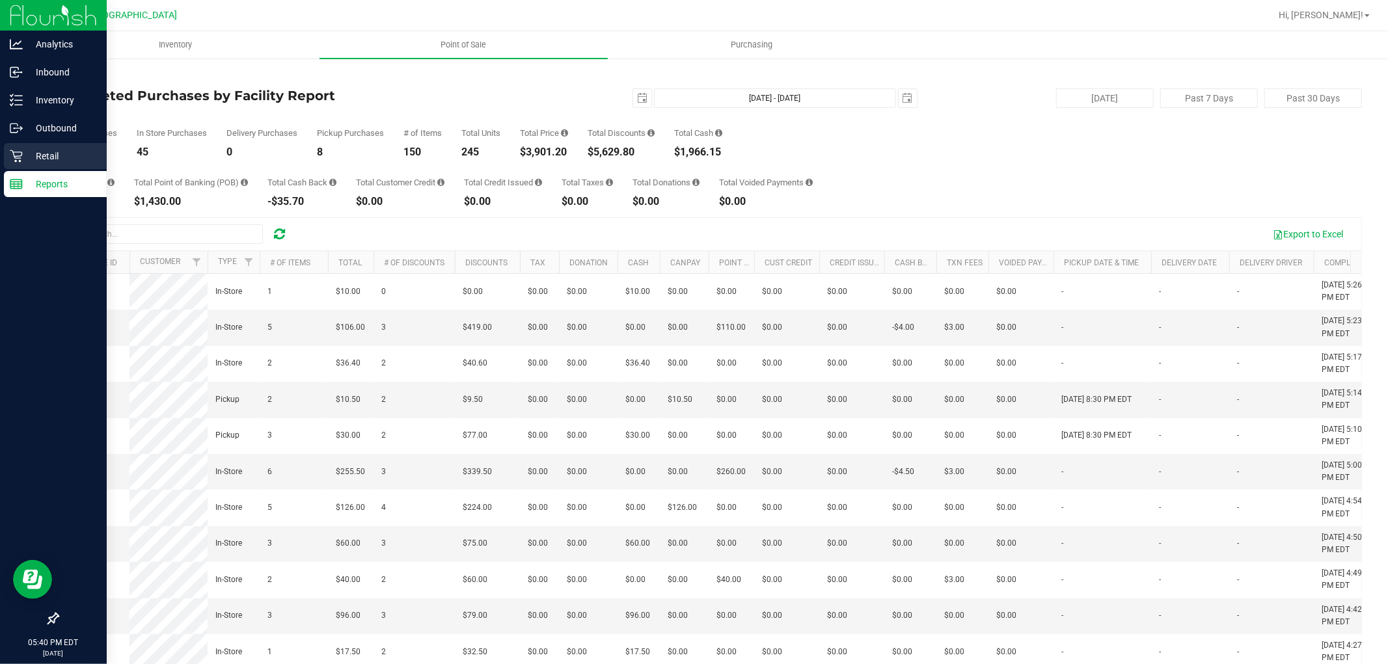
drag, startPoint x: 29, startPoint y: 154, endPoint x: 27, endPoint y: 179, distance: 24.8
click at [29, 156] on p "Retail" at bounding box center [62, 156] width 78 height 16
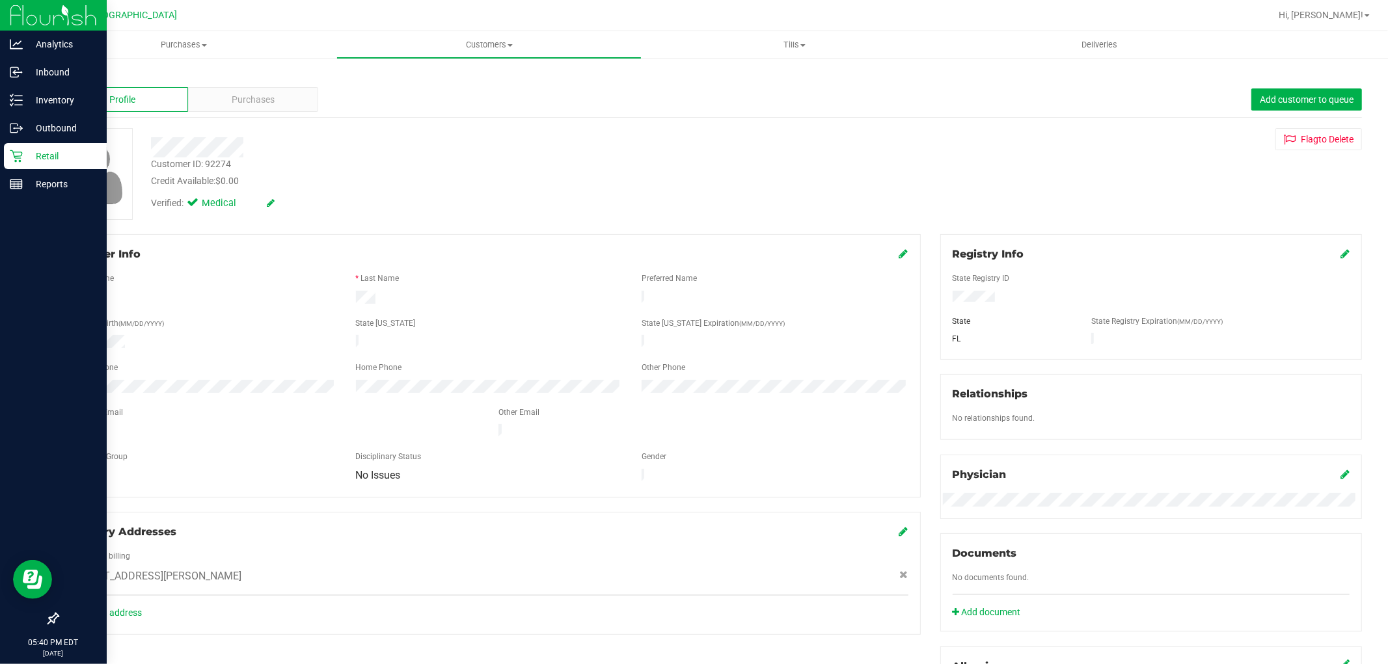
drag, startPoint x: 13, startPoint y: 153, endPoint x: 21, endPoint y: 153, distance: 8.5
click at [14, 153] on icon at bounding box center [16, 156] width 13 height 13
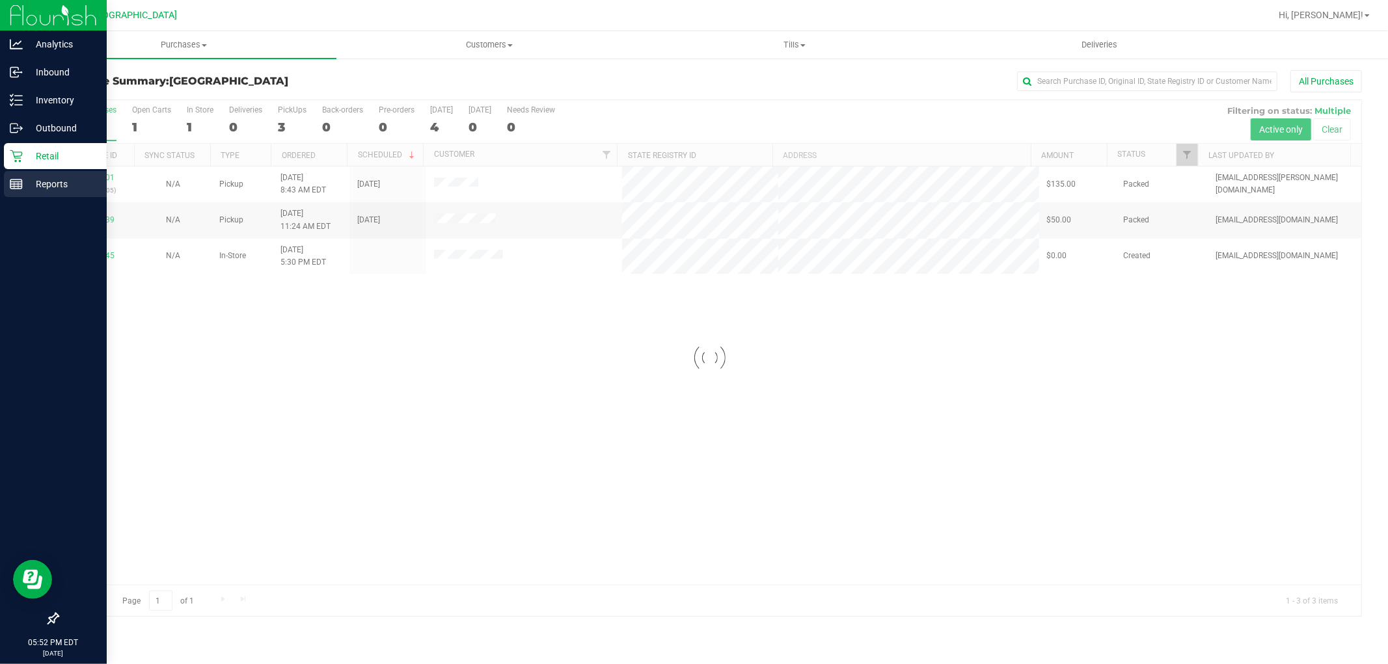
click at [40, 185] on p "Reports" at bounding box center [62, 184] width 78 height 16
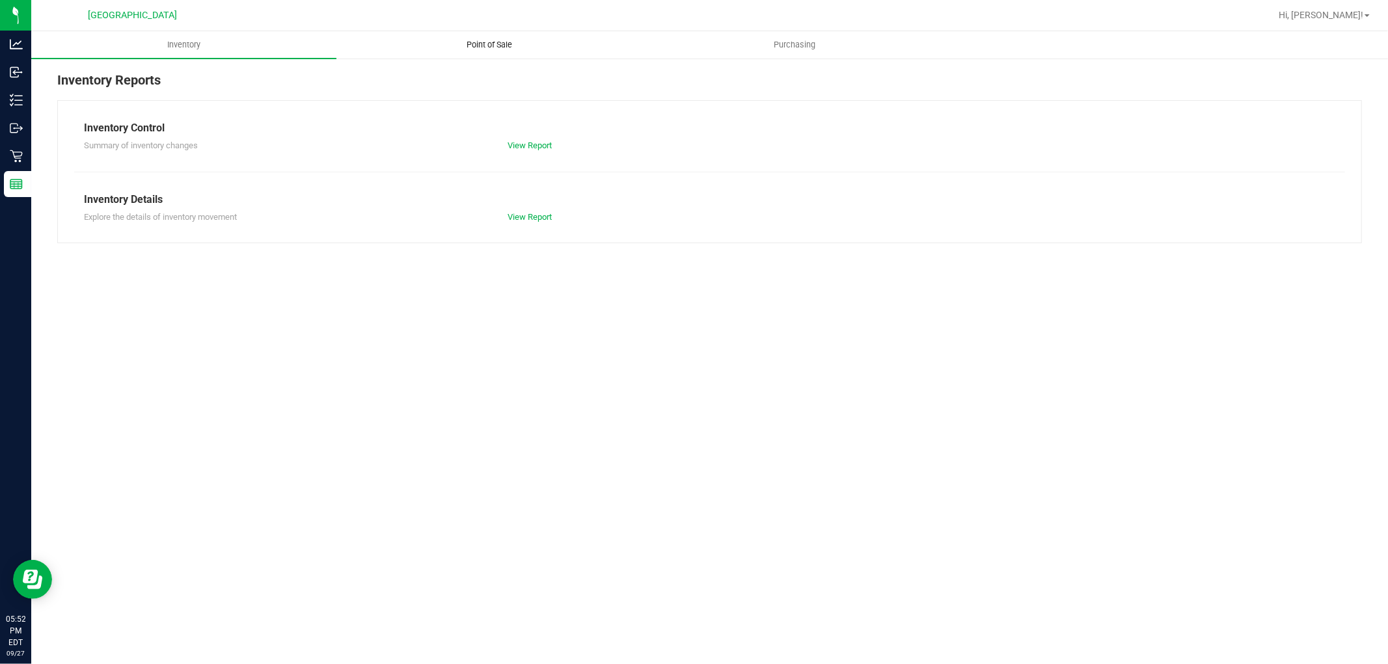
click at [501, 43] on span "Point of Sale" at bounding box center [489, 45] width 81 height 12
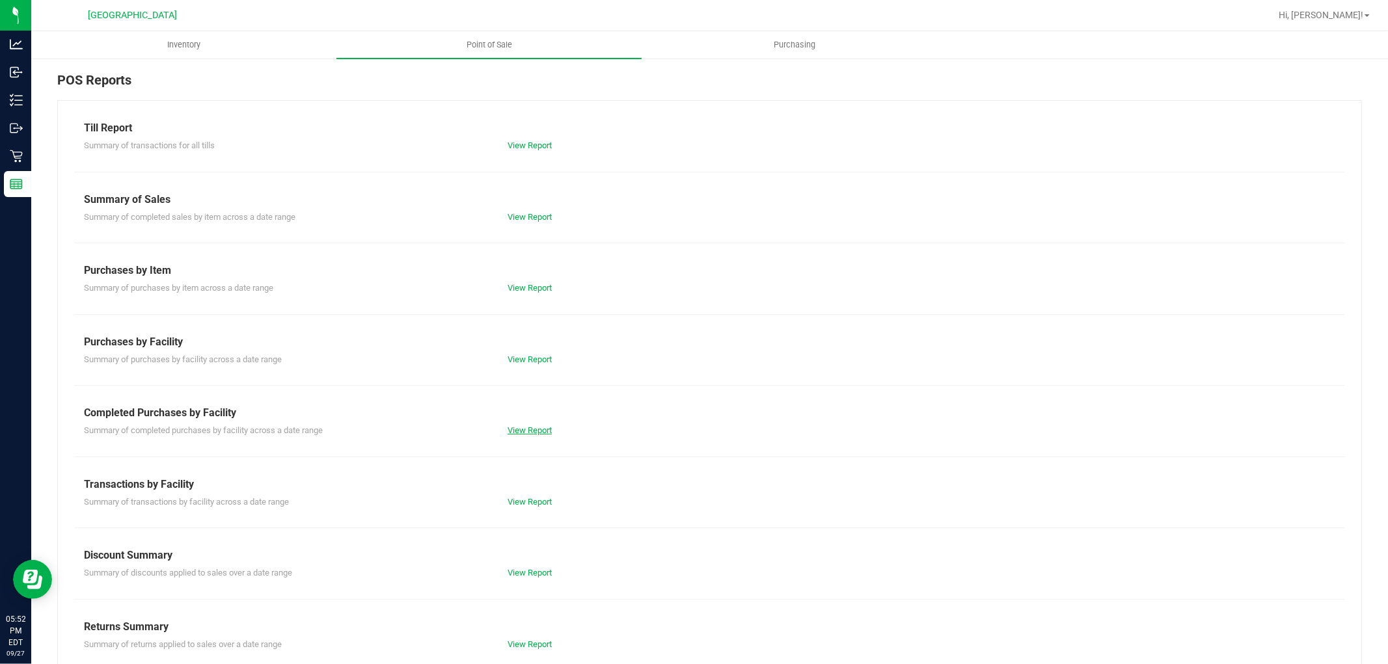
click at [517, 426] on link "View Report" at bounding box center [530, 431] width 44 height 10
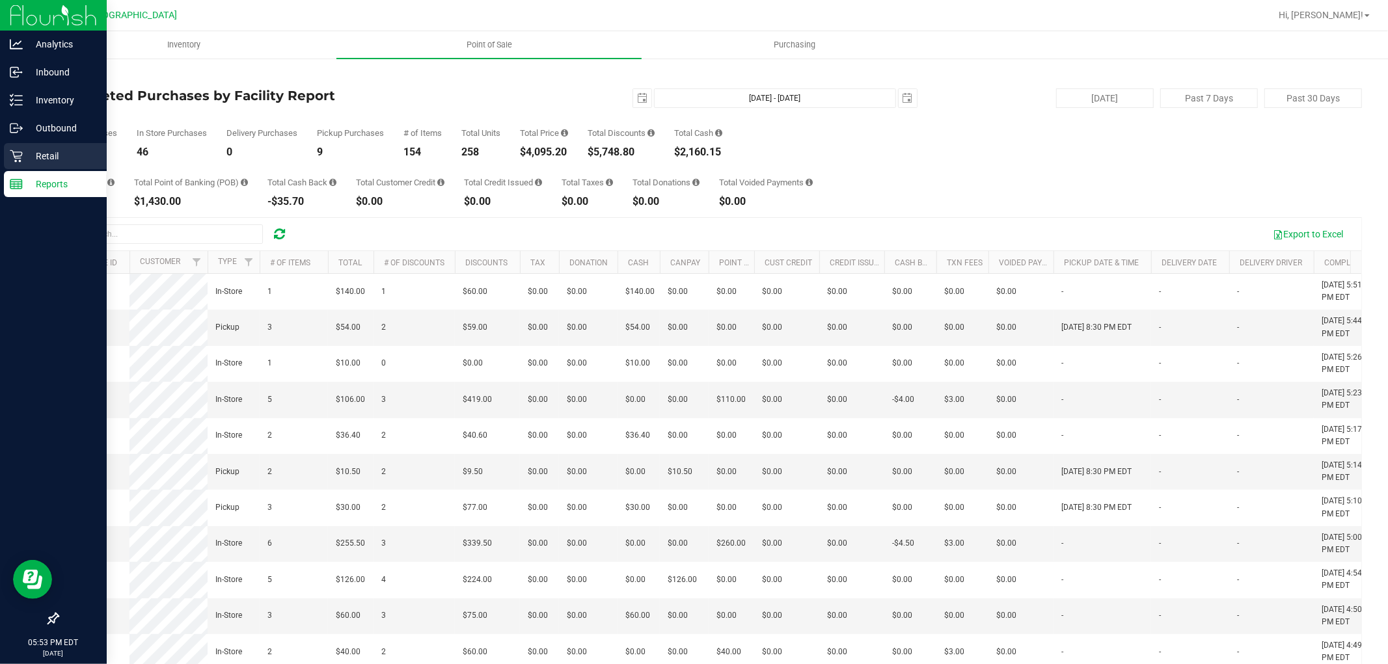
click at [18, 150] on icon at bounding box center [16, 156] width 13 height 13
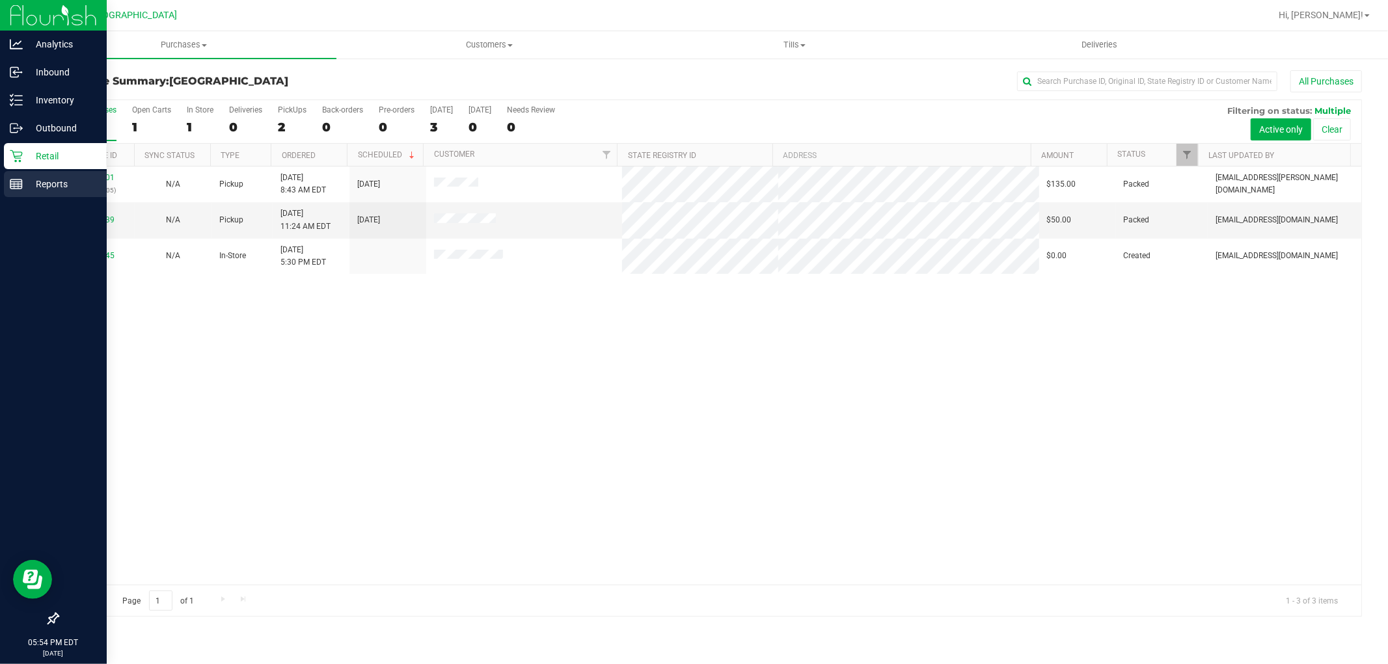
click at [10, 189] on icon at bounding box center [16, 184] width 13 height 13
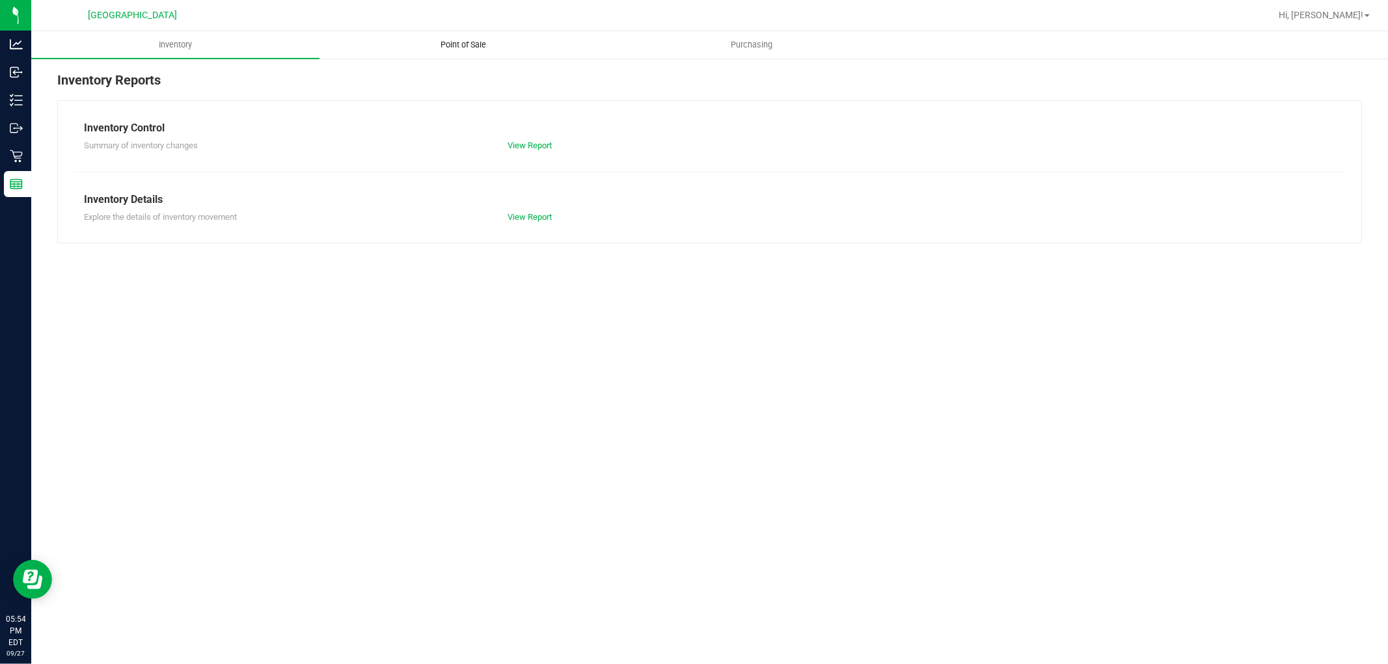
click at [450, 40] on span "Point of Sale" at bounding box center [464, 45] width 81 height 12
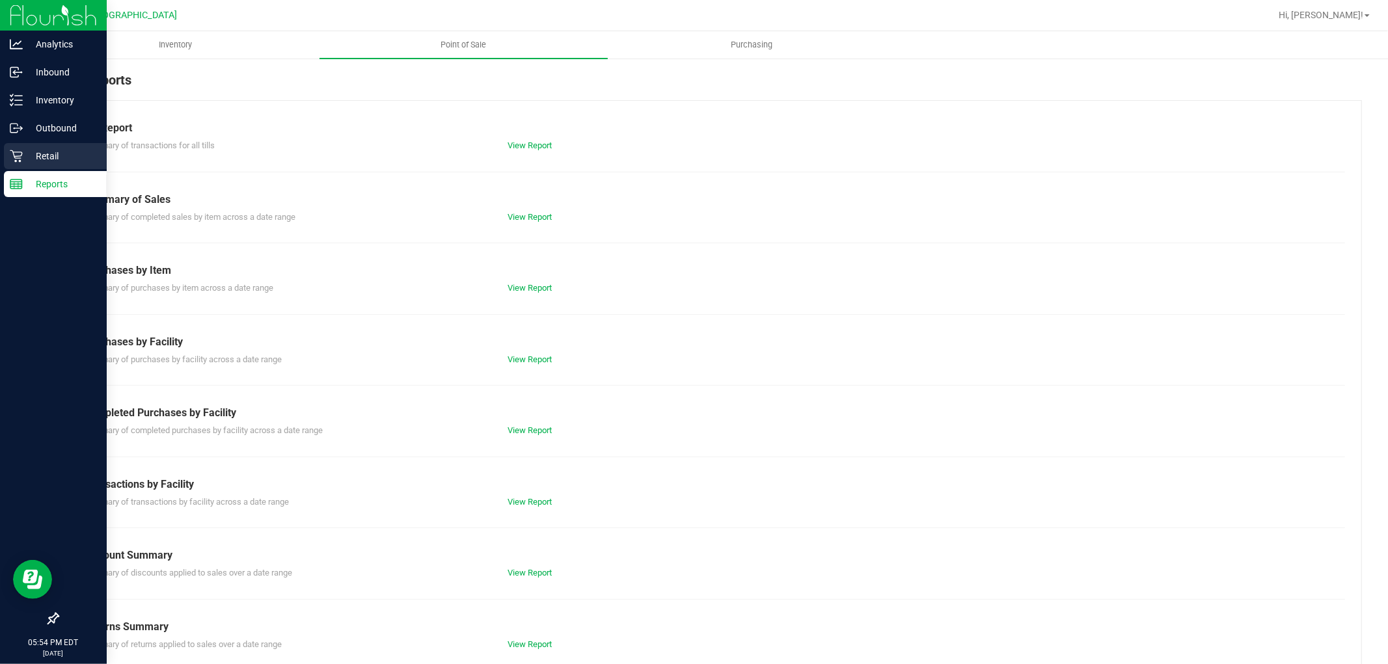
click at [20, 151] on icon at bounding box center [16, 156] width 13 height 13
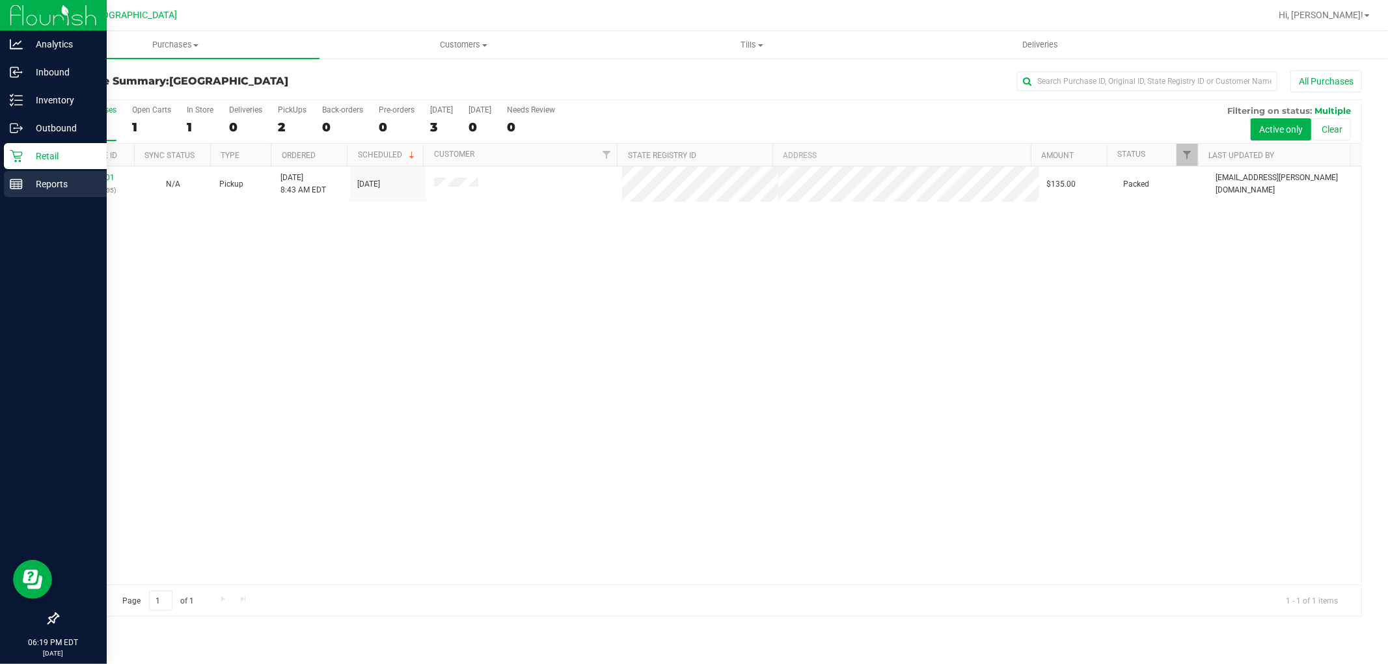
click at [11, 184] on line at bounding box center [16, 184] width 12 height 0
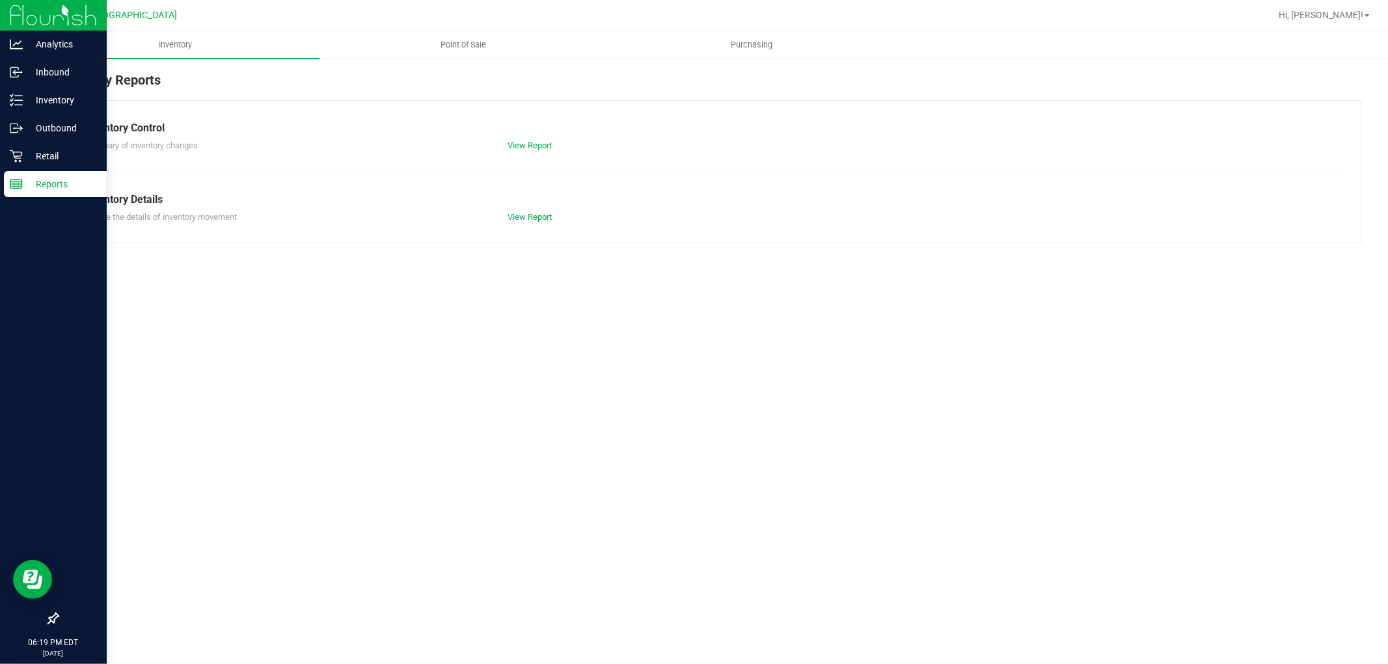
click at [455, 44] on span "Point of Sale" at bounding box center [464, 45] width 81 height 12
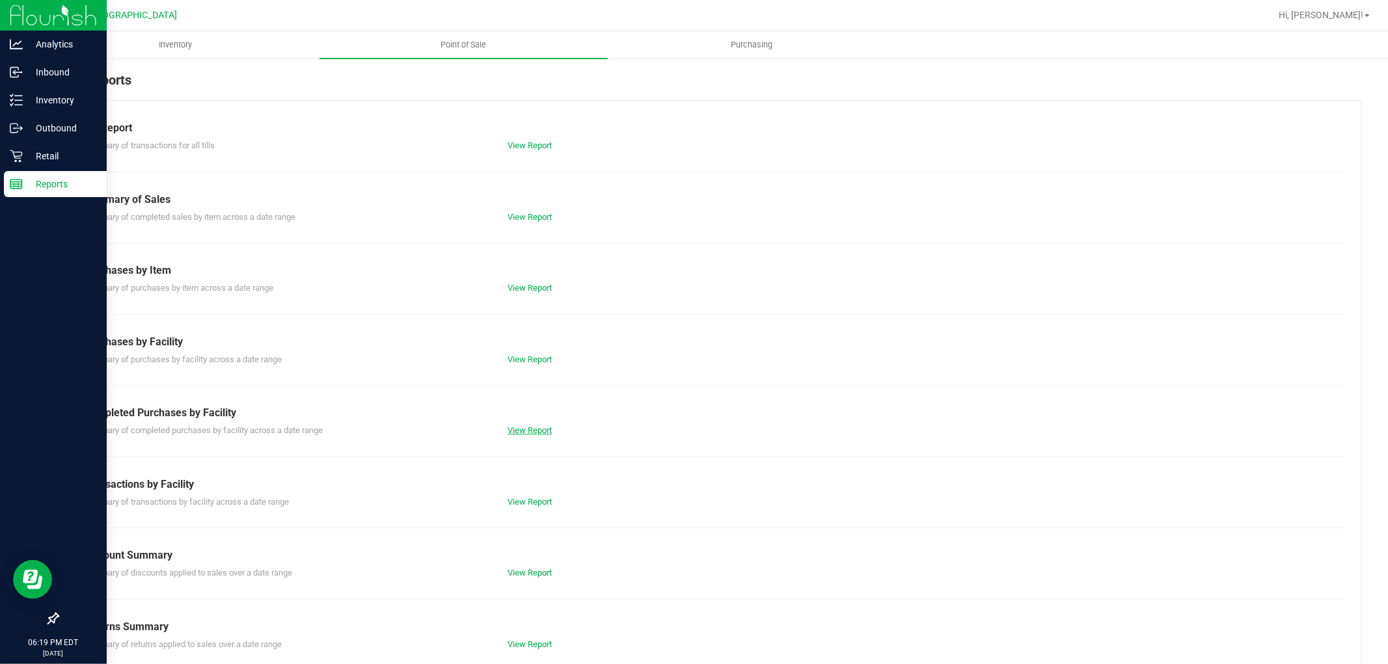
click at [532, 433] on link "View Report" at bounding box center [530, 431] width 44 height 10
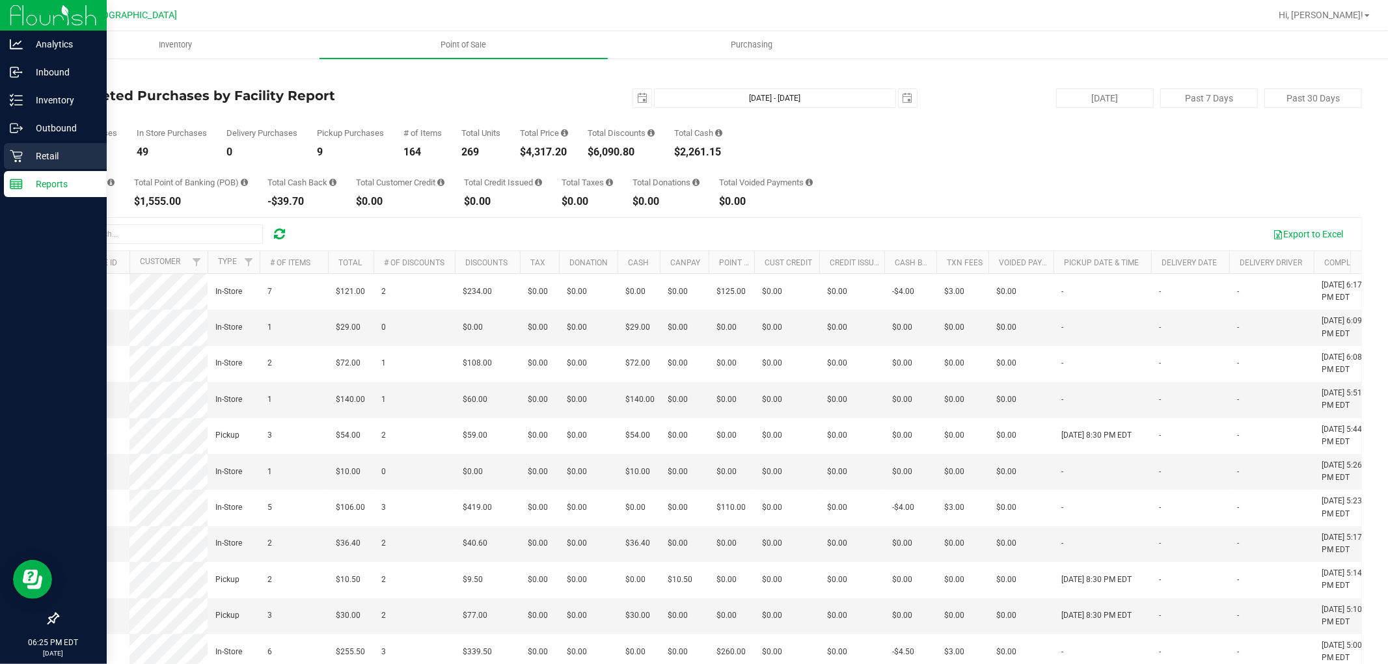
click at [57, 154] on p "Retail" at bounding box center [62, 156] width 78 height 16
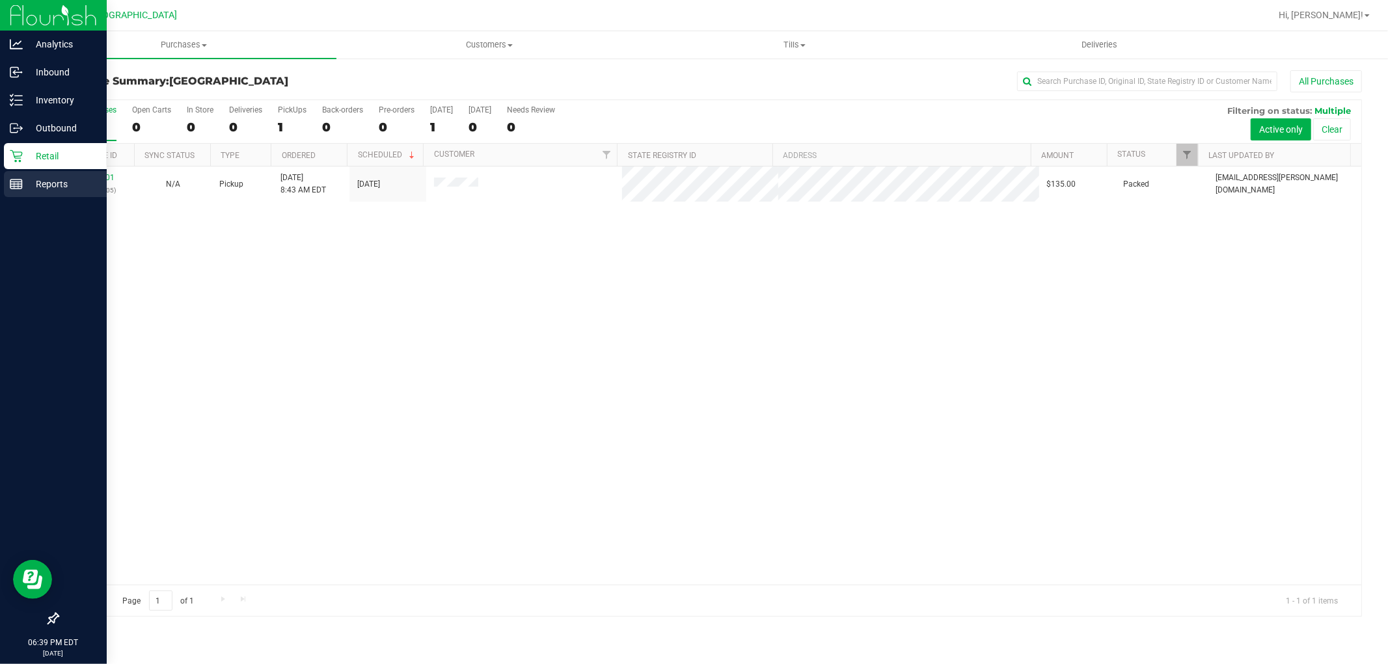
click at [51, 180] on p "Reports" at bounding box center [62, 184] width 78 height 16
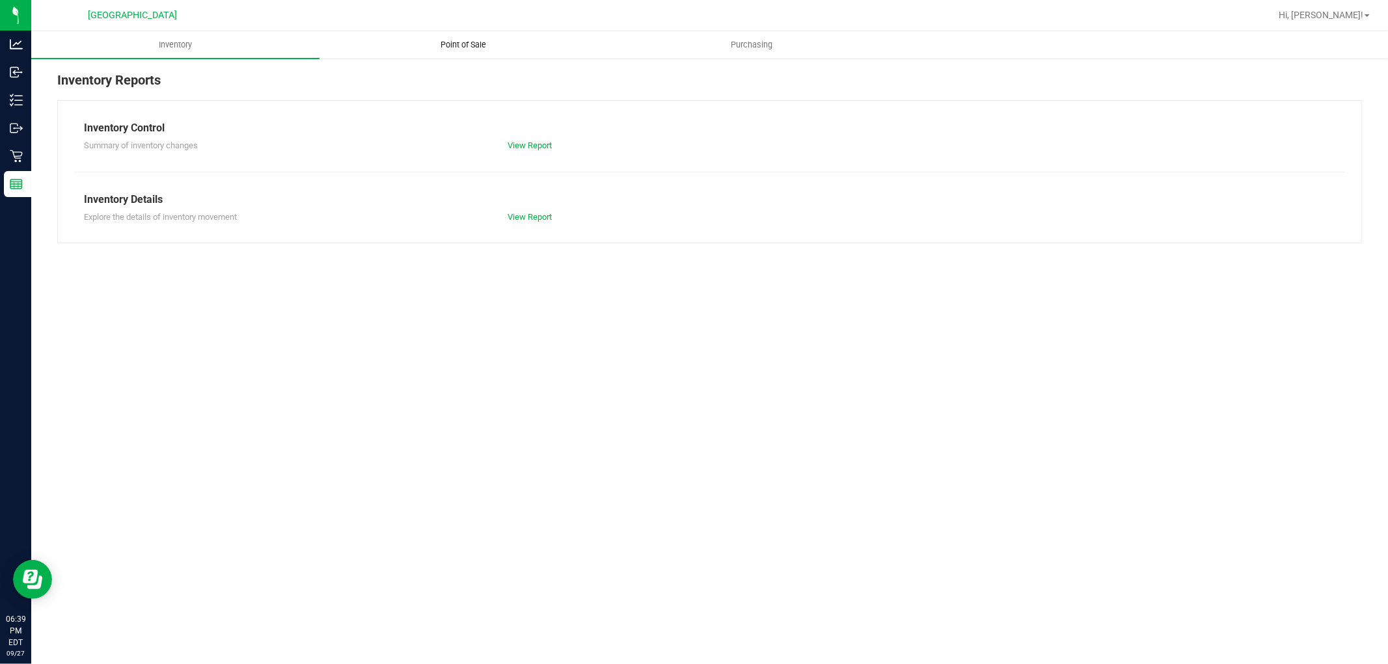
click at [467, 43] on span "Point of Sale" at bounding box center [464, 45] width 81 height 12
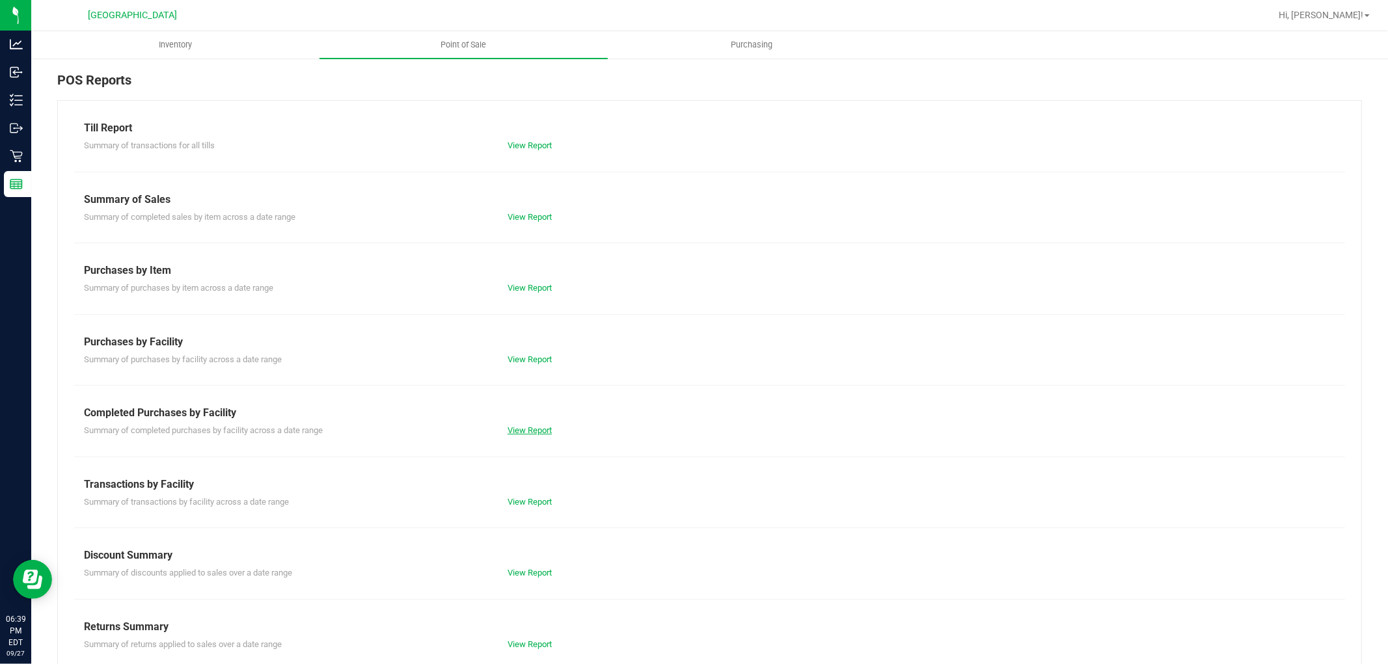
click at [522, 426] on link "View Report" at bounding box center [530, 431] width 44 height 10
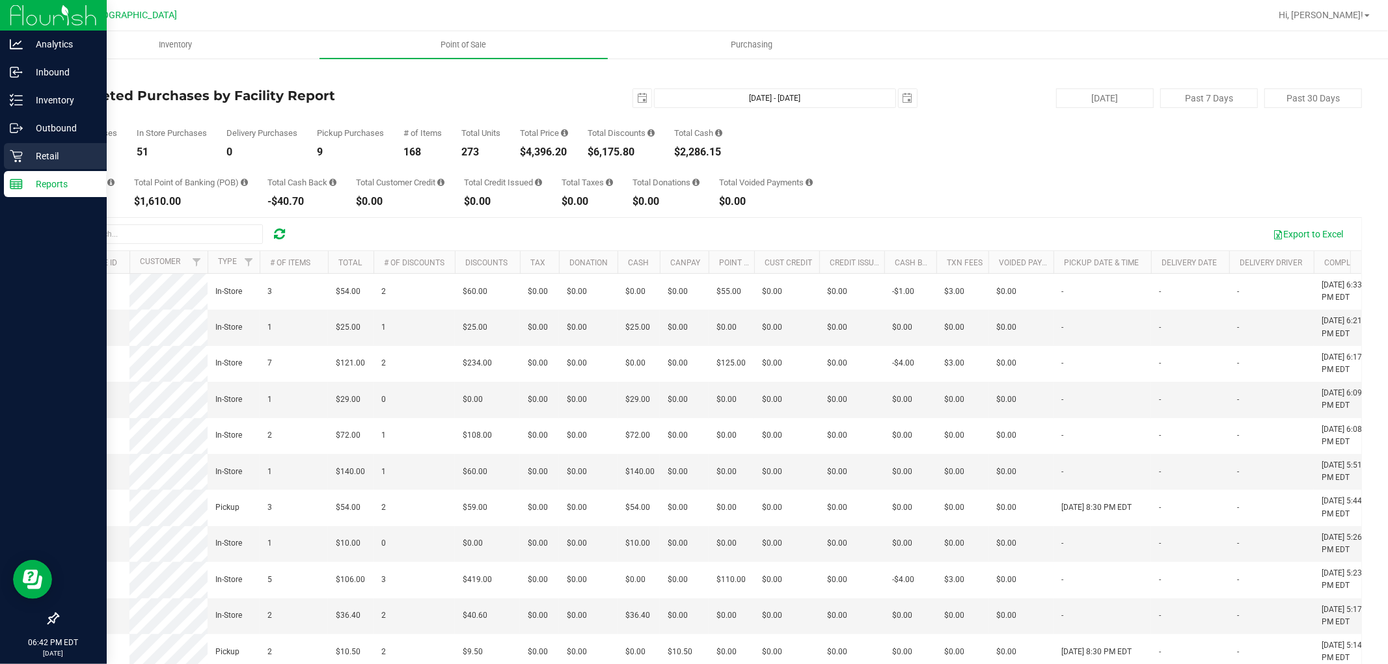
click at [21, 161] on icon at bounding box center [16, 156] width 12 height 12
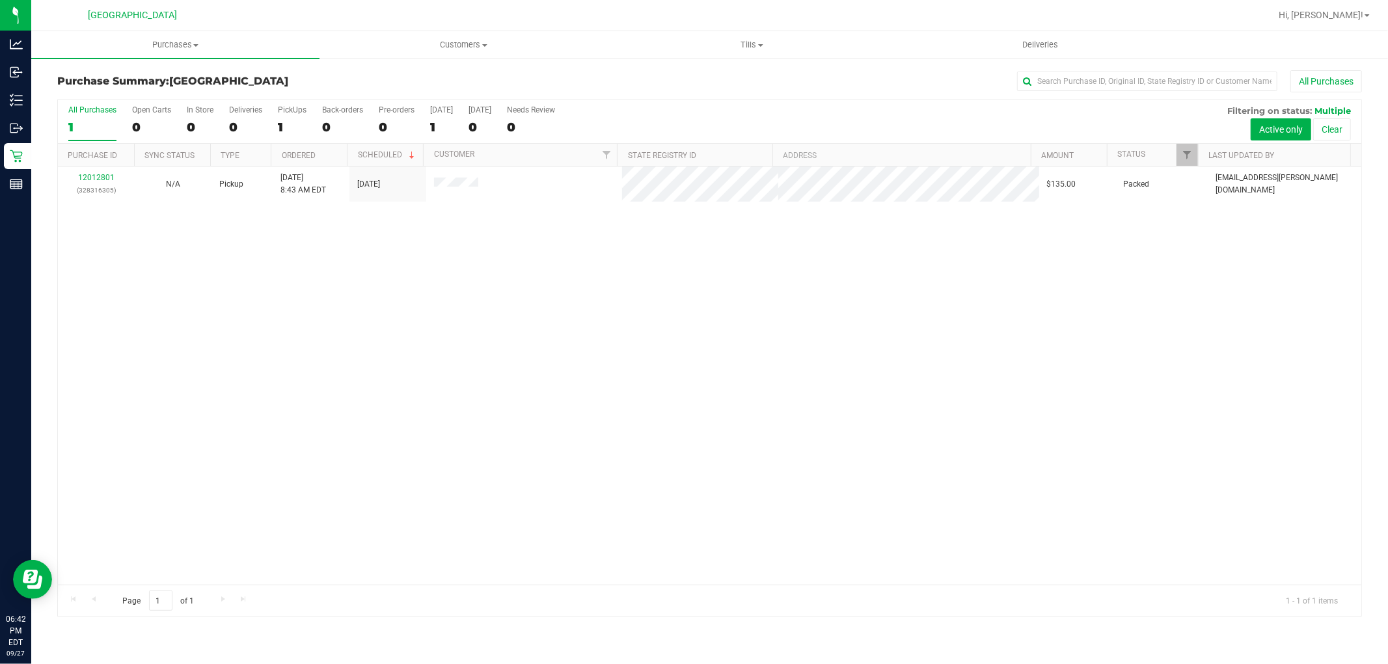
click at [310, 375] on div "12012801 (328316305) N/A Pickup [DATE] 8:43 AM EDT 9/27/2025 $135.00 Packed [EM…" at bounding box center [709, 376] width 1303 height 418
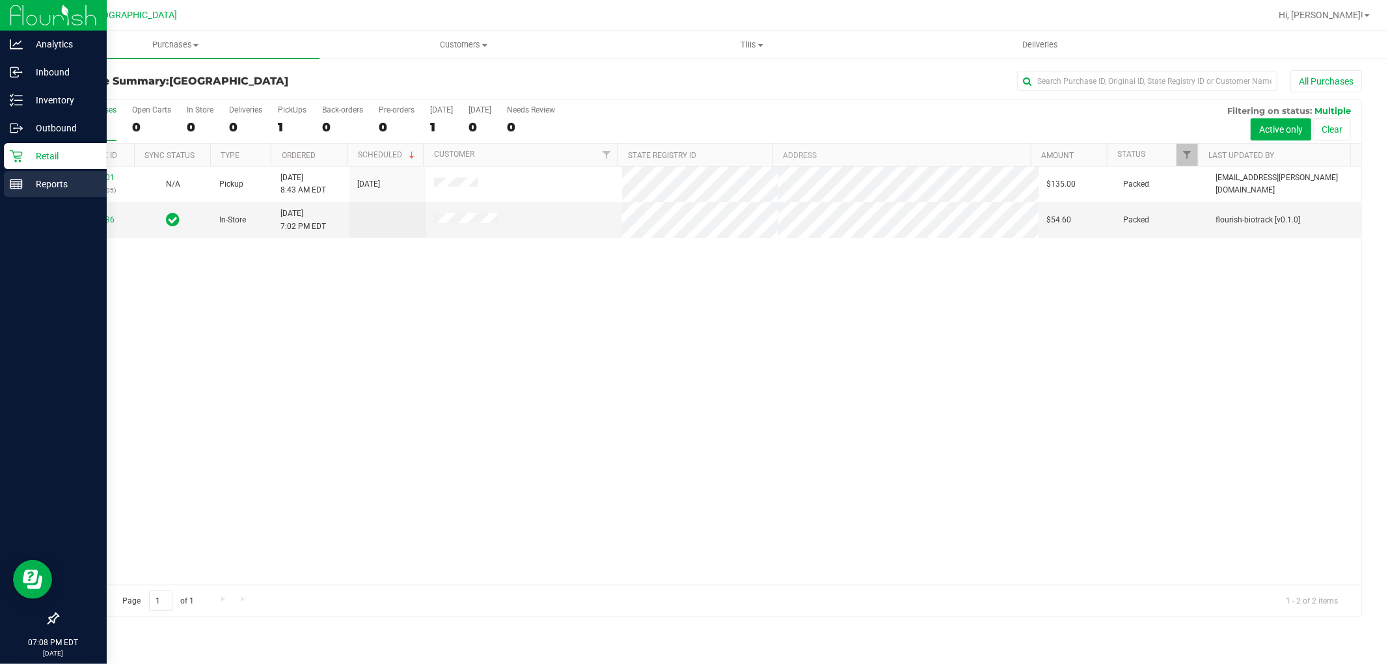
click at [20, 185] on icon at bounding box center [16, 184] width 13 height 13
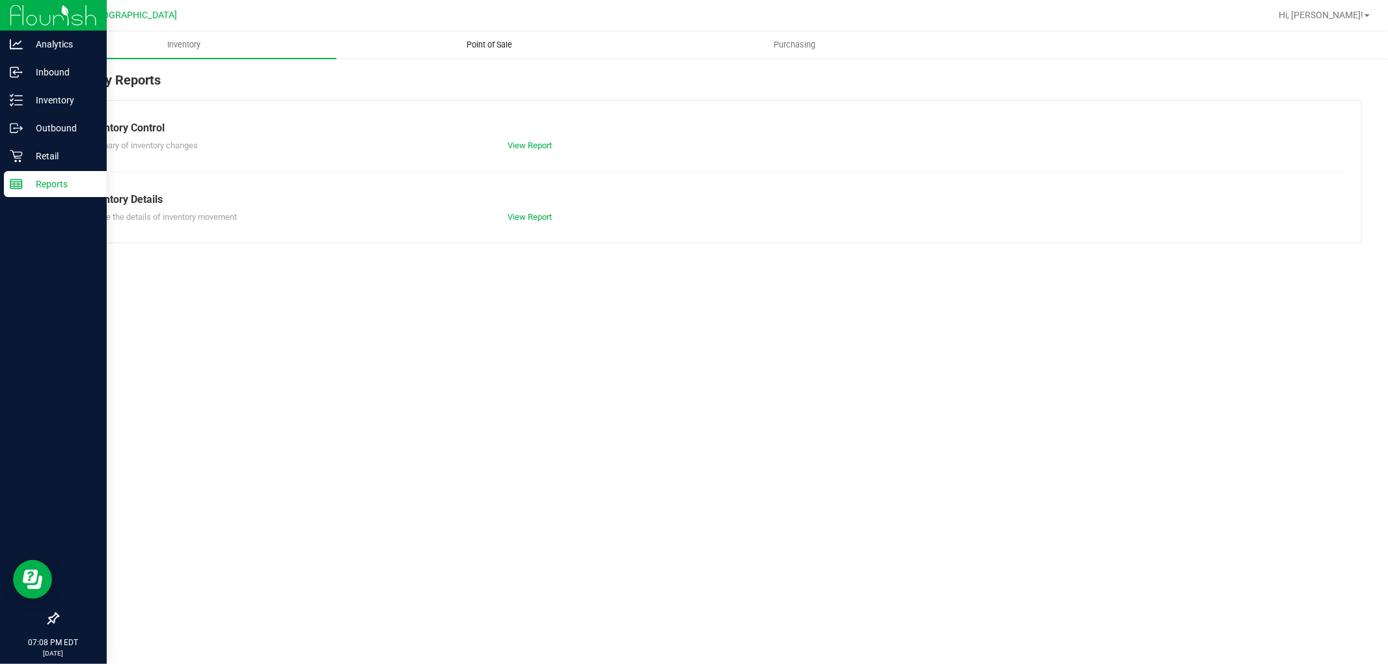
click at [472, 46] on span "Point of Sale" at bounding box center [489, 45] width 81 height 12
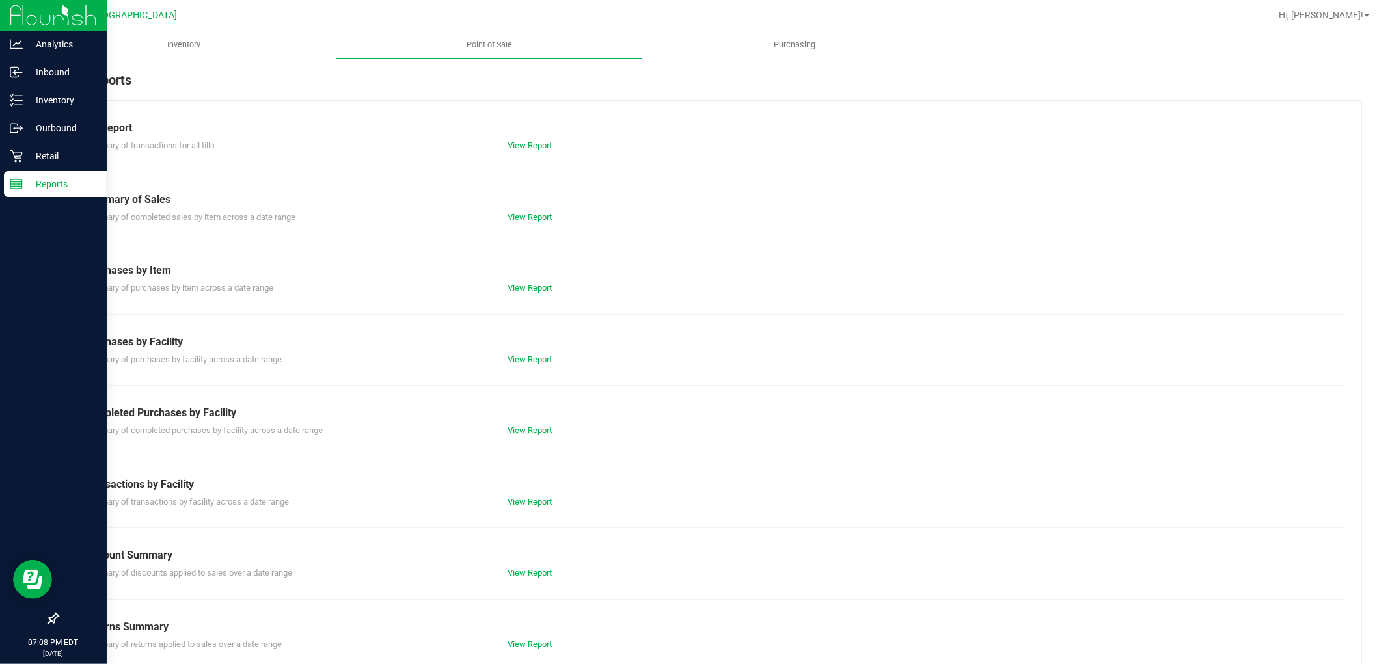
click at [519, 433] on link "View Report" at bounding box center [530, 431] width 44 height 10
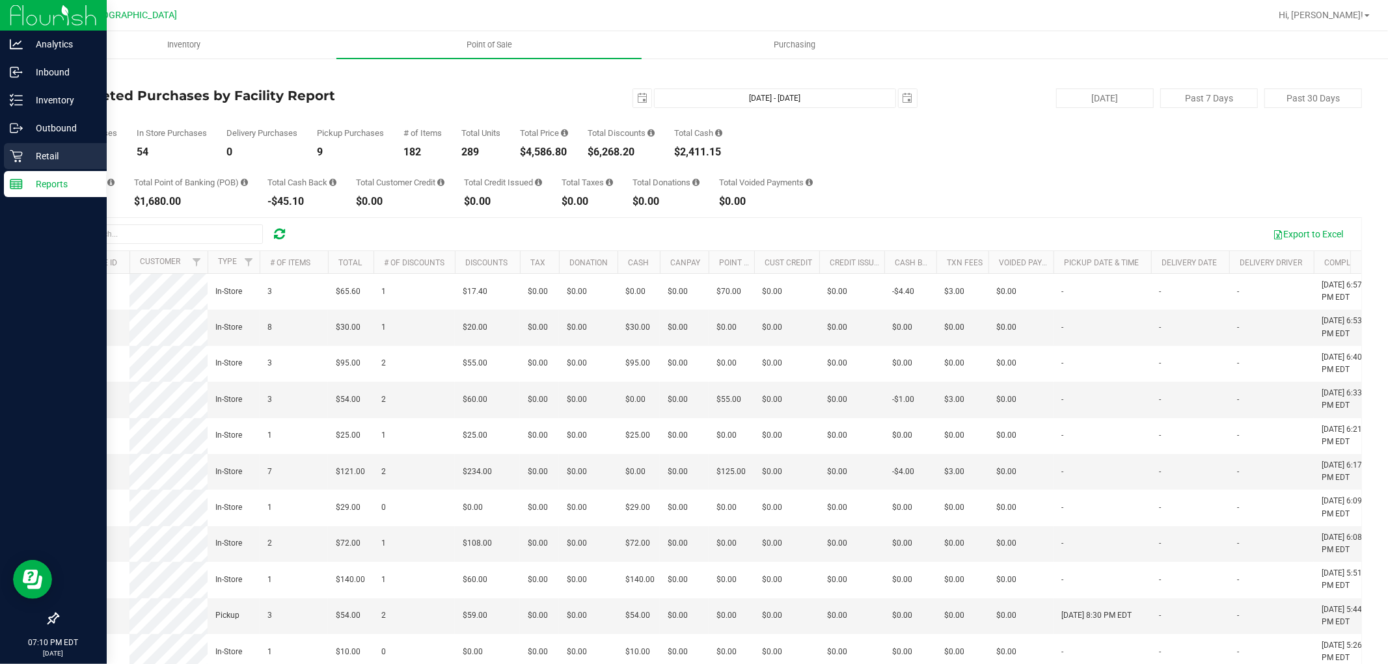
click at [21, 160] on icon at bounding box center [16, 156] width 13 height 13
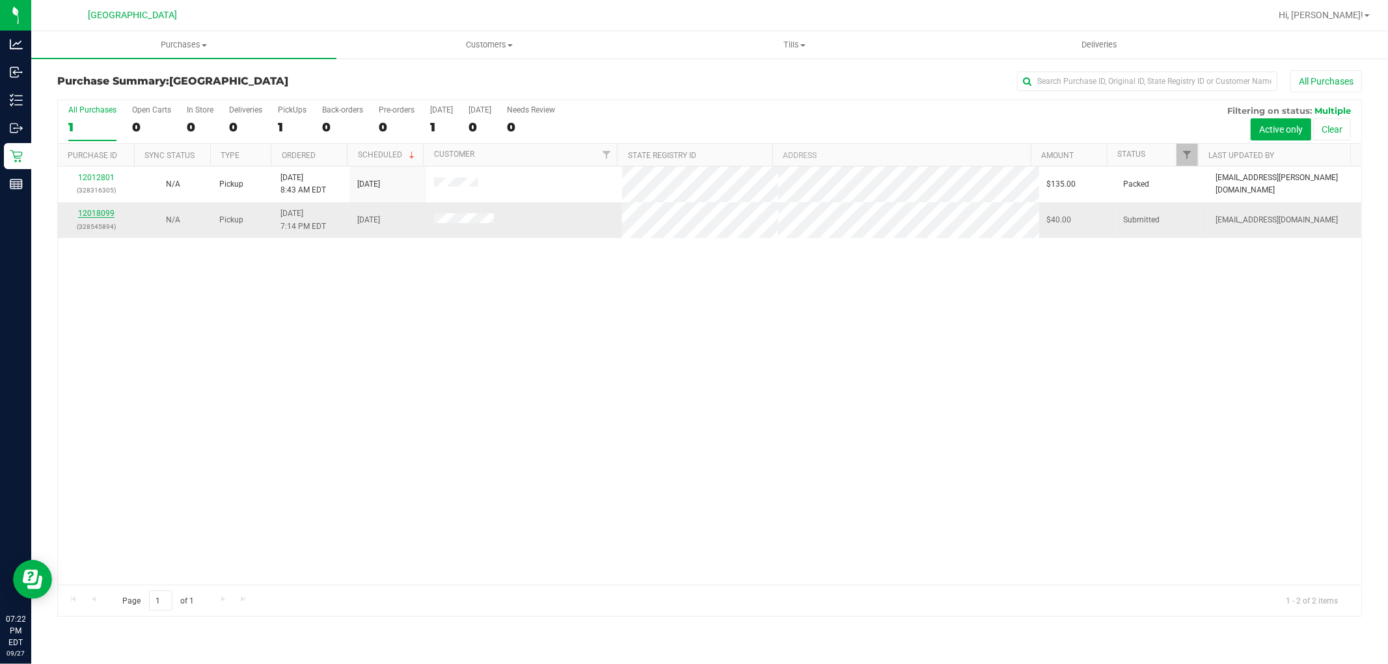
click at [99, 211] on link "12018099" at bounding box center [96, 213] width 36 height 9
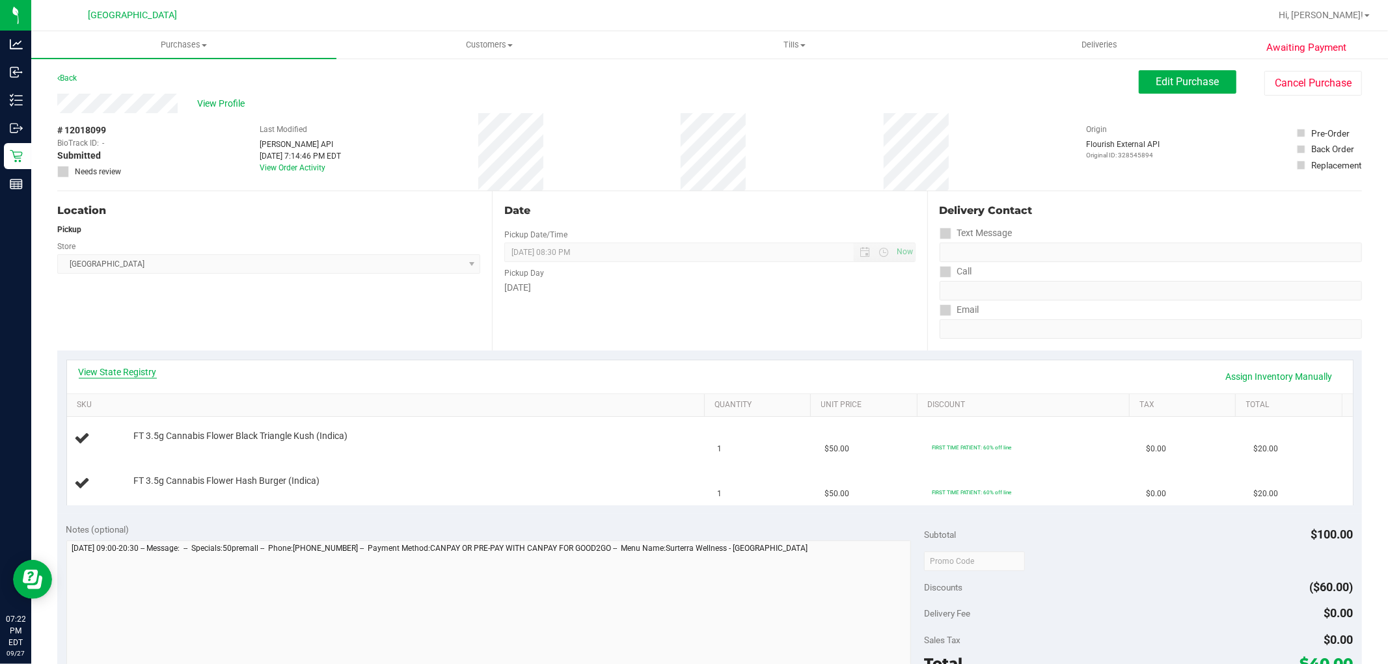
click at [154, 369] on link "View State Registry" at bounding box center [118, 372] width 78 height 13
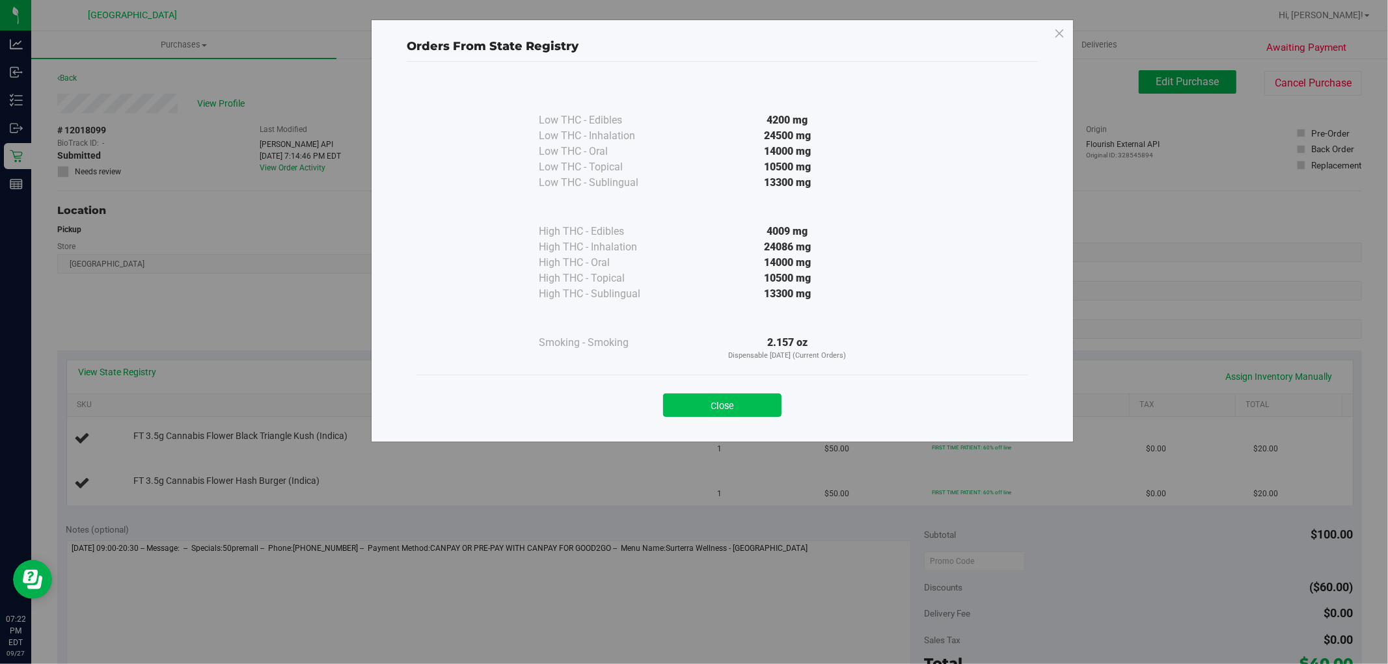
click at [712, 417] on button "Close" at bounding box center [722, 405] width 118 height 23
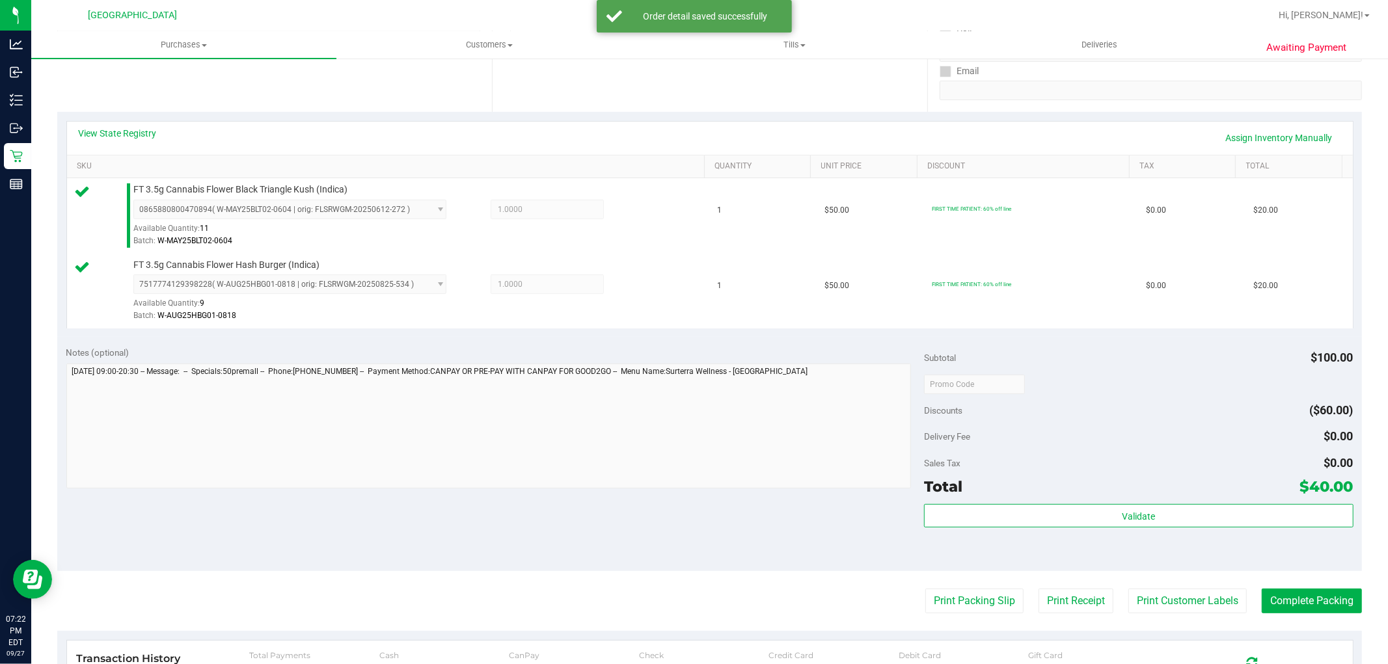
scroll to position [303, 0]
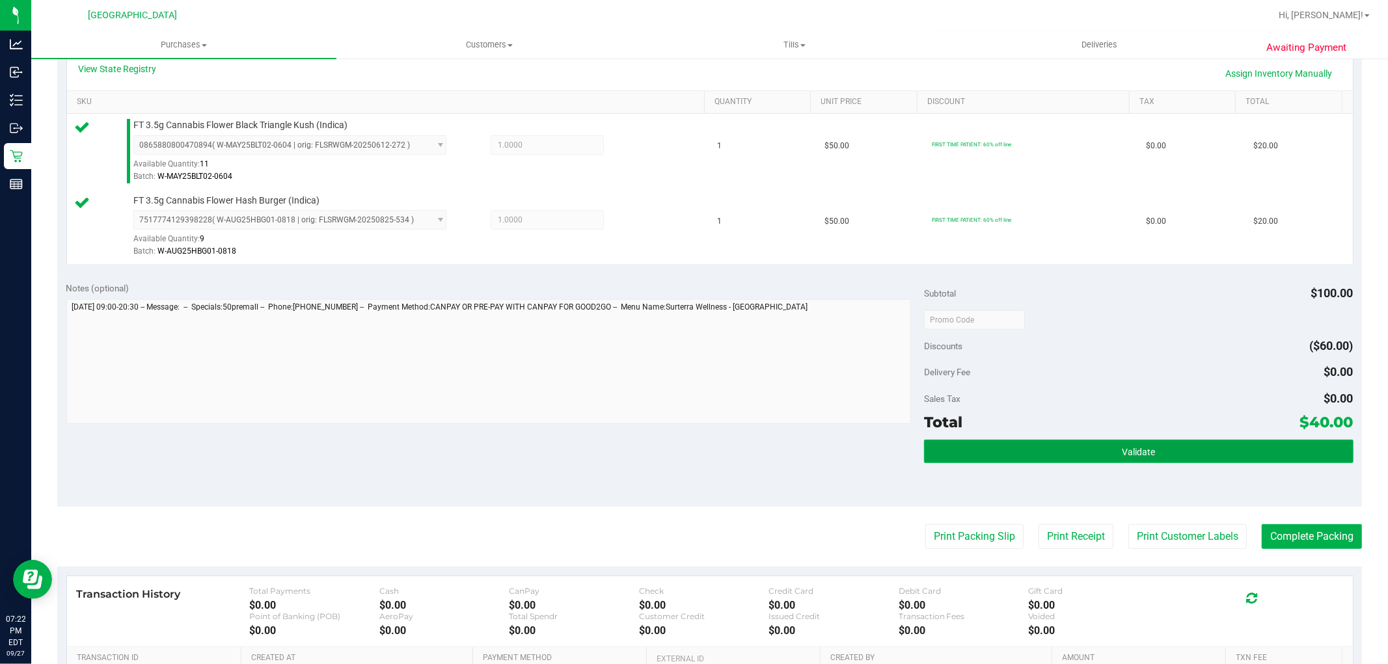
click at [1029, 458] on button "Validate" at bounding box center [1138, 451] width 429 height 23
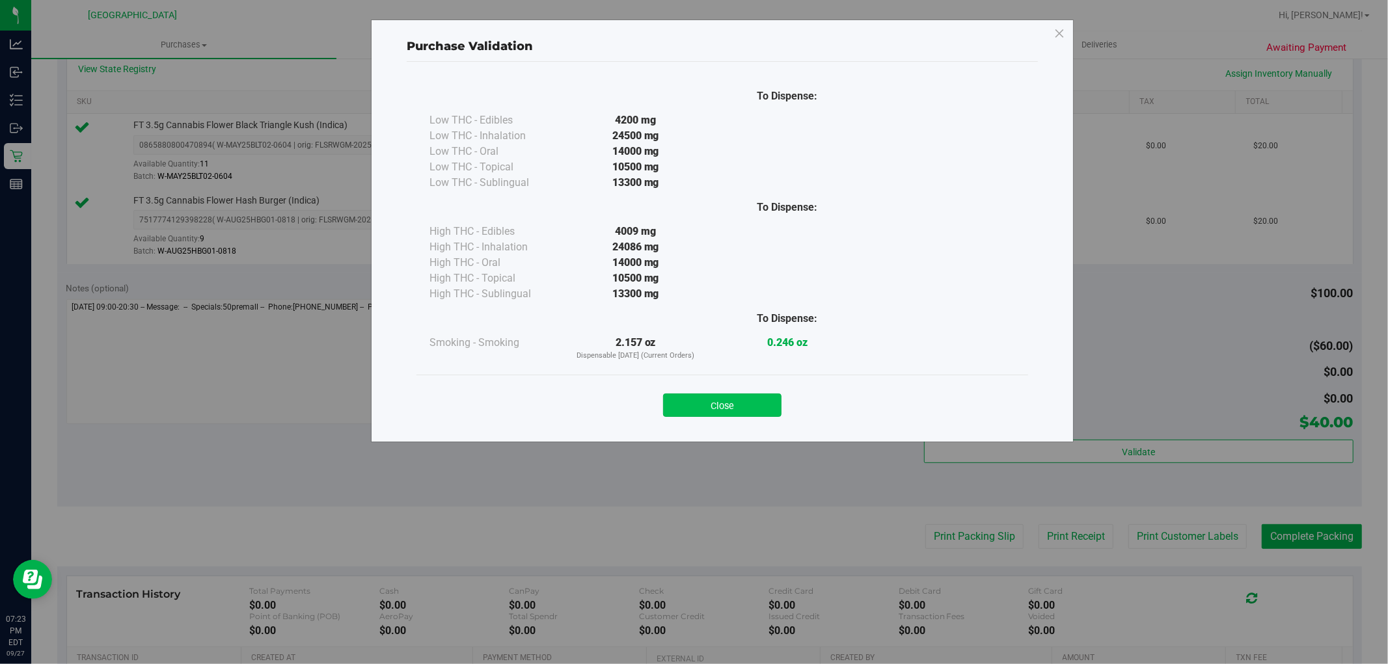
click at [729, 411] on button "Close" at bounding box center [722, 405] width 118 height 23
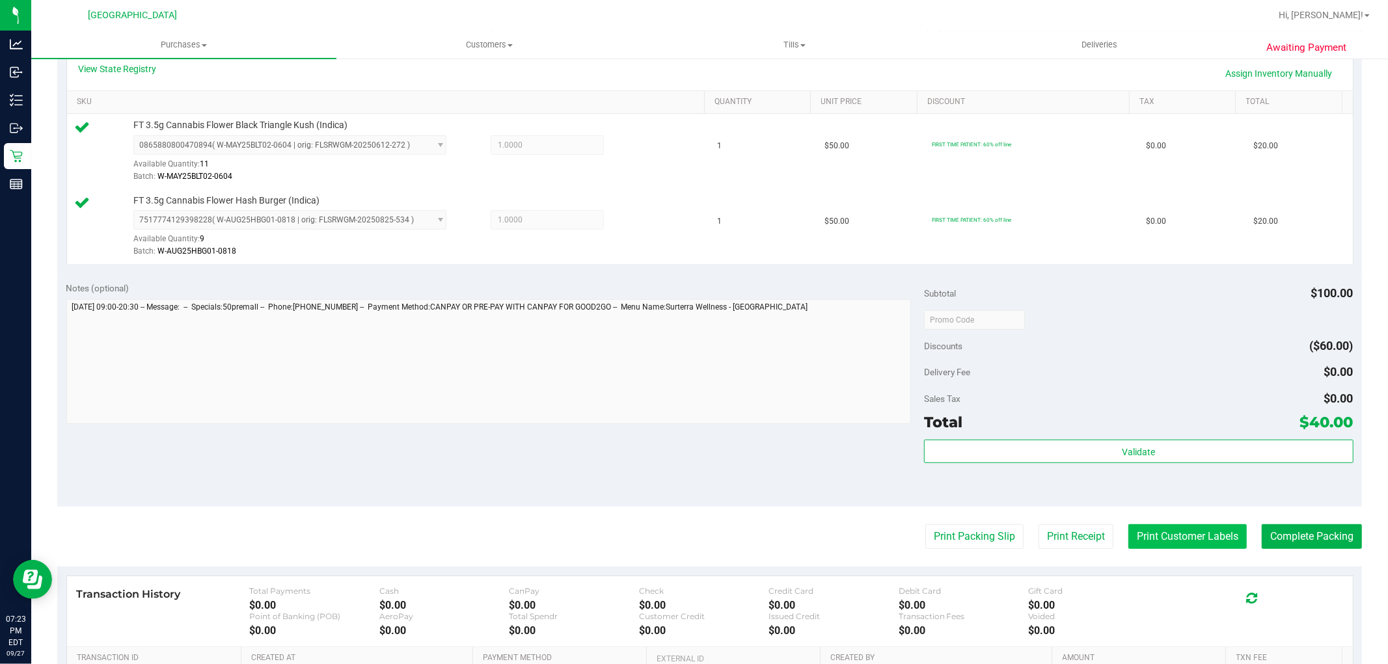
click at [1156, 531] on button "Print Customer Labels" at bounding box center [1187, 536] width 118 height 25
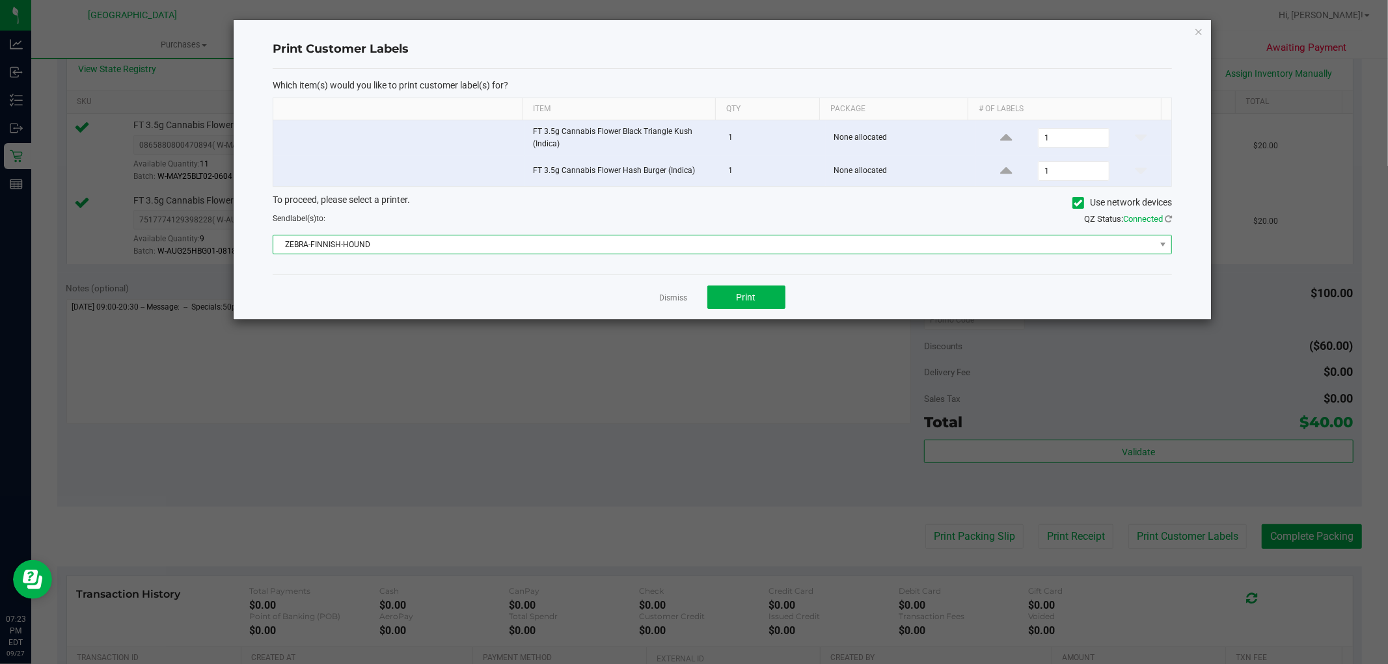
click at [479, 251] on span "ZEBRA-FINNISH-HOUND" at bounding box center [714, 245] width 882 height 18
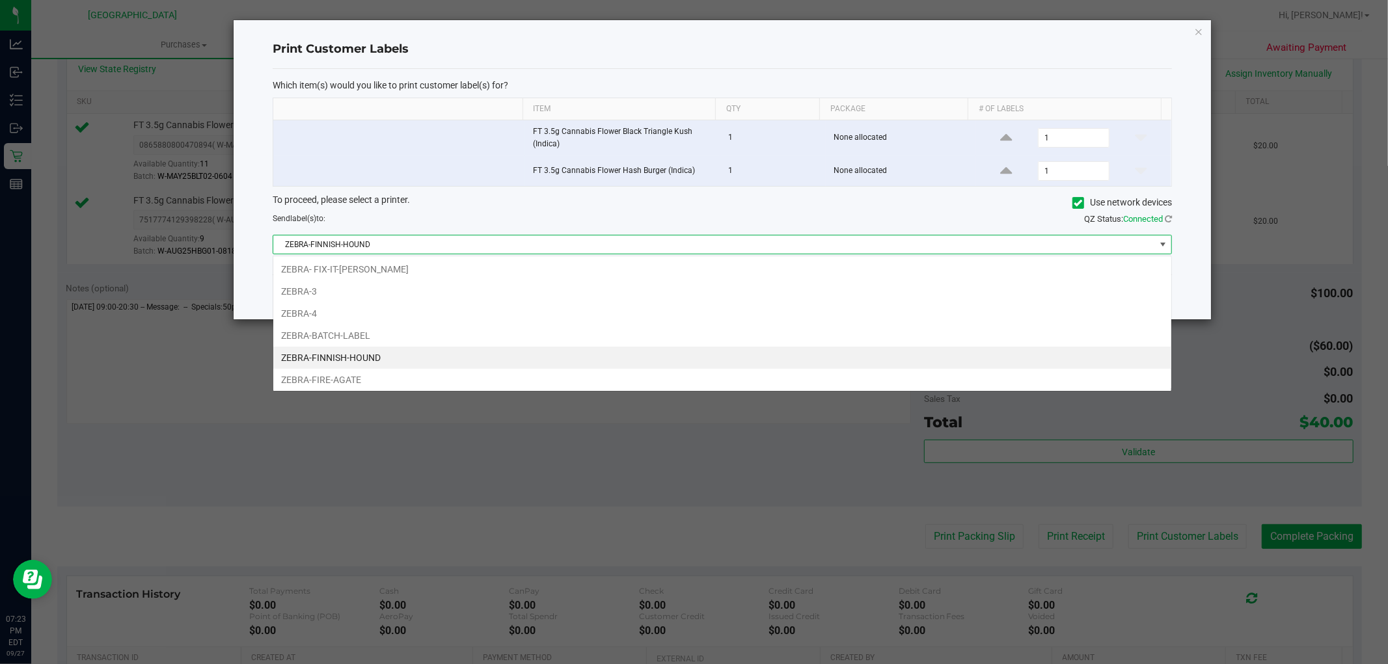
scroll to position [20, 899]
click at [540, 480] on ngb-modal-window "Print Customer Labels Which item(s) would you like to print customer label(s) f…" at bounding box center [699, 332] width 1398 height 664
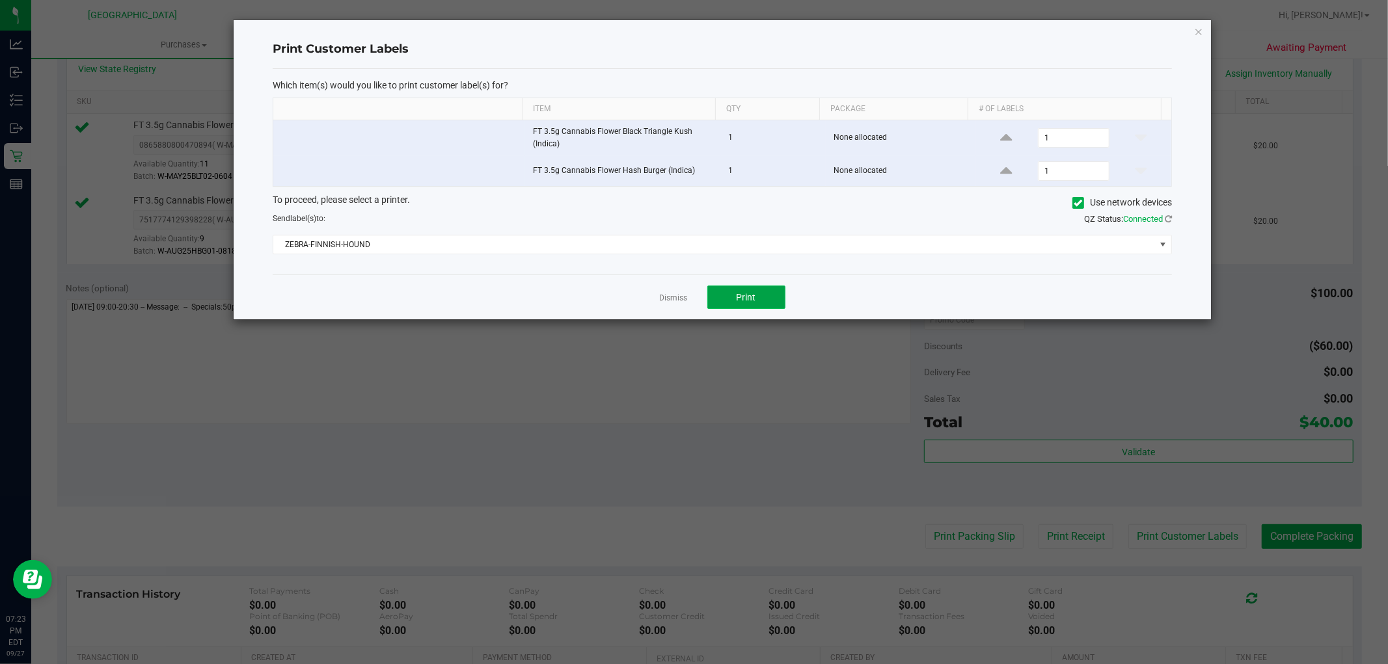
click at [757, 290] on button "Print" at bounding box center [746, 297] width 78 height 23
click at [1202, 35] on icon "button" at bounding box center [1198, 31] width 9 height 16
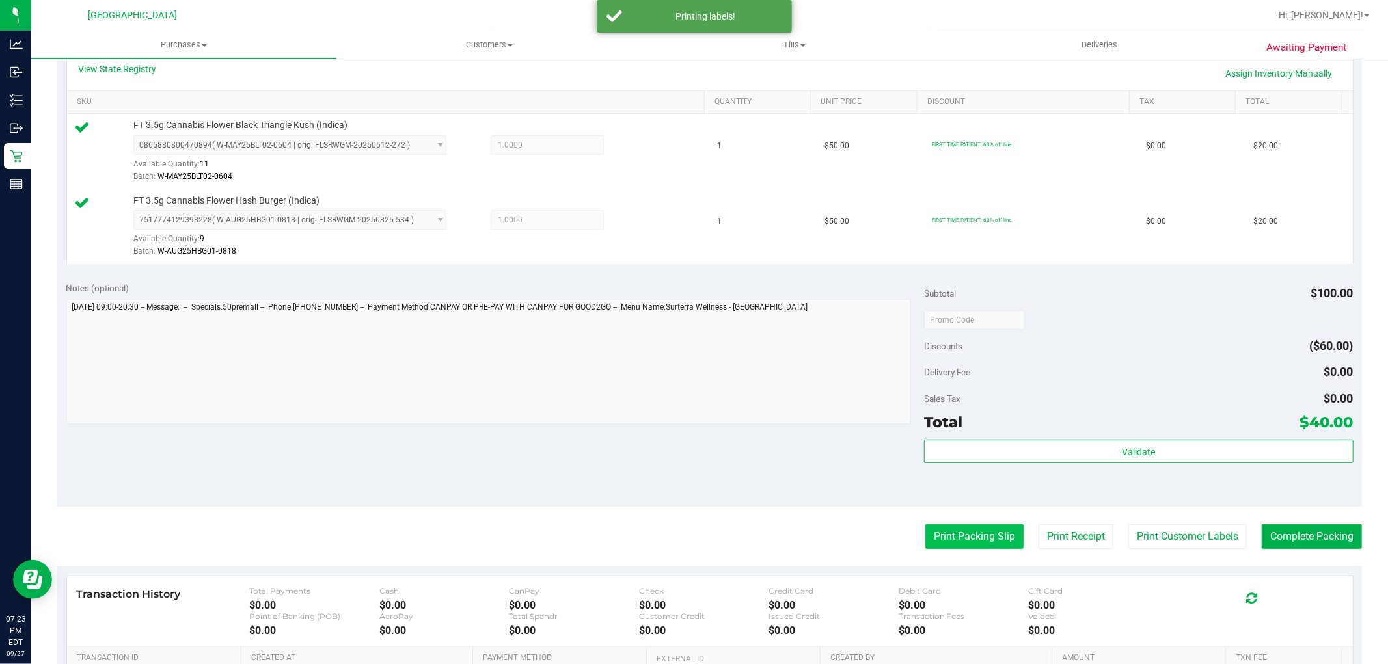
click at [960, 537] on button "Print Packing Slip" at bounding box center [974, 536] width 98 height 25
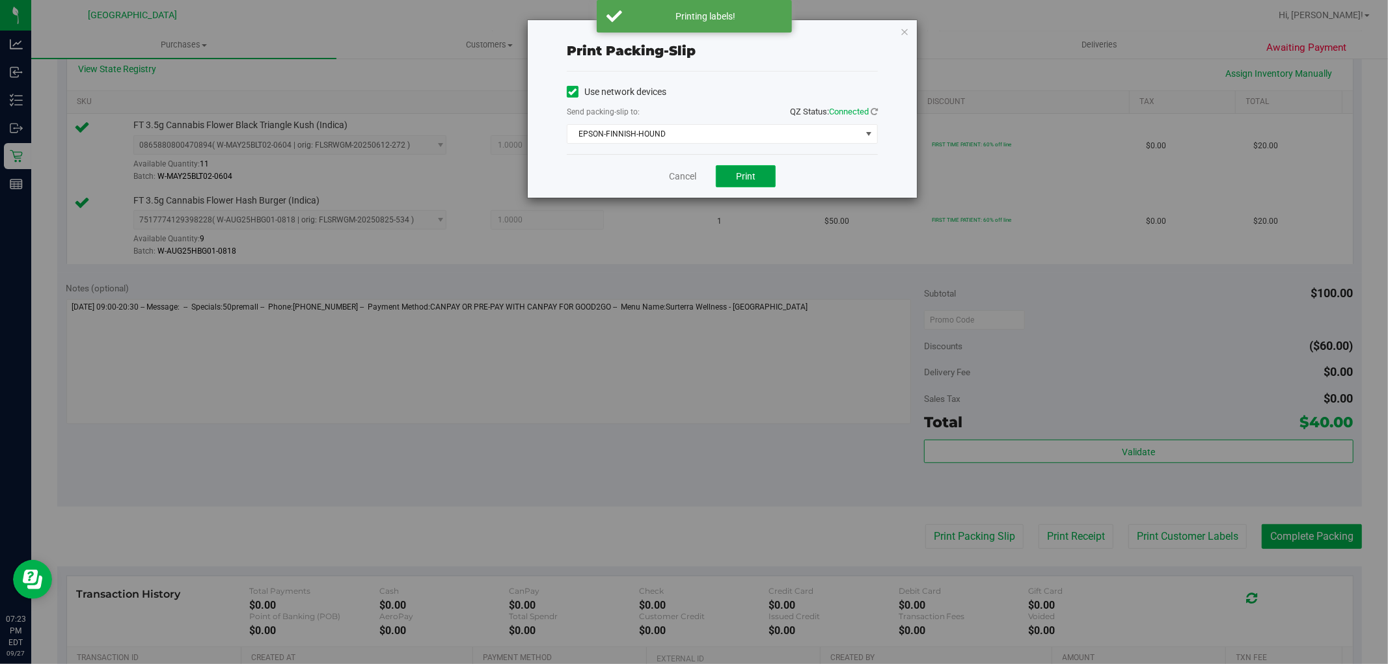
click at [753, 179] on span "Print" at bounding box center [746, 176] width 20 height 10
click at [905, 30] on icon "button" at bounding box center [904, 31] width 9 height 16
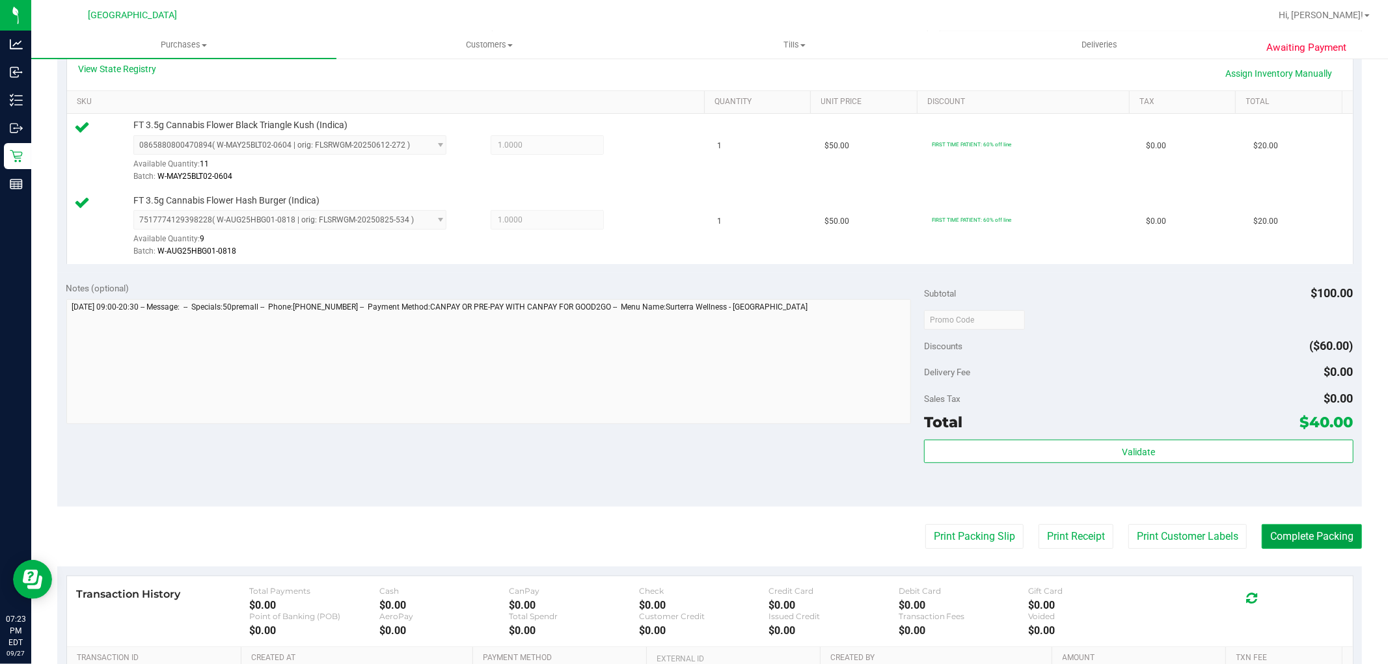
click at [1296, 536] on button "Complete Packing" at bounding box center [1312, 536] width 100 height 25
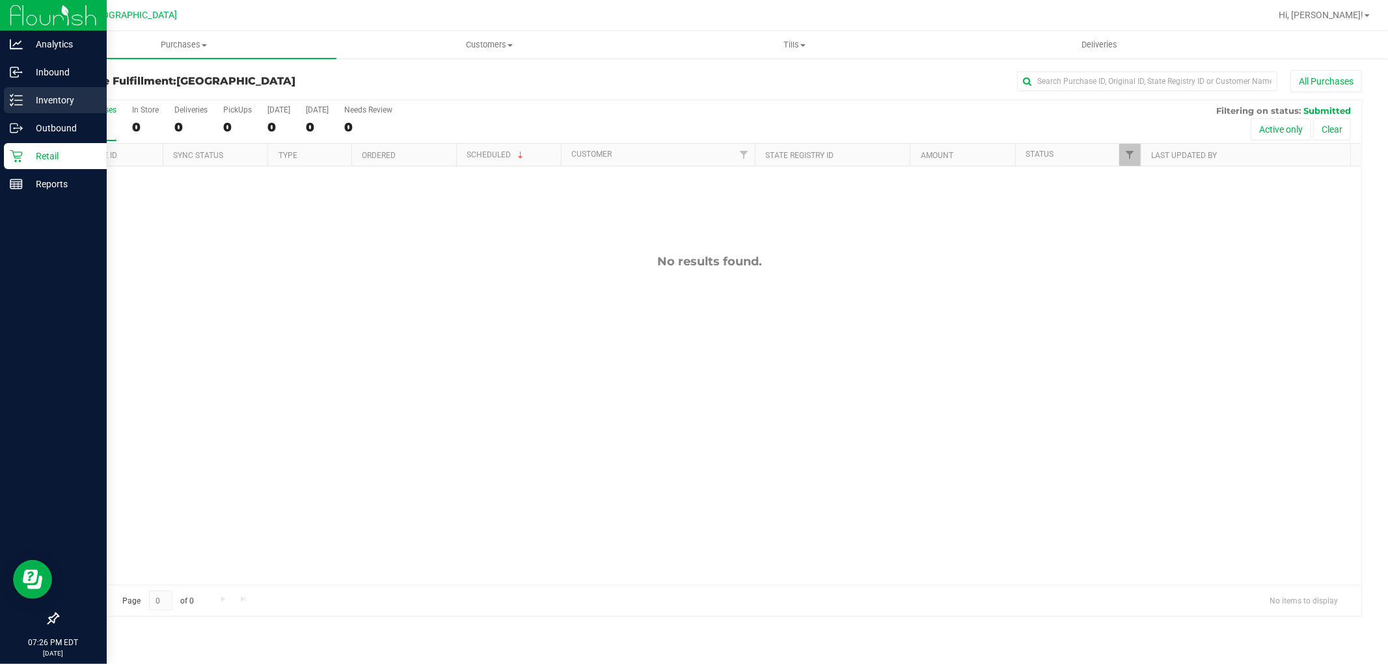
click at [25, 107] on p "Inventory" at bounding box center [62, 100] width 78 height 16
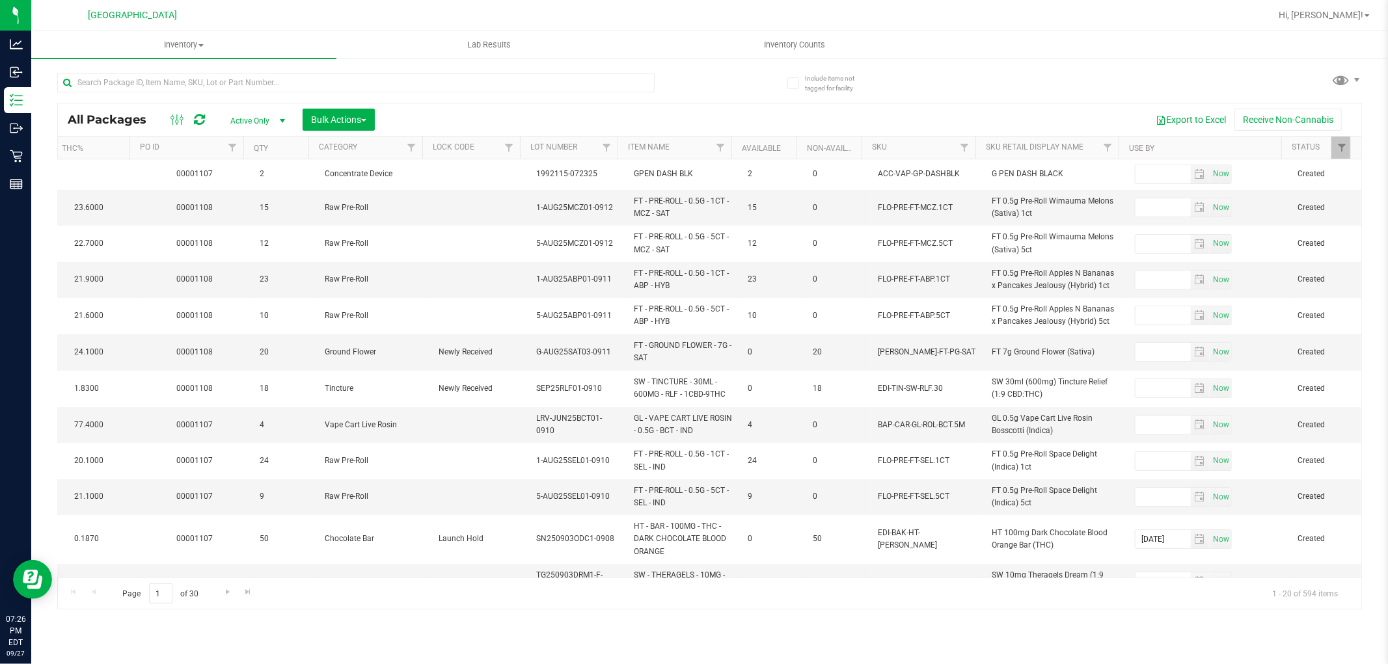
scroll to position [0, 681]
click at [872, 150] on link "SKU" at bounding box center [878, 147] width 15 height 9
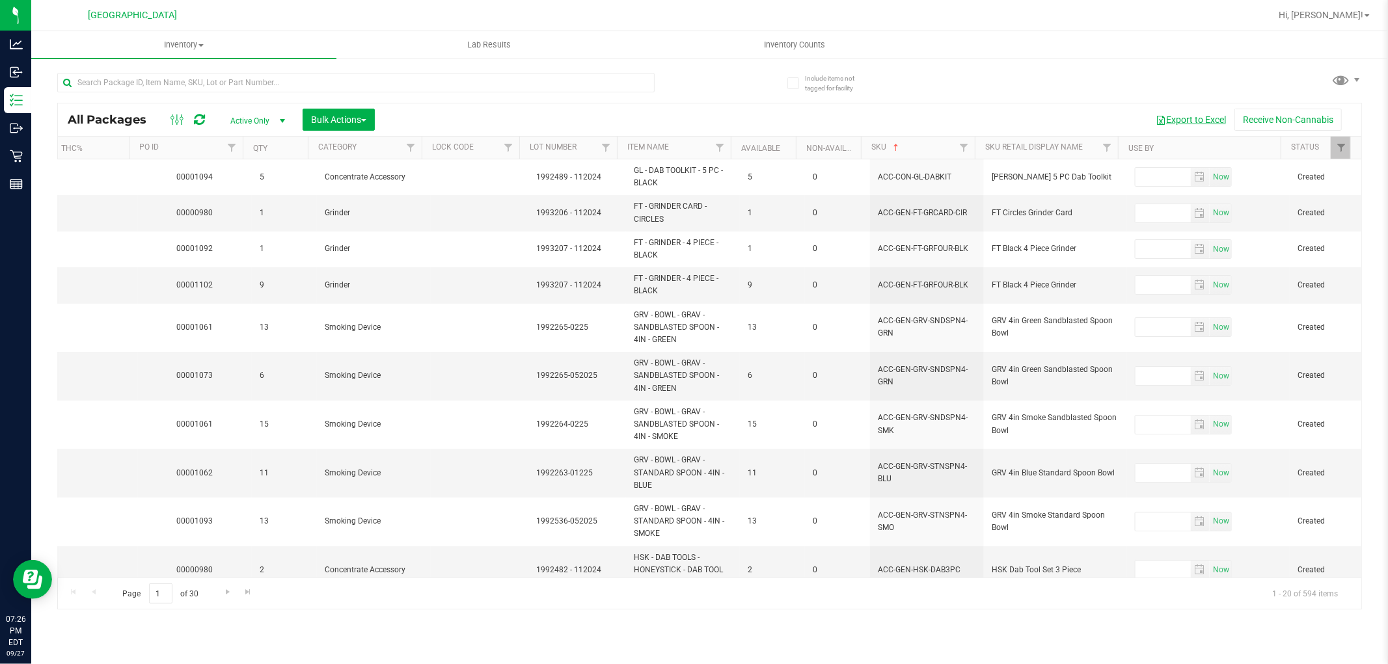
click at [1186, 118] on button "Export to Excel" at bounding box center [1190, 120] width 87 height 22
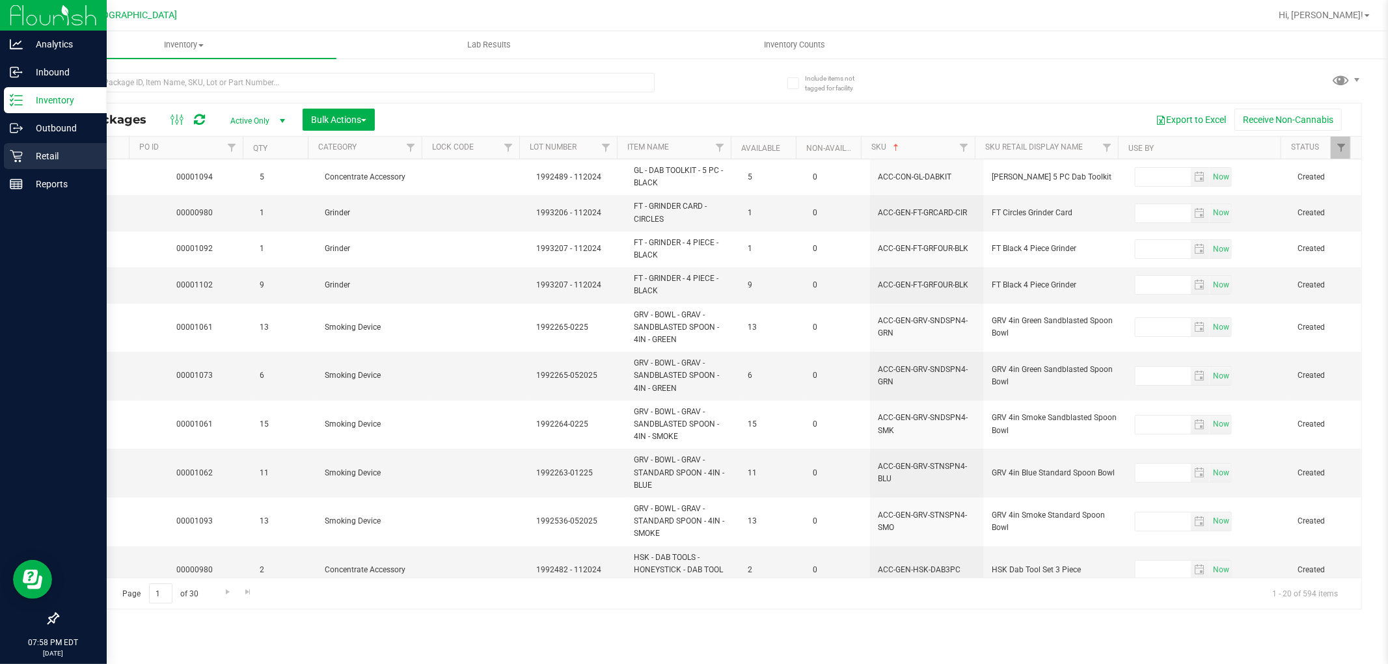
click at [20, 150] on icon at bounding box center [16, 156] width 13 height 13
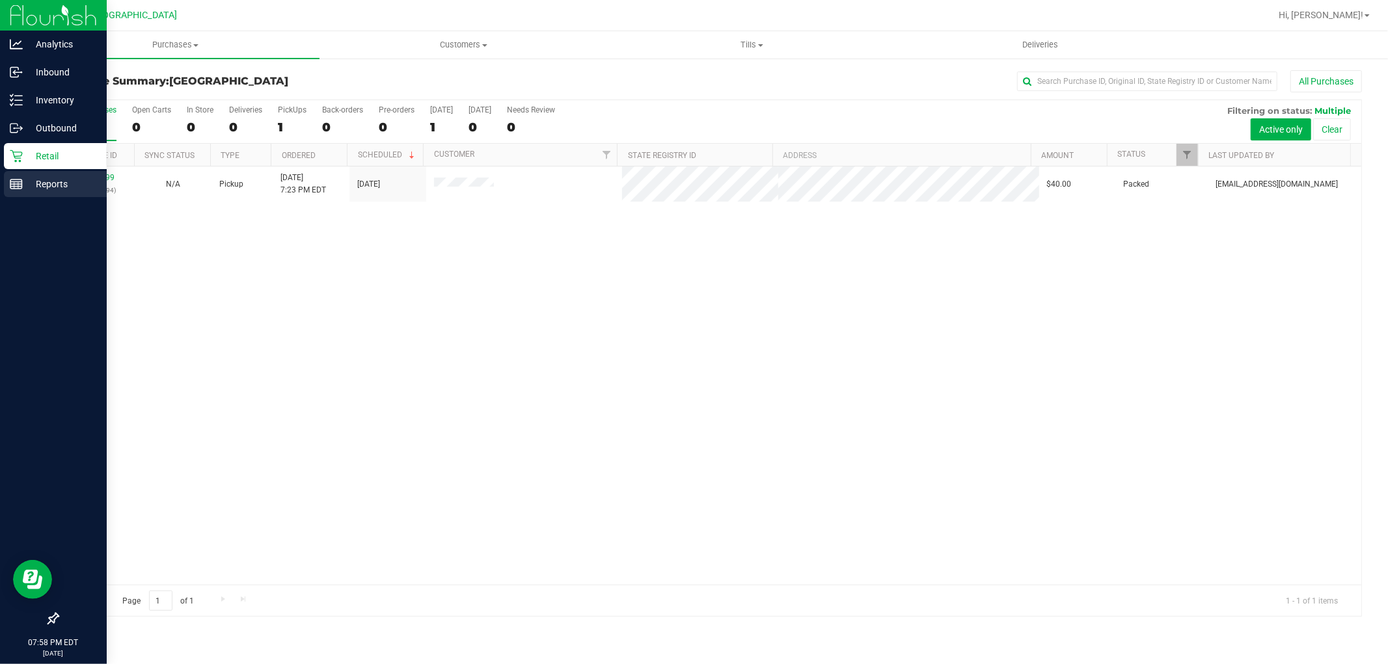
click at [49, 185] on p "Reports" at bounding box center [62, 184] width 78 height 16
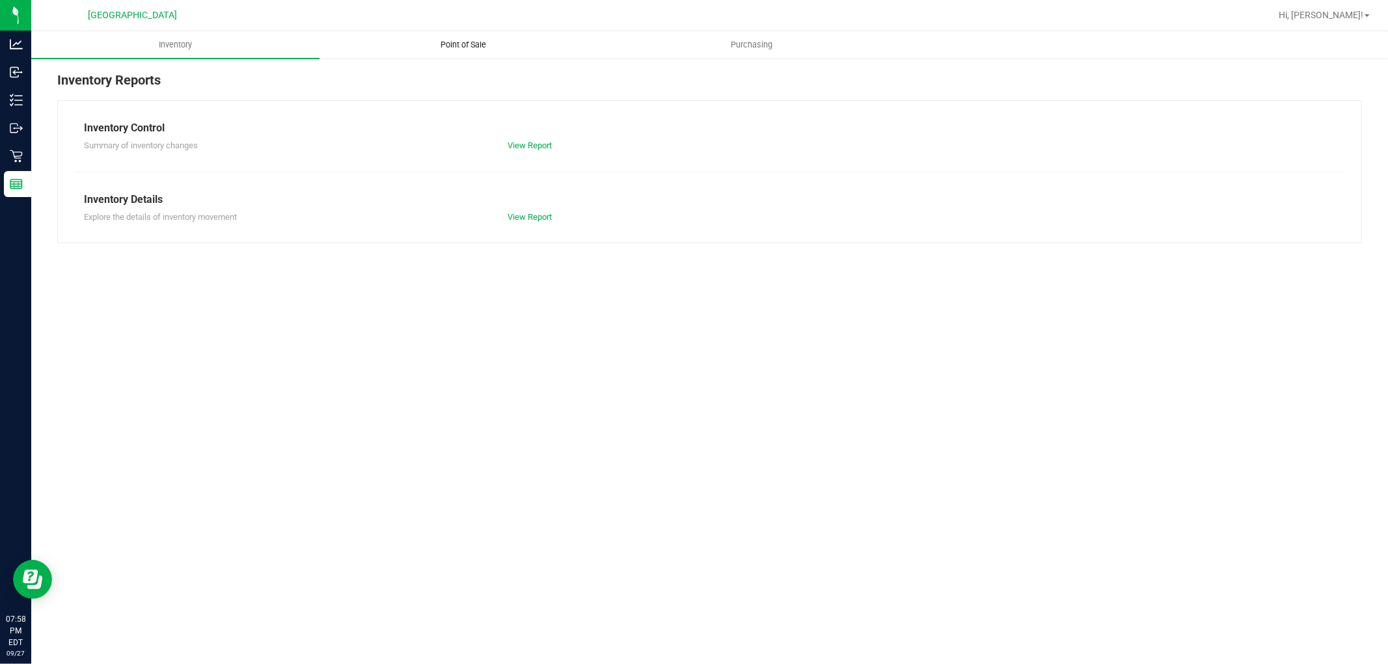
click at [460, 43] on span "Point of Sale" at bounding box center [464, 45] width 81 height 12
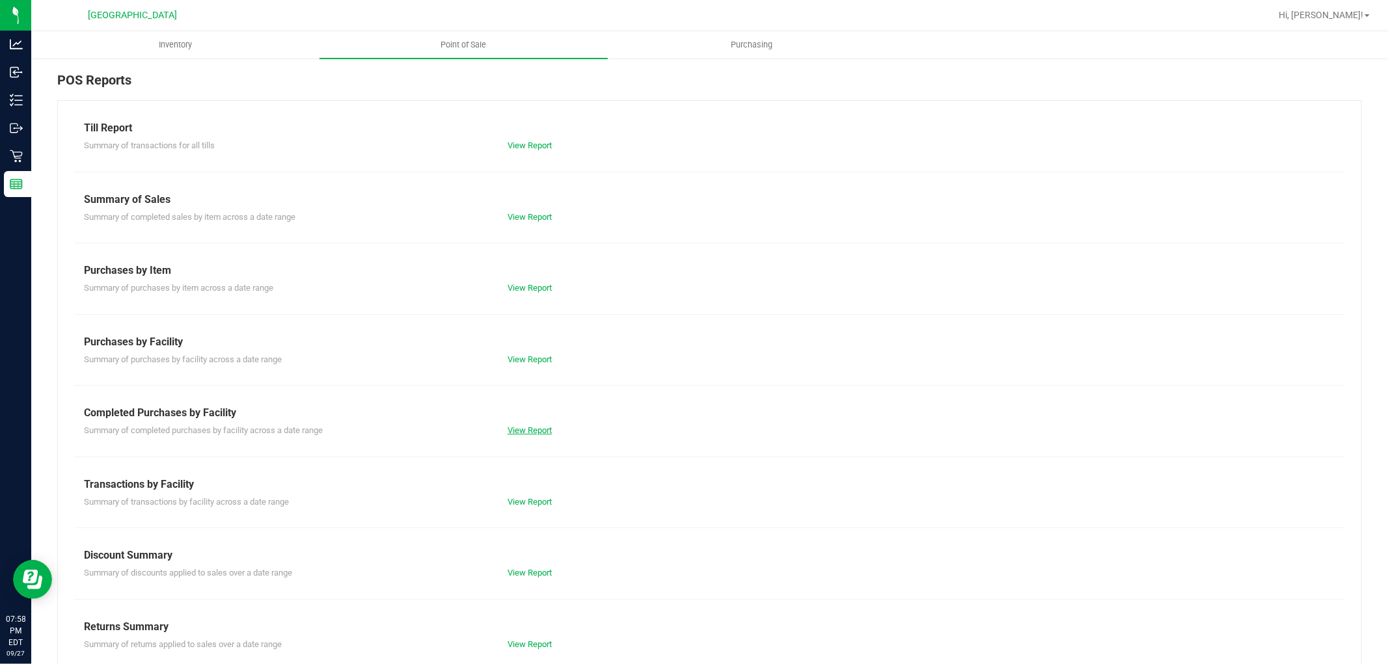
click at [521, 426] on link "View Report" at bounding box center [530, 431] width 44 height 10
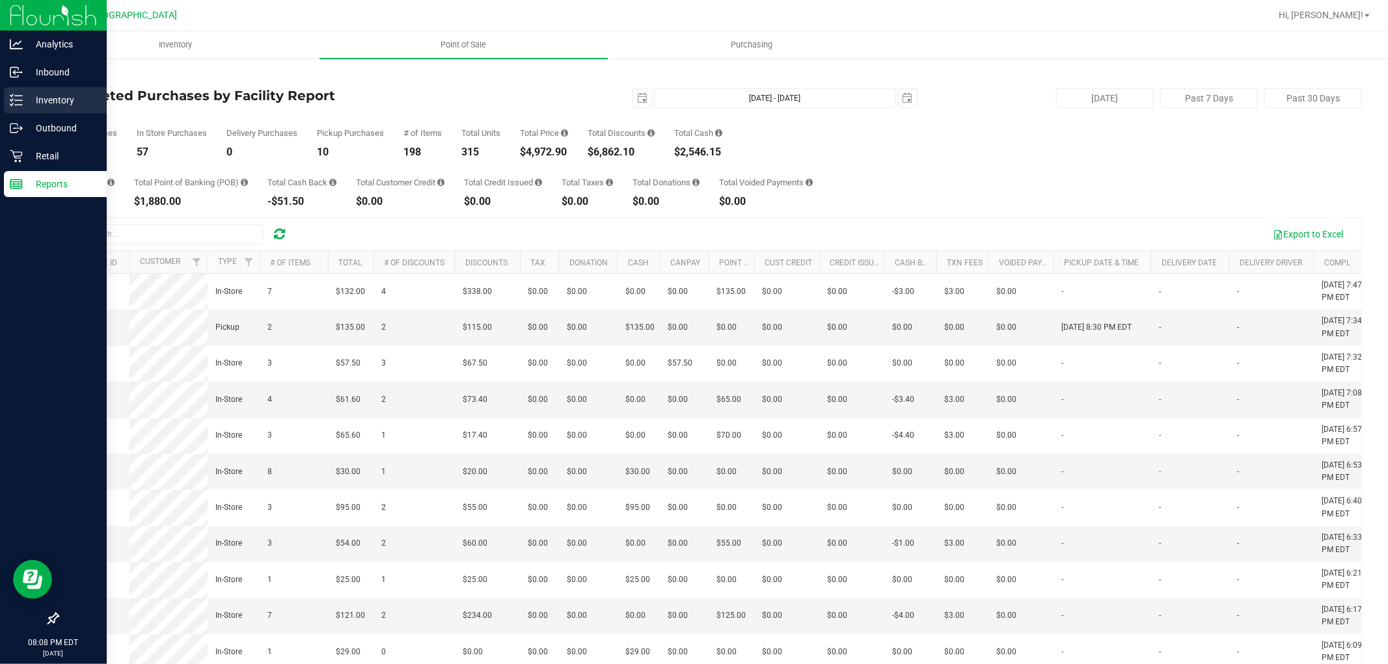
click at [18, 99] on icon at bounding box center [16, 100] width 13 height 13
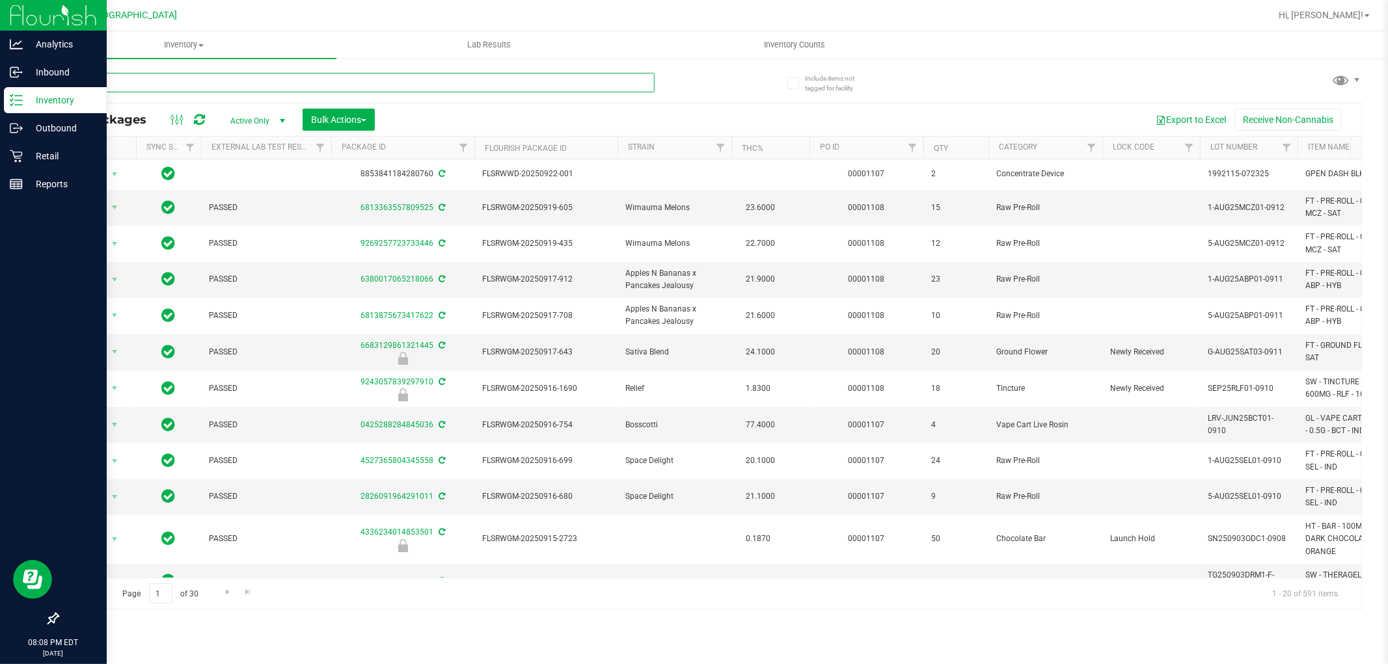
click at [395, 89] on input "text" at bounding box center [355, 83] width 597 height 20
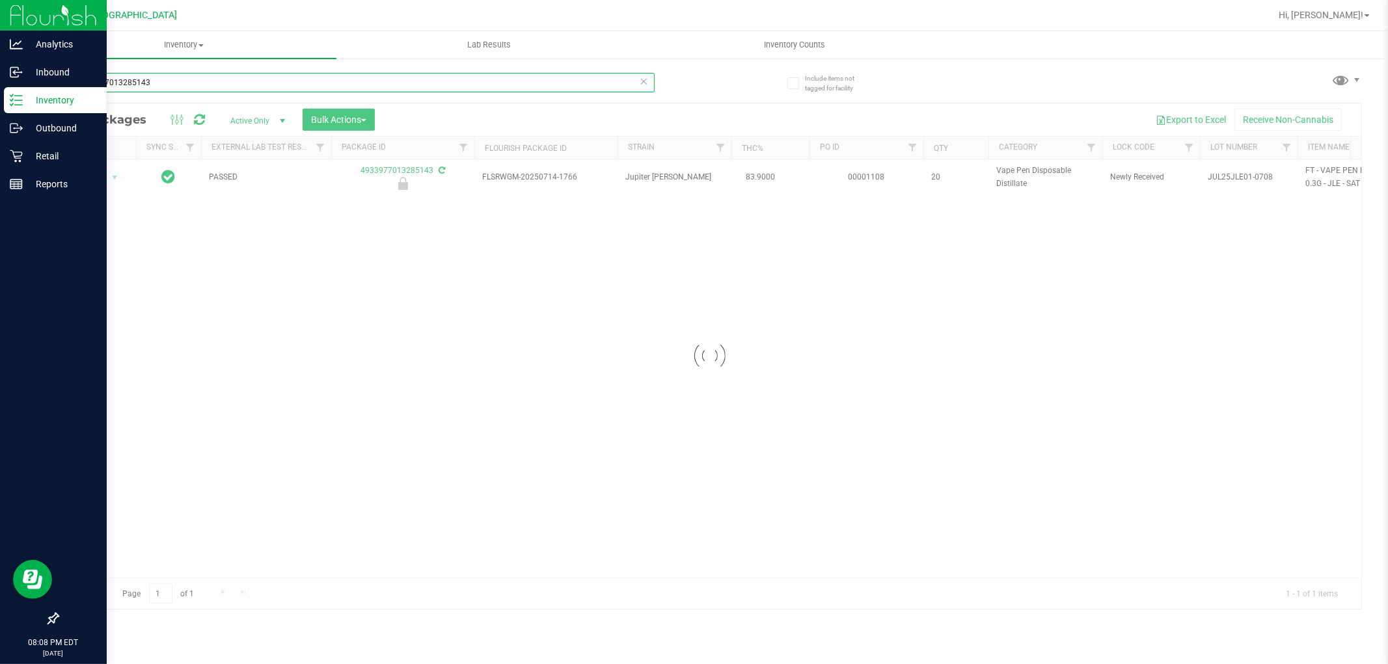
type input "4933977013285143"
click at [107, 178] on div at bounding box center [709, 356] width 1303 height 506
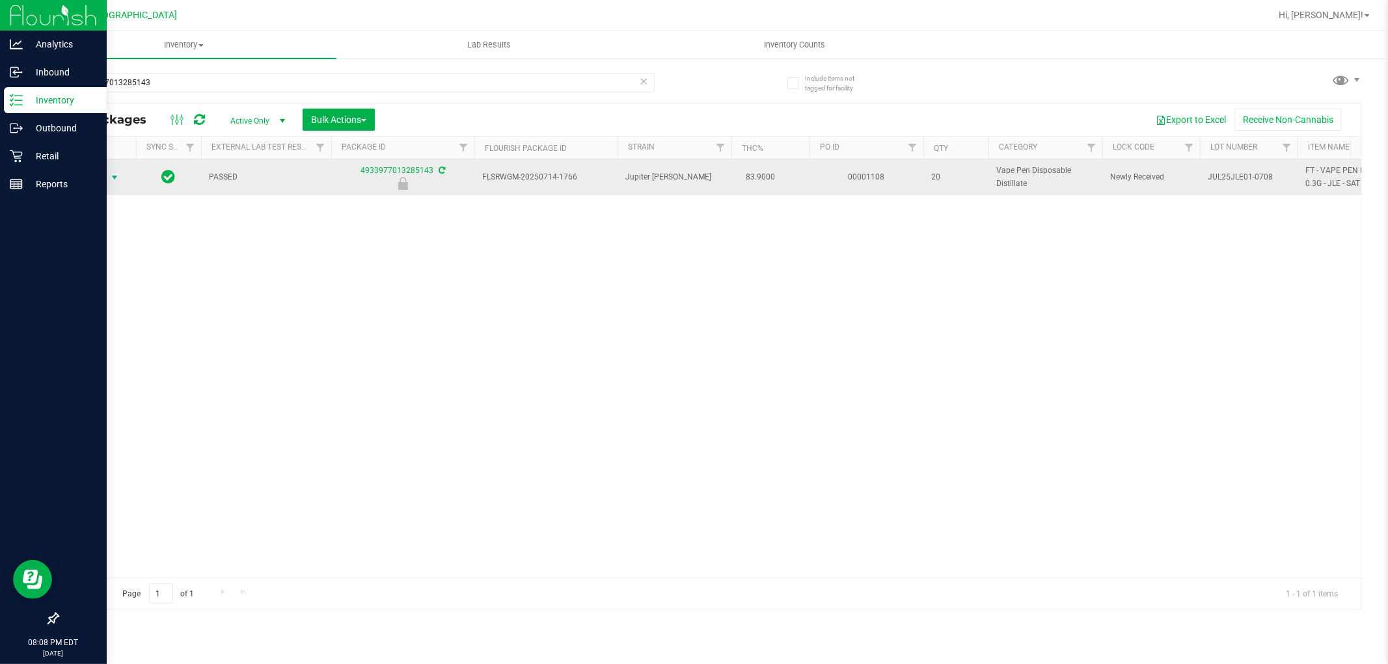
click at [114, 177] on span "select" at bounding box center [114, 177] width 10 height 10
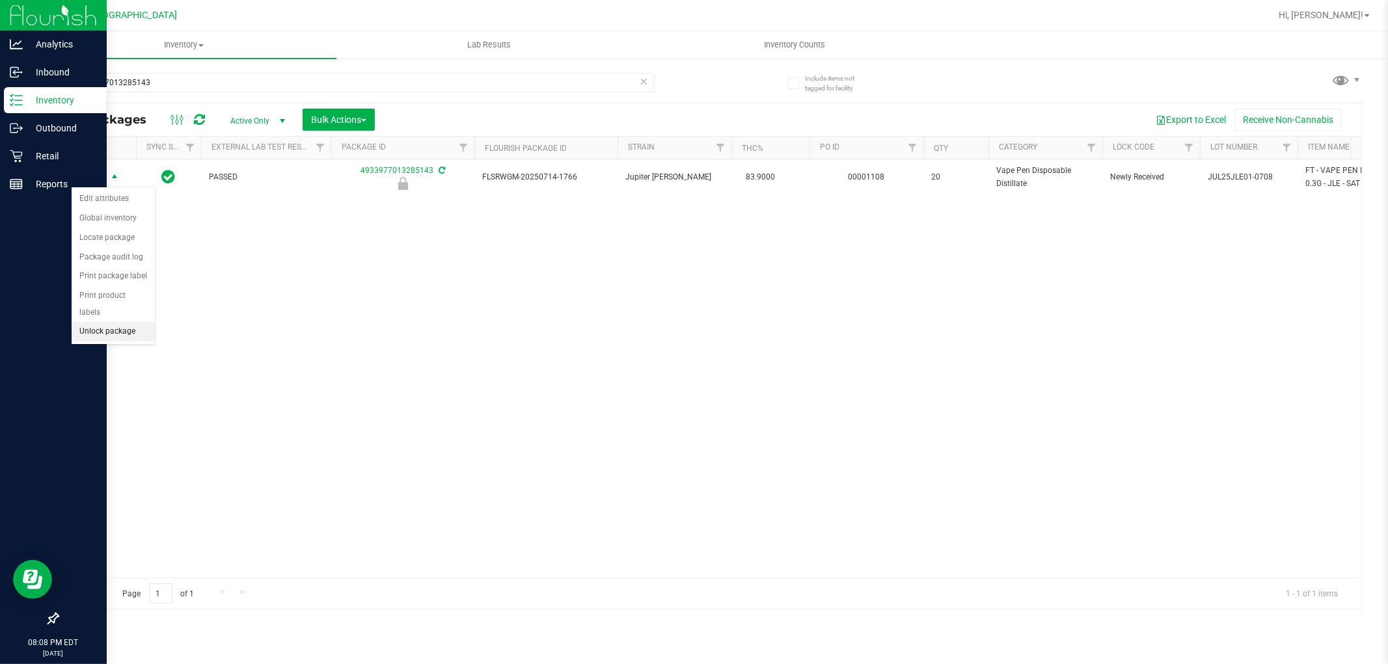
click at [127, 334] on li "Unlock package" at bounding box center [113, 332] width 83 height 20
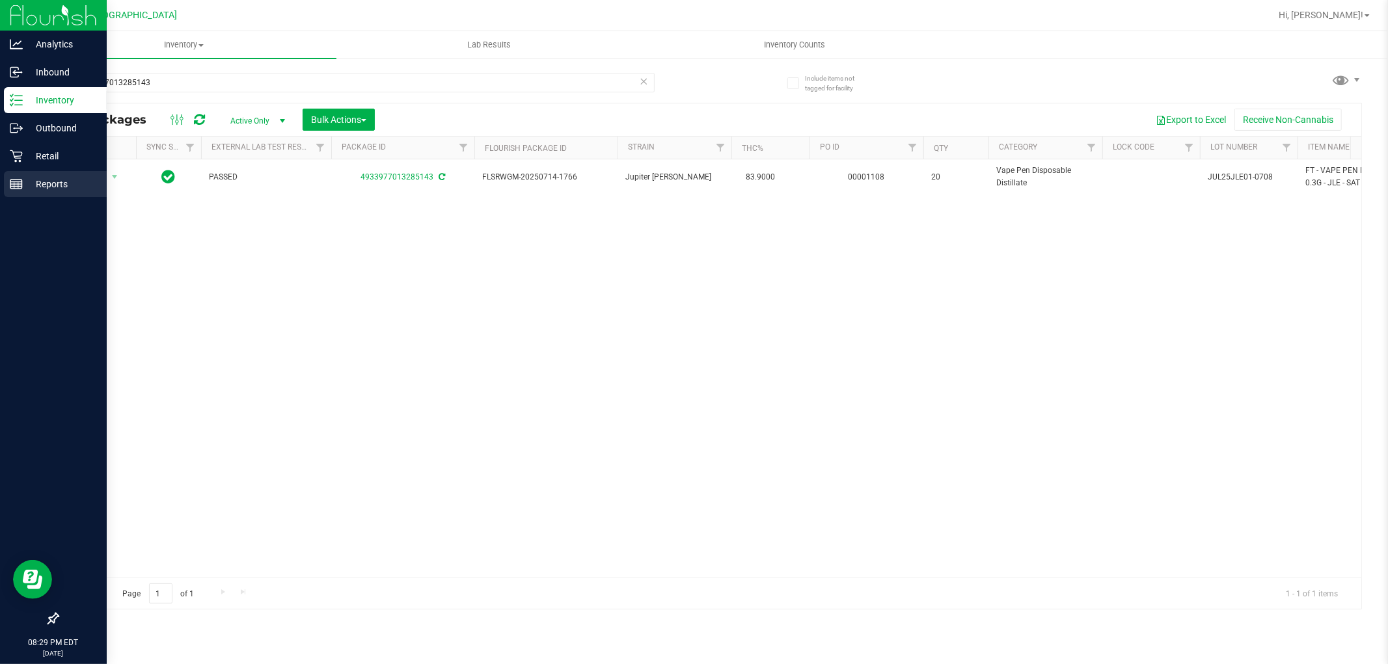
drag, startPoint x: 38, startPoint y: 181, endPoint x: 82, endPoint y: 174, distance: 44.7
click at [40, 181] on p "Reports" at bounding box center [62, 184] width 78 height 16
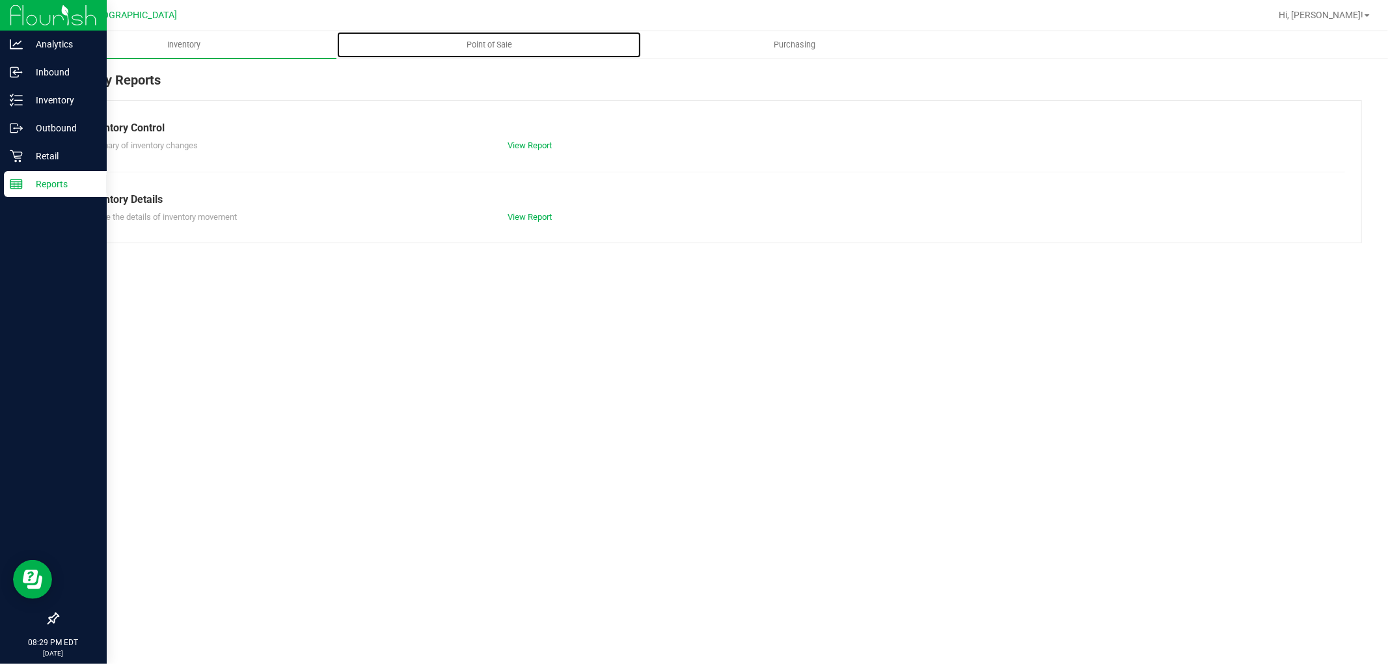
click at [495, 39] on span "Point of Sale" at bounding box center [489, 45] width 81 height 12
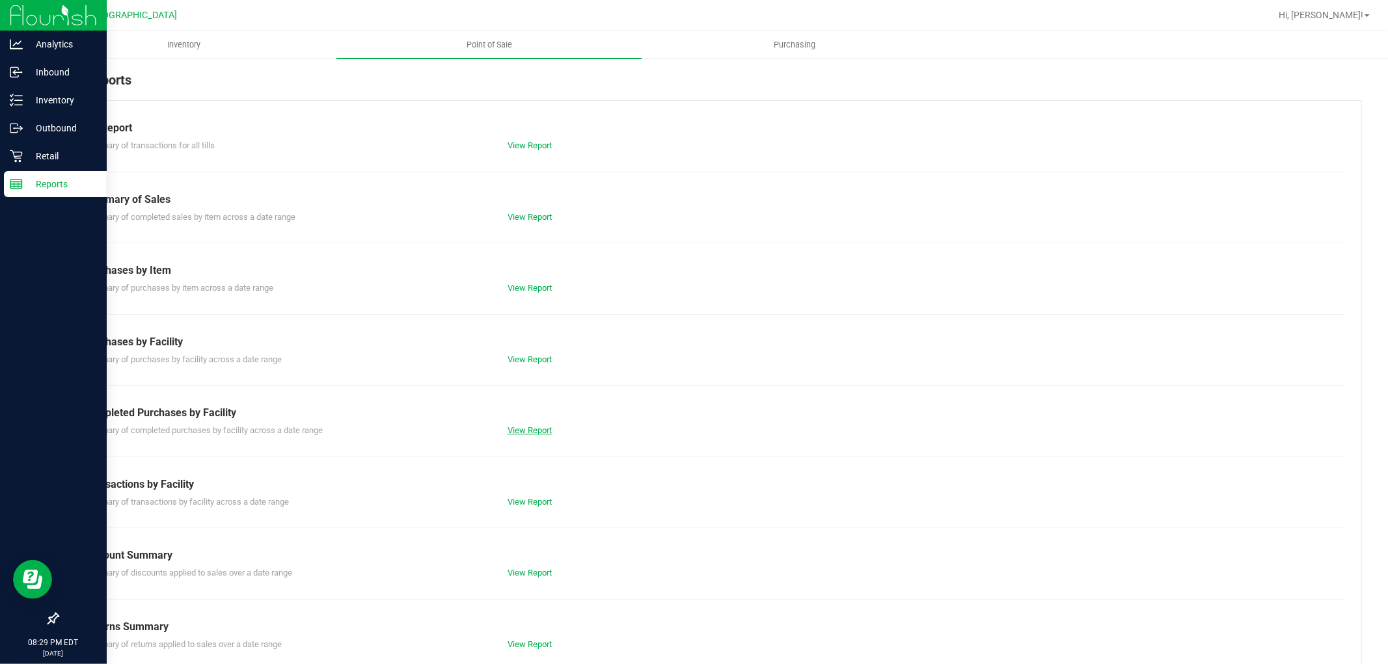
click at [540, 427] on link "View Report" at bounding box center [530, 431] width 44 height 10
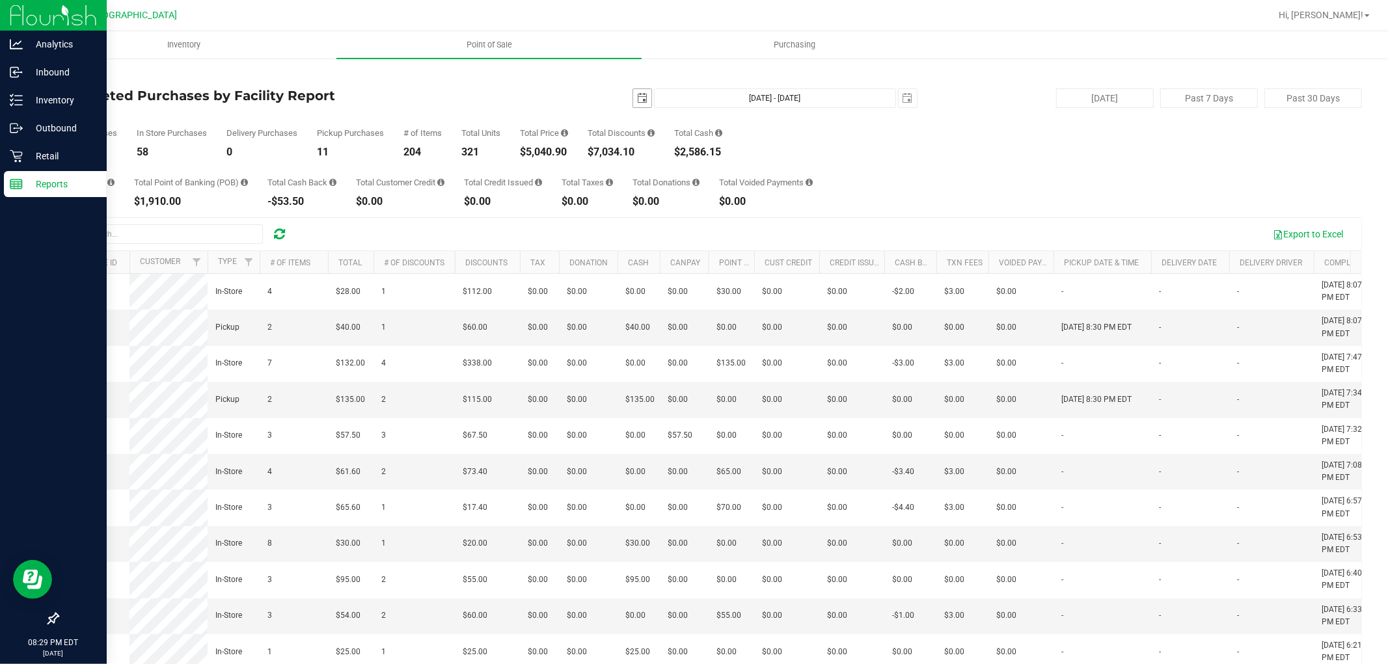
click at [637, 103] on span "select" at bounding box center [642, 98] width 10 height 10
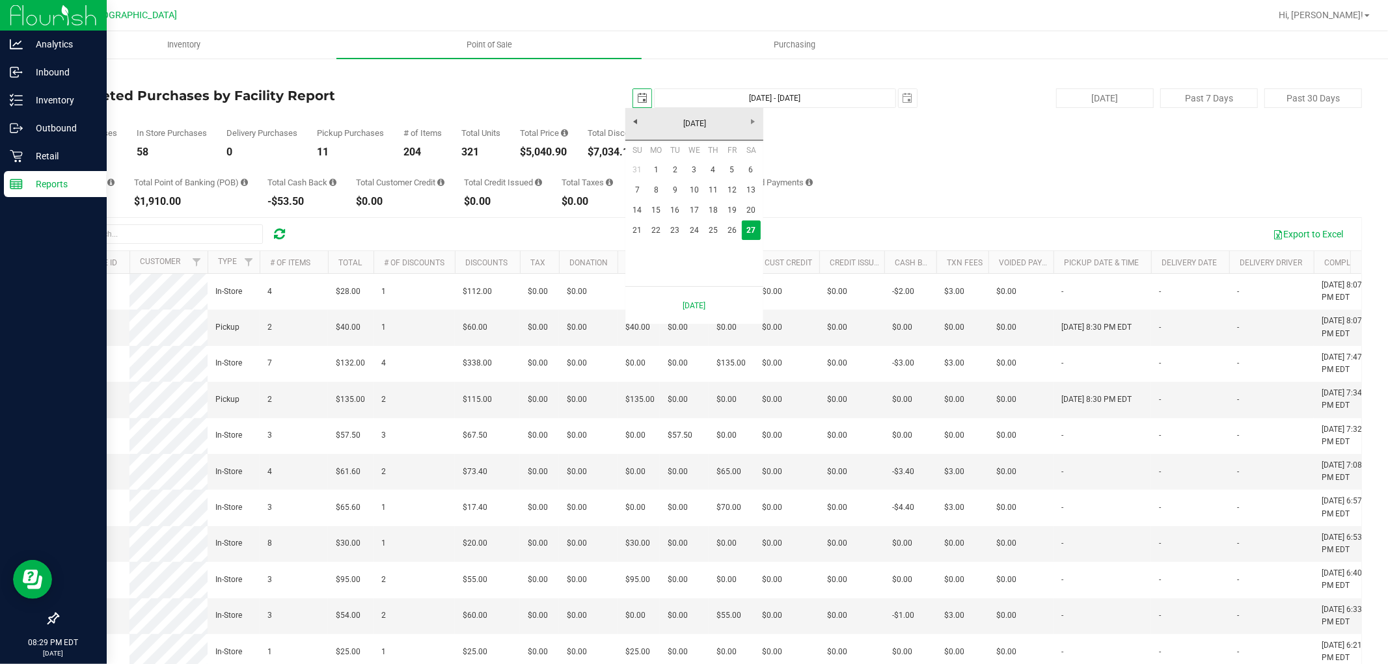
scroll to position [0, 33]
click at [658, 237] on link "22" at bounding box center [656, 231] width 19 height 20
type input "[DATE]"
type input "[DATE] - [DATE]"
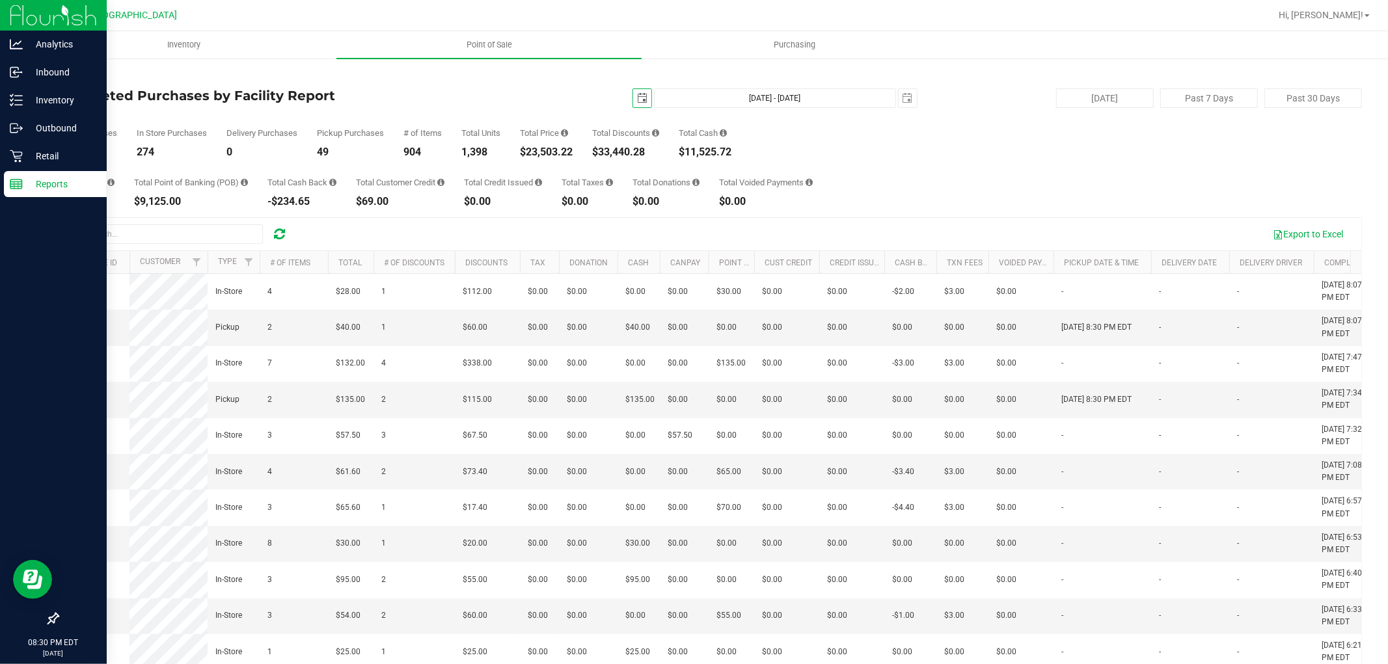
click at [637, 98] on span "select" at bounding box center [642, 98] width 10 height 10
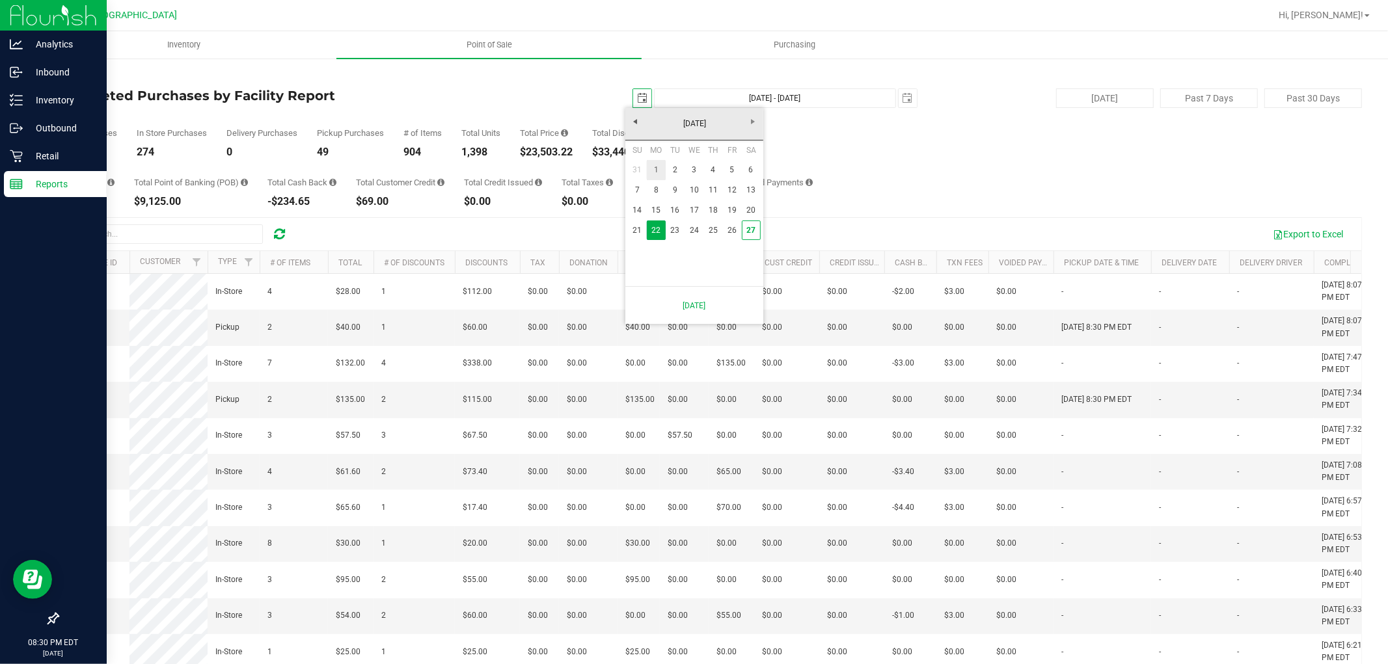
click at [653, 174] on link "1" at bounding box center [656, 170] width 19 height 20
type input "[DATE]"
type input "[DATE] - [DATE]"
